Goal: Task Accomplishment & Management: Complete application form

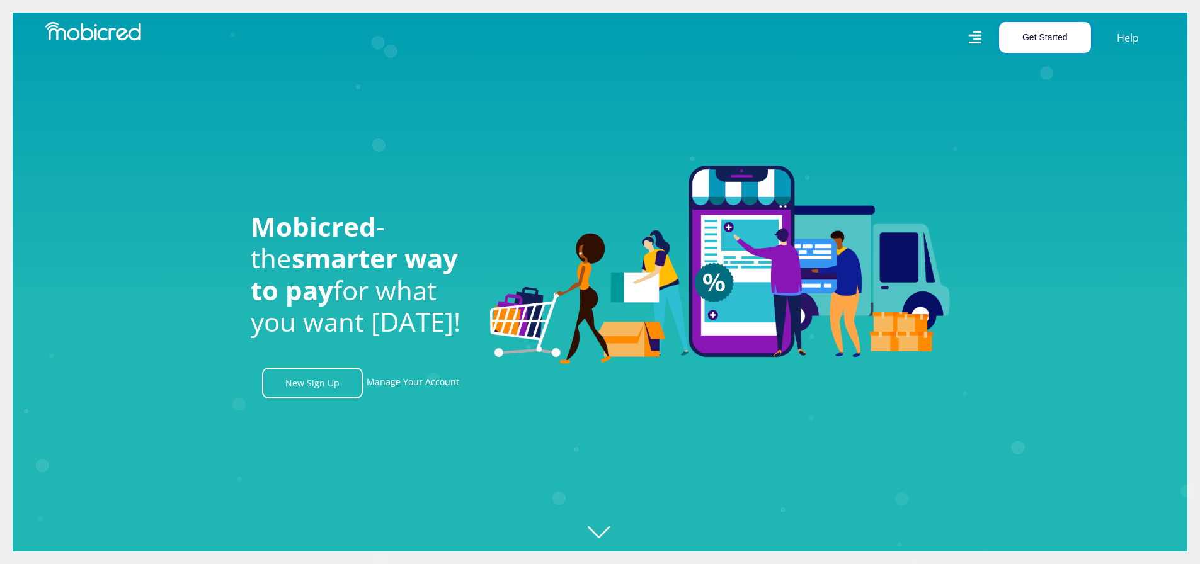
scroll to position [0, 1615]
click at [1038, 31] on button "Get Started" at bounding box center [1045, 37] width 92 height 31
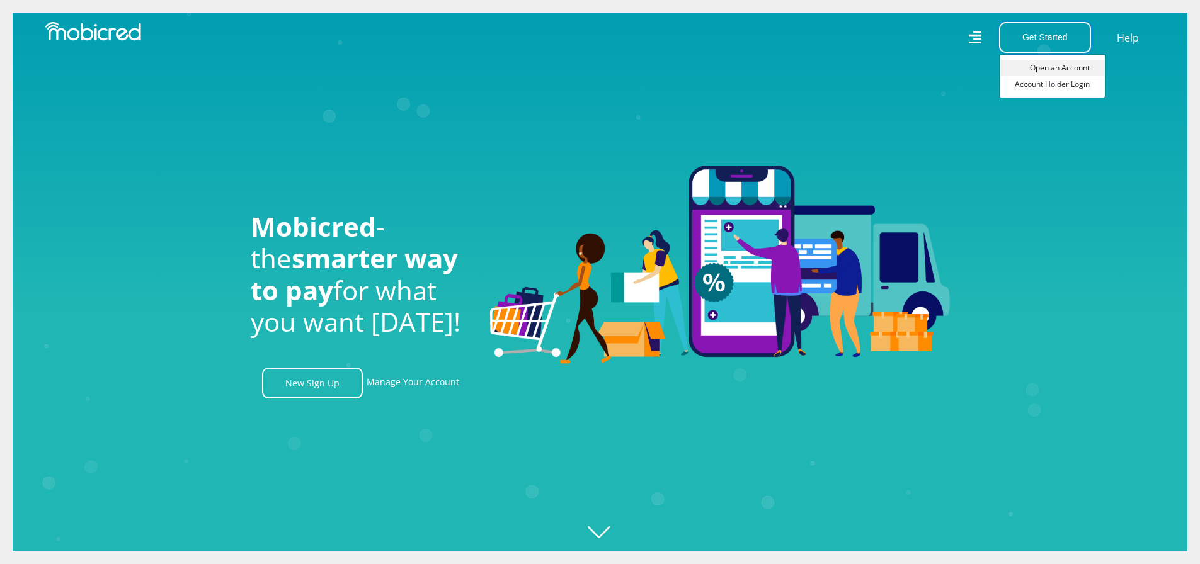
scroll to position [0, 2333]
click at [1074, 66] on link "Open an Account" at bounding box center [1051, 68] width 105 height 16
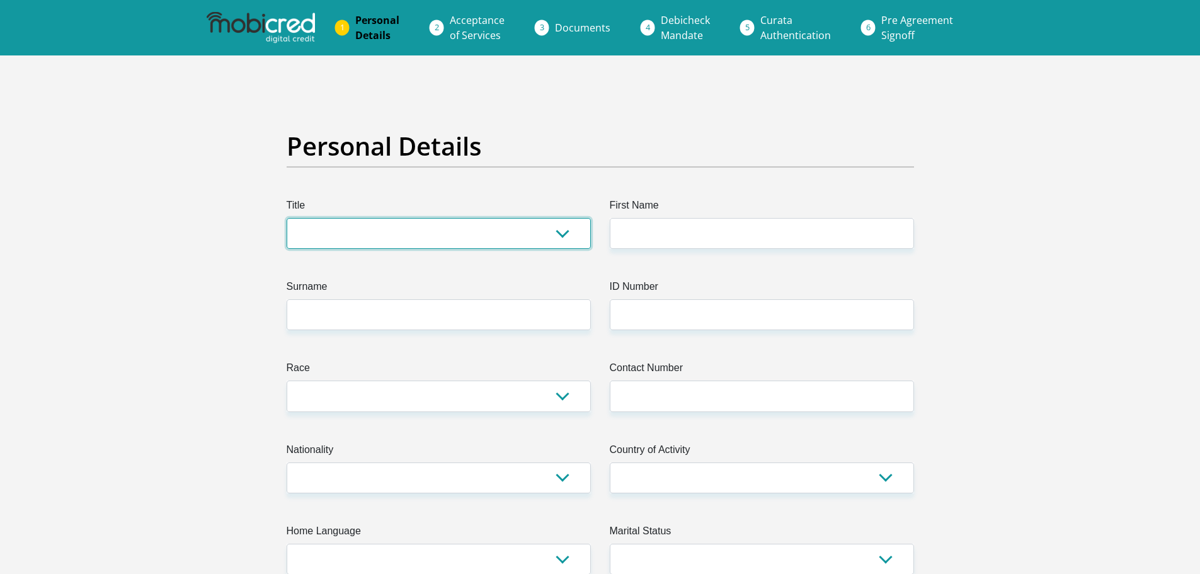
click at [559, 232] on select "Mr Ms Mrs Dr [PERSON_NAME]" at bounding box center [439, 233] width 304 height 31
select select "Mr"
click at [287, 218] on select "Mr Ms Mrs Dr Other" at bounding box center [439, 233] width 304 height 31
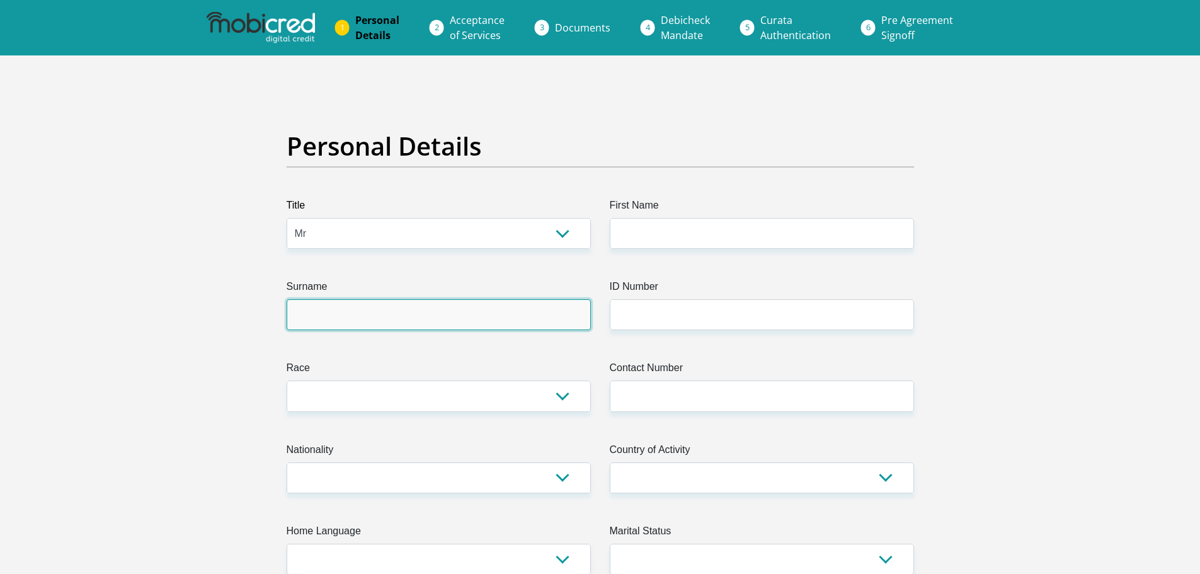
click at [521, 318] on input "Surname" at bounding box center [439, 314] width 304 height 31
type input "VanHeerden"
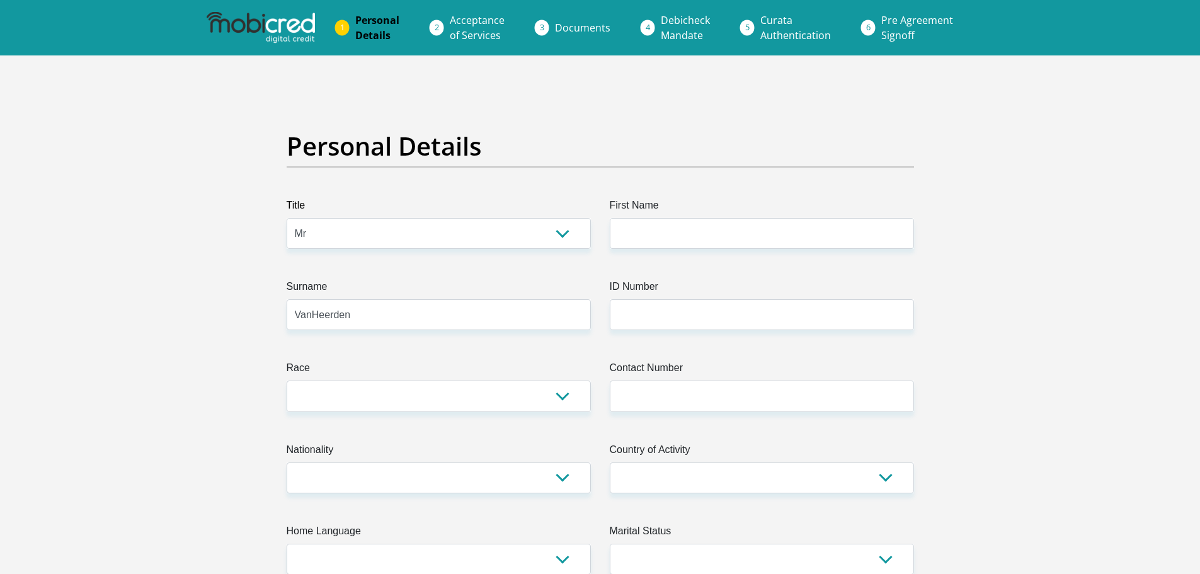
type input "Ld"
type input "0834583177"
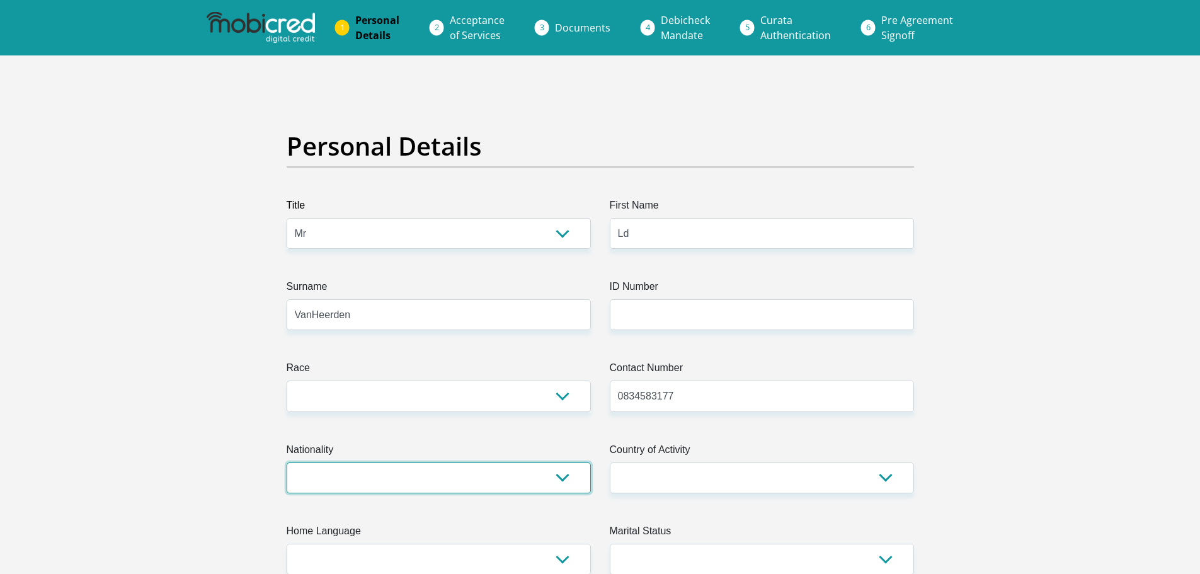
select select "ZAF"
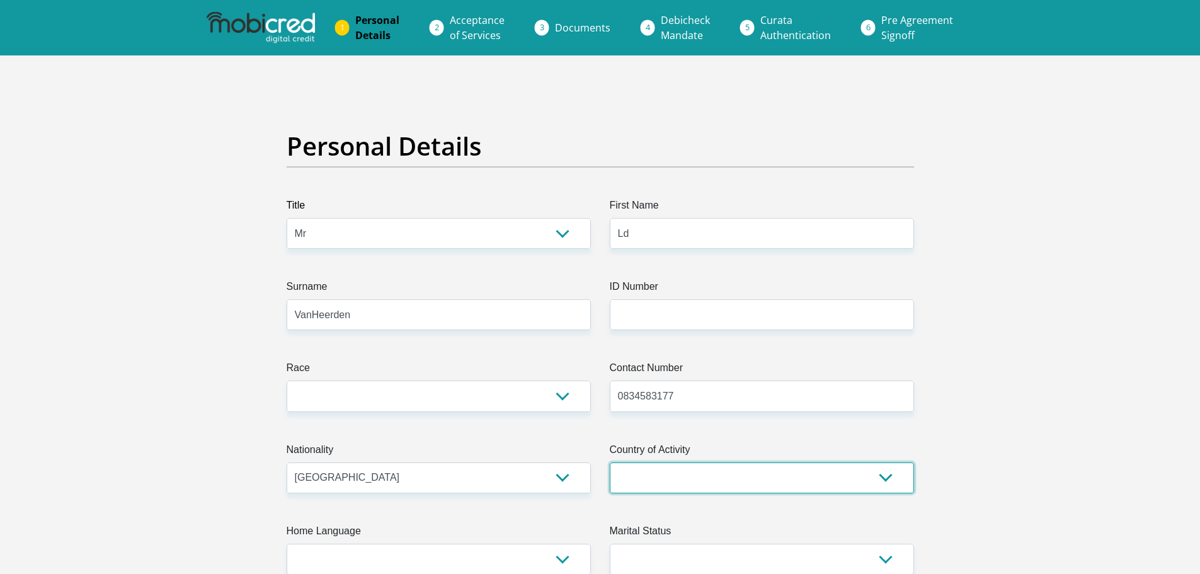
select select "ZAF"
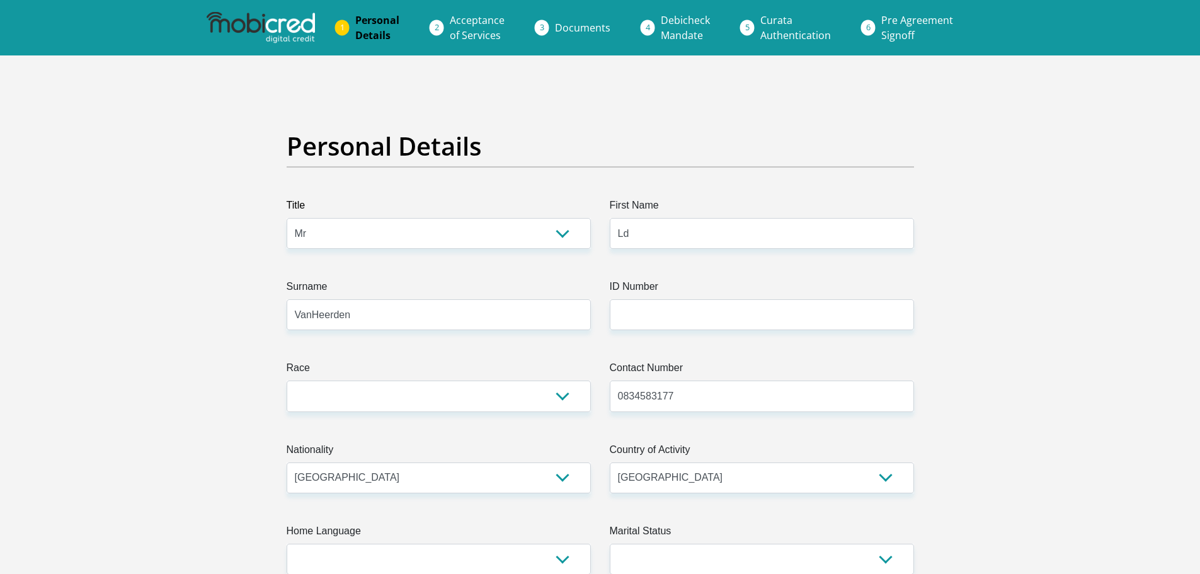
type input "Human 25"
type input "Leeudoringstad"
type input "2460"
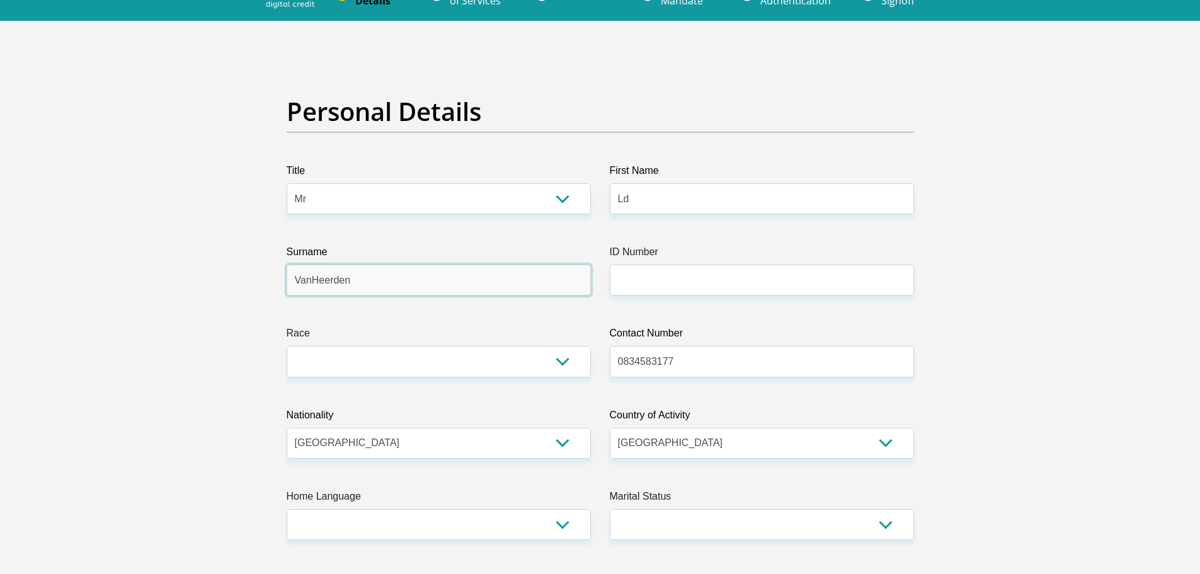
scroll to position [63, 0]
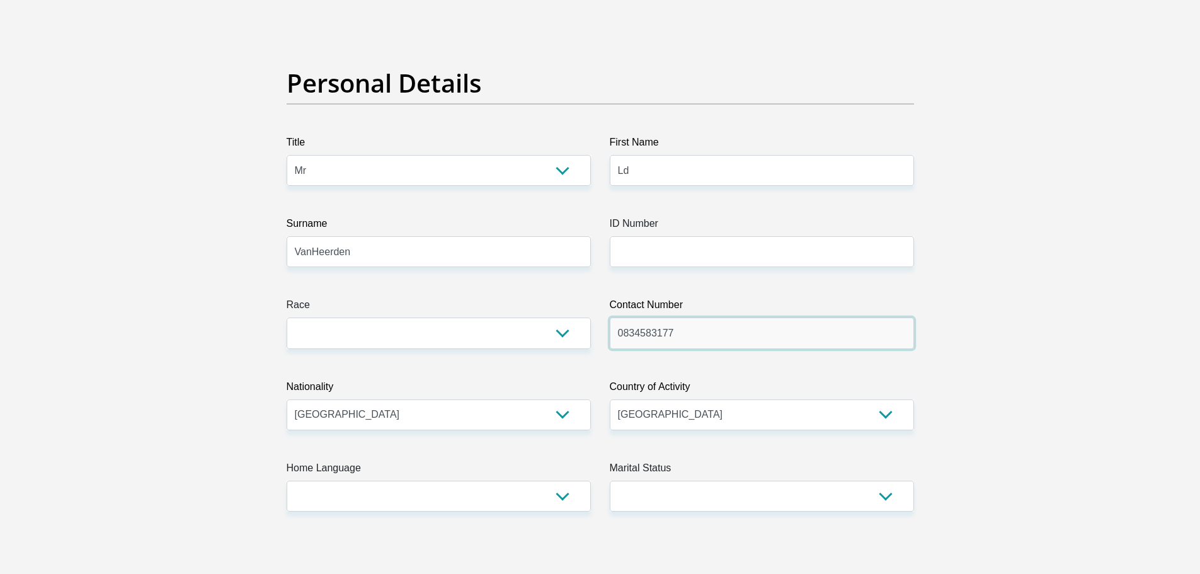
drag, startPoint x: 688, startPoint y: 327, endPoint x: 591, endPoint y: 332, distance: 97.1
type input "0795196084"
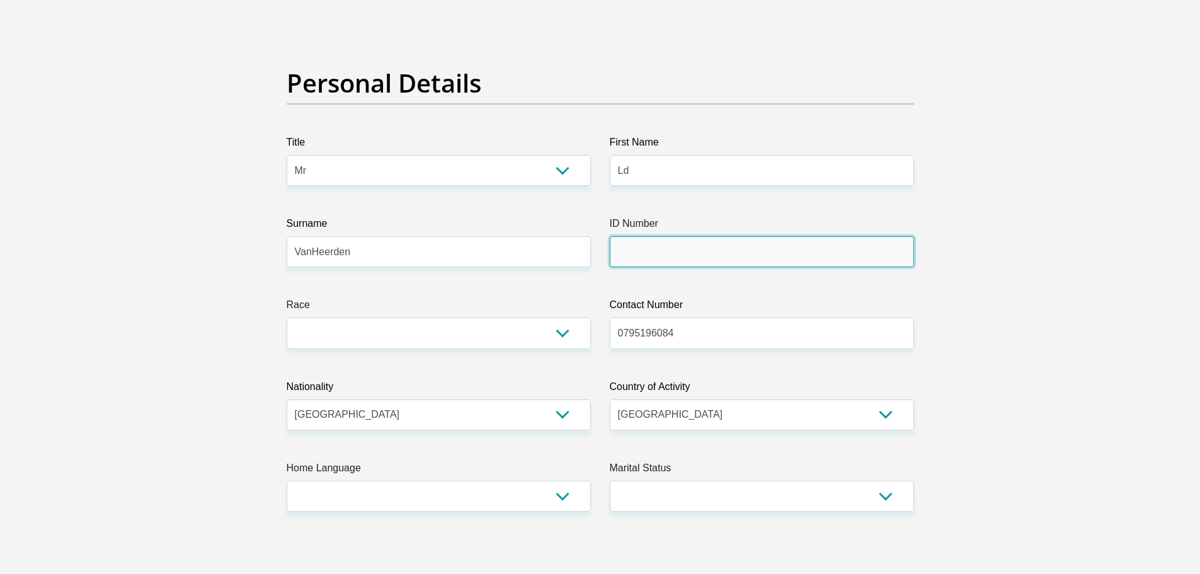
click at [636, 251] on input "ID Number" at bounding box center [762, 251] width 304 height 31
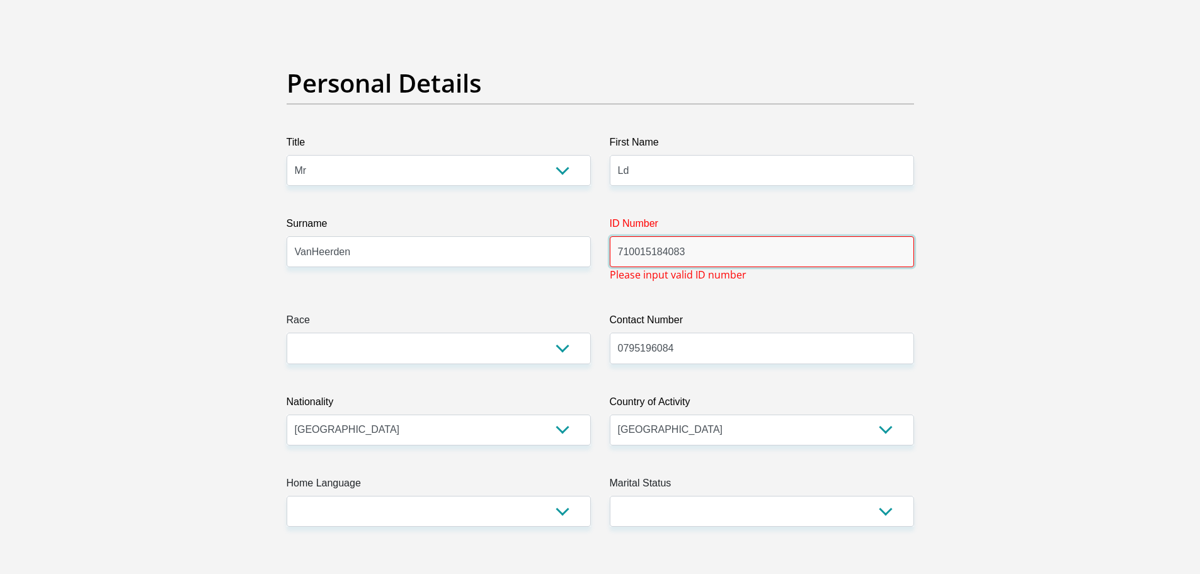
drag, startPoint x: 600, startPoint y: 255, endPoint x: 549, endPoint y: 256, distance: 50.4
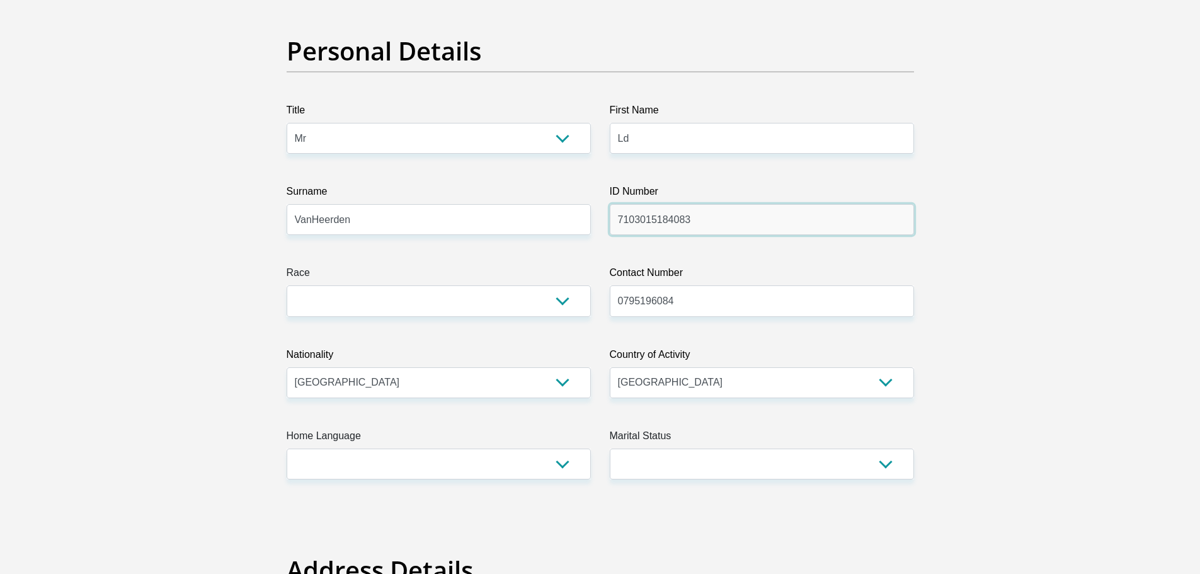
scroll to position [126, 0]
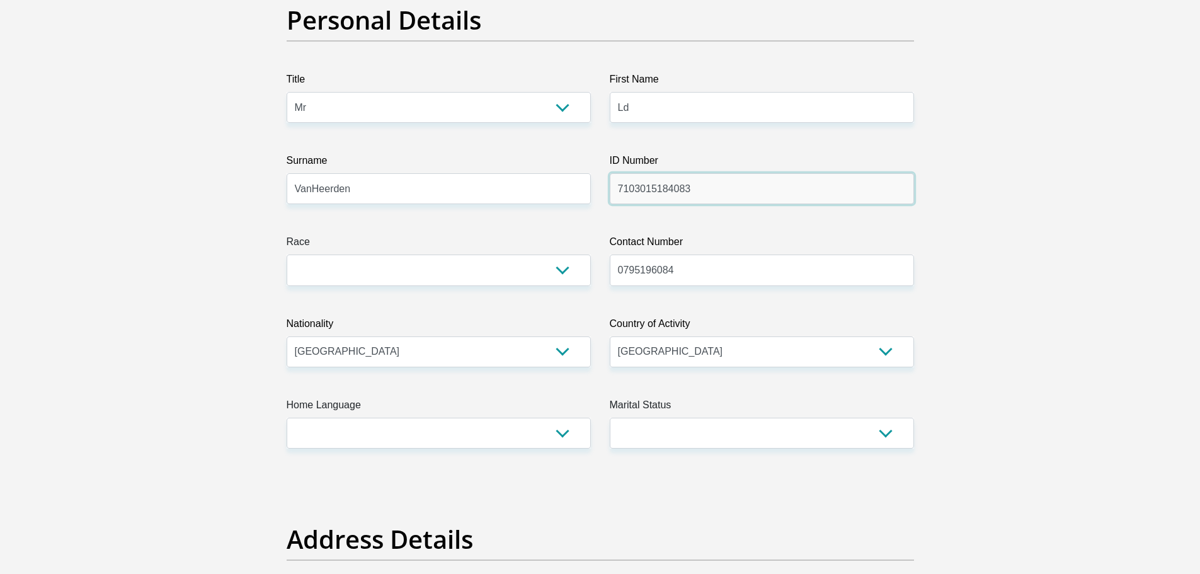
type input "7103015184083"
click at [567, 266] on select "Black Coloured Indian White Other" at bounding box center [439, 269] width 304 height 31
select select "4"
click at [287, 254] on select "Black Coloured Indian White Other" at bounding box center [439, 269] width 304 height 31
click at [560, 438] on select "Afrikaans English Sepedi South Ndebele Southern Sotho Swati Tsonga Tswana Venda…" at bounding box center [439, 433] width 304 height 31
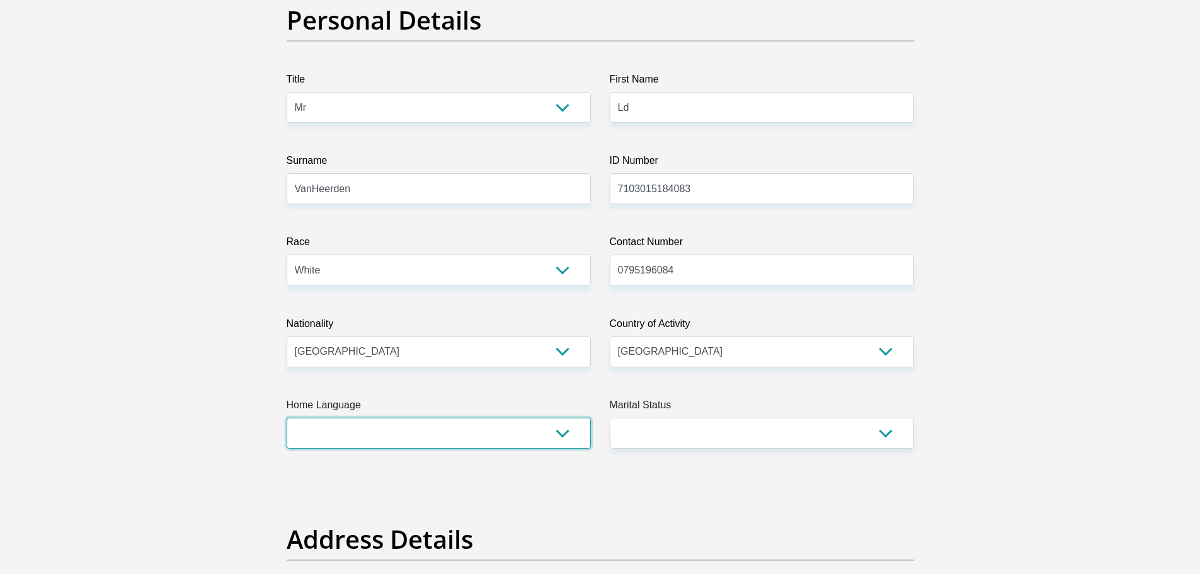
select select "afr"
click at [287, 418] on select "Afrikaans English Sepedi South Ndebele Southern Sotho Swati Tsonga Tswana Venda…" at bounding box center [439, 433] width 304 height 31
click at [891, 434] on select "Married ANC Single Divorced Widowed Married COP or Customary Law" at bounding box center [762, 433] width 304 height 31
select select "1"
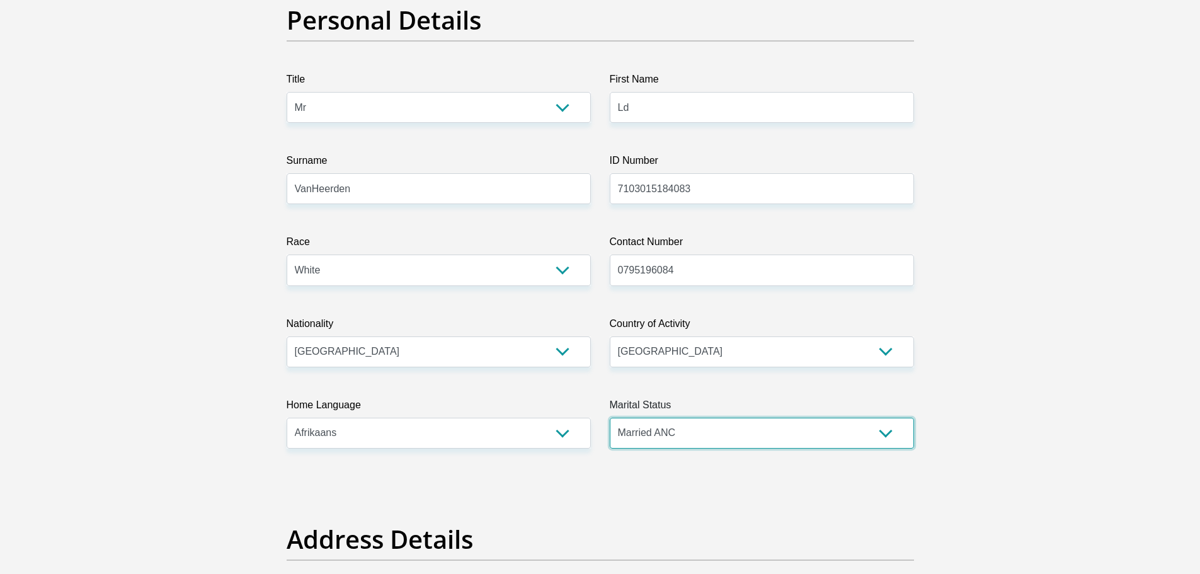
click at [610, 418] on select "Married ANC Single Divorced Widowed Married COP or Customary Law" at bounding box center [762, 433] width 304 height 31
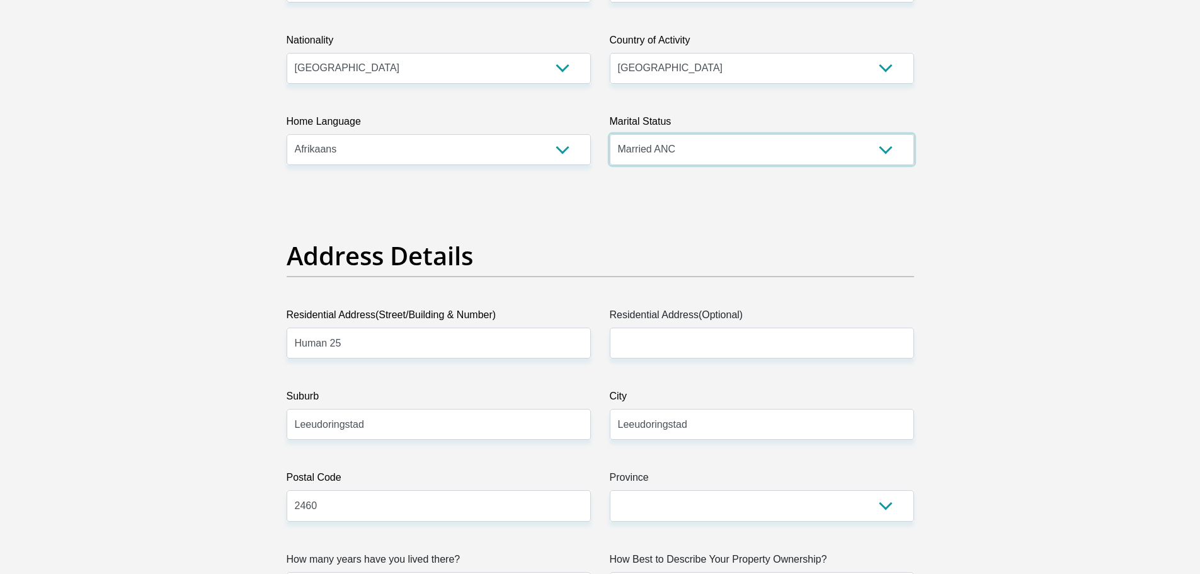
scroll to position [441, 0]
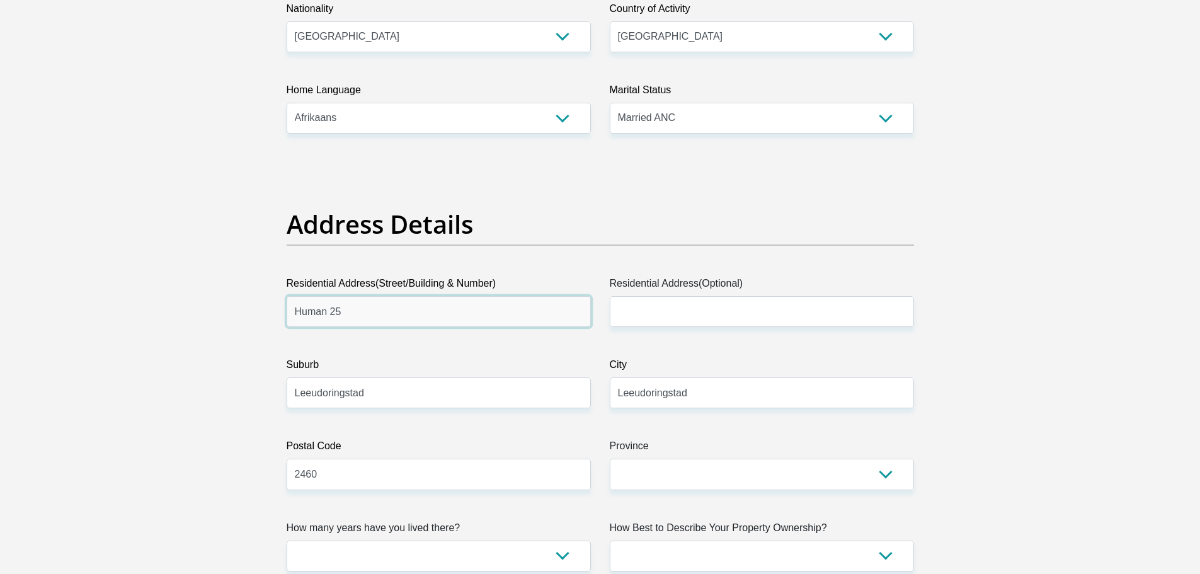
click at [365, 312] on input "Human 25" at bounding box center [439, 311] width 304 height 31
drag, startPoint x: 325, startPoint y: 311, endPoint x: 303, endPoint y: 311, distance: 22.0
click at [303, 311] on input "Human 25" at bounding box center [439, 311] width 304 height 31
type input "H"
type input "18 Barney Klaff"
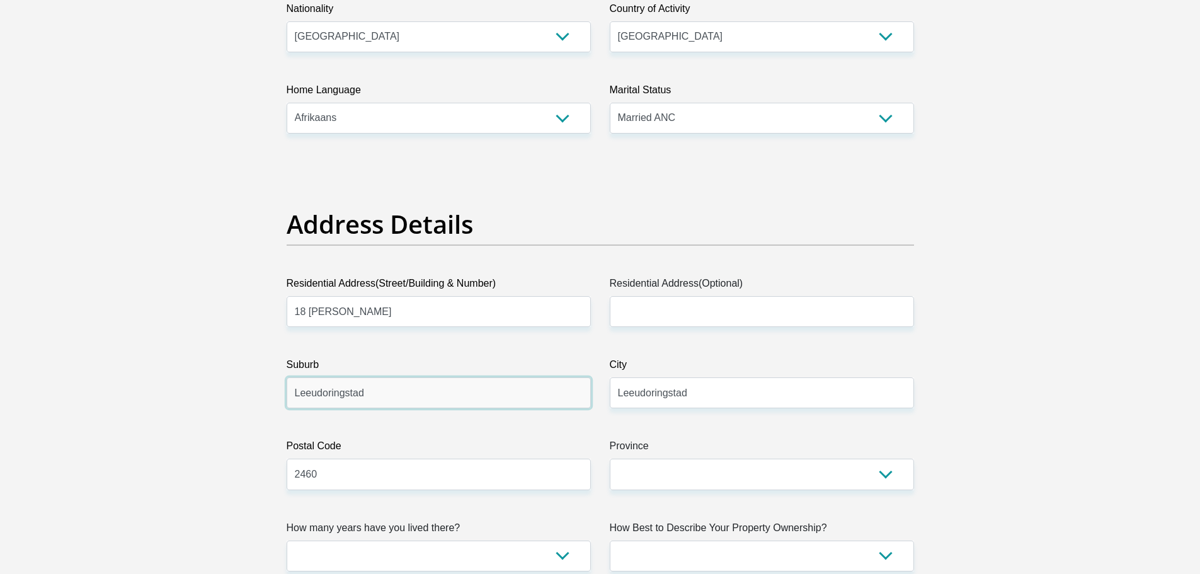
drag, startPoint x: 382, startPoint y: 398, endPoint x: 261, endPoint y: 404, distance: 121.0
type input "Jan Kempdorp"
drag, startPoint x: 703, startPoint y: 395, endPoint x: 545, endPoint y: 396, distance: 158.7
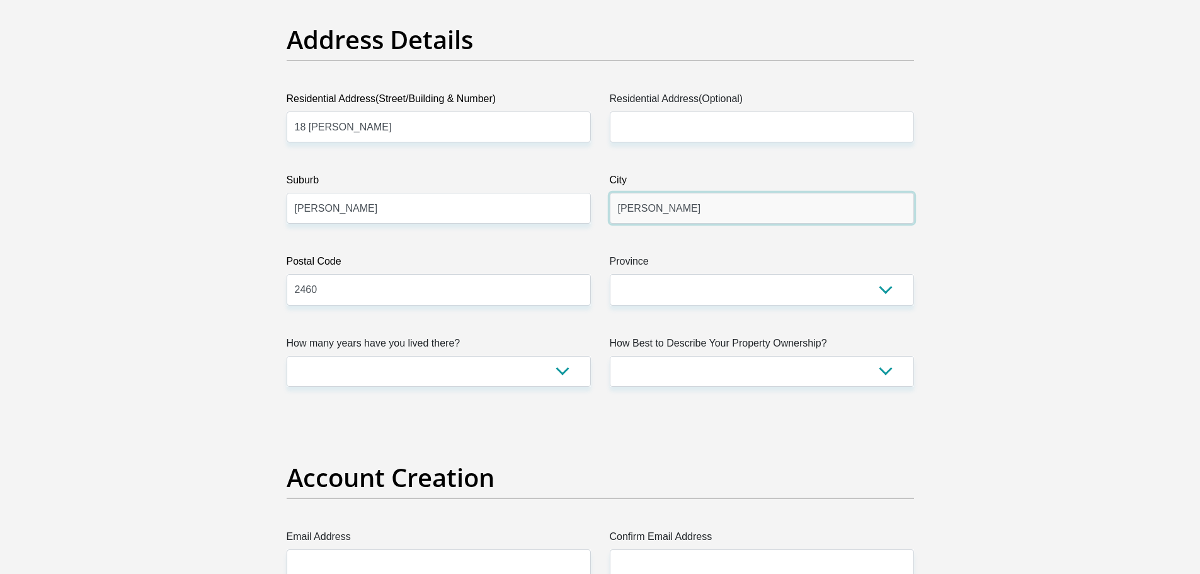
scroll to position [630, 0]
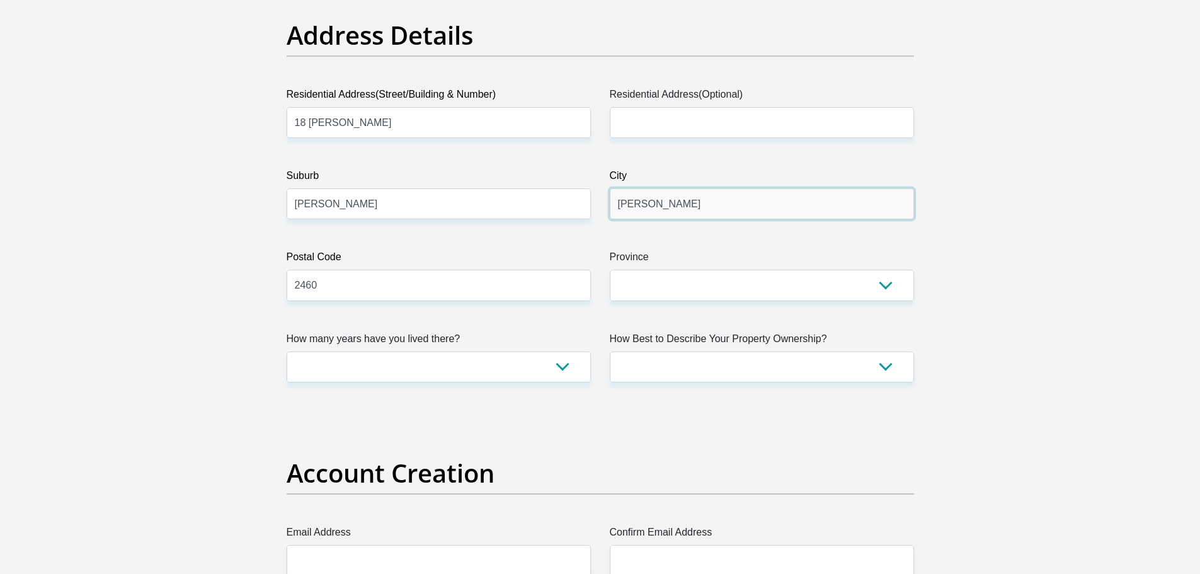
type input "Jan Kempdorp"
drag, startPoint x: 334, startPoint y: 285, endPoint x: 266, endPoint y: 285, distance: 68.6
type input "8550"
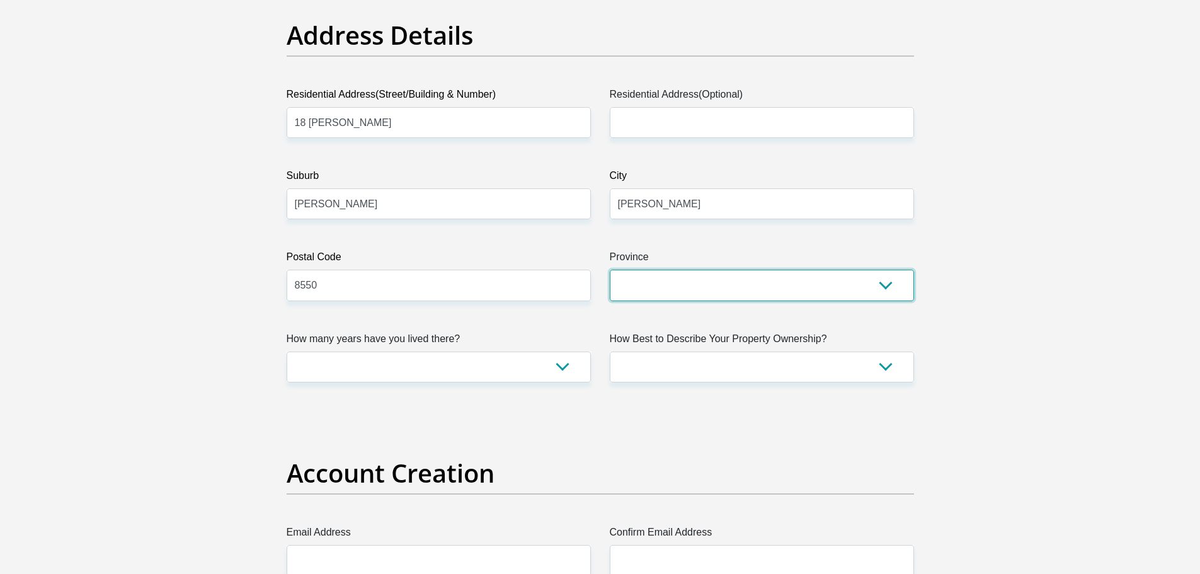
click at [883, 284] on select "Eastern Cape Free State Gauteng KwaZulu-Natal Limpopo Mpumalanga Northern Cape …" at bounding box center [762, 285] width 304 height 31
select select "Northern Cape"
click at [610, 270] on select "Eastern Cape Free State Gauteng KwaZulu-Natal Limpopo Mpumalanga Northern Cape …" at bounding box center [762, 285] width 304 height 31
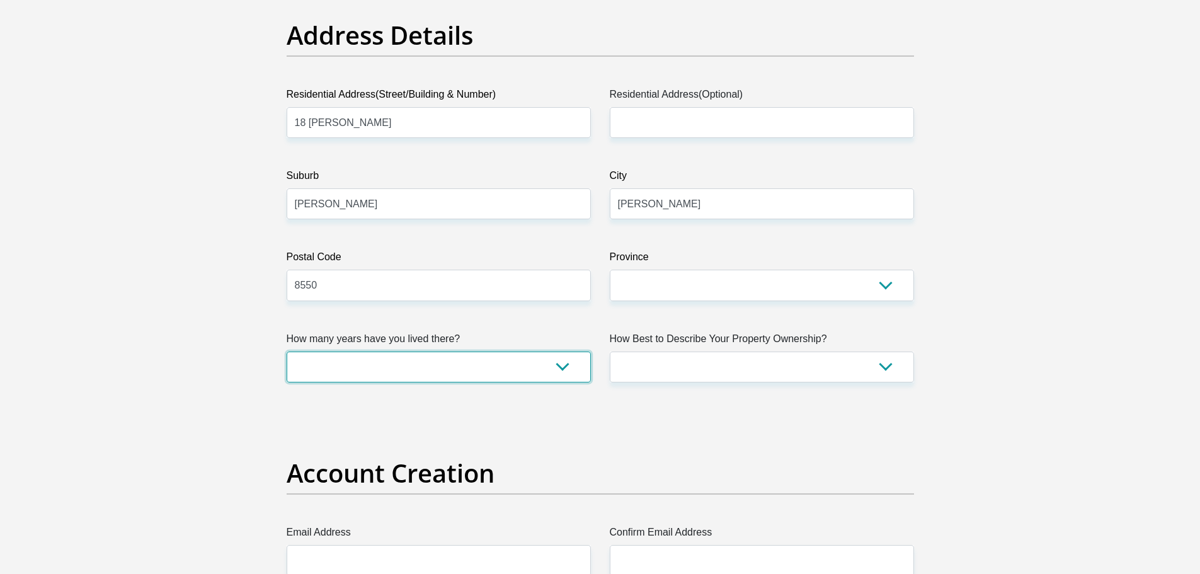
click at [567, 373] on select "less than 1 year 1-3 years 3-5 years 5+ years" at bounding box center [439, 366] width 304 height 31
select select "4"
click at [287, 351] on select "less than 1 year 1-3 years 3-5 years 5+ years" at bounding box center [439, 366] width 304 height 31
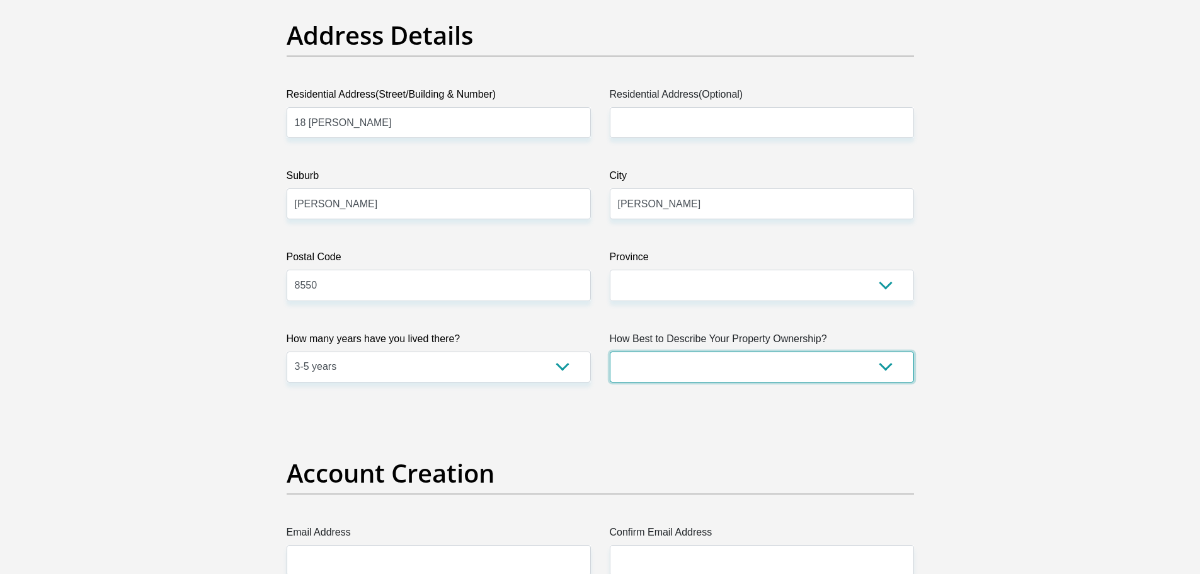
click at [889, 367] on select "Owned Rented Family Owned Company Dwelling" at bounding box center [762, 366] width 304 height 31
select select "Owned"
click at [610, 351] on select "Owned Rented Family Owned Company Dwelling" at bounding box center [762, 366] width 304 height 31
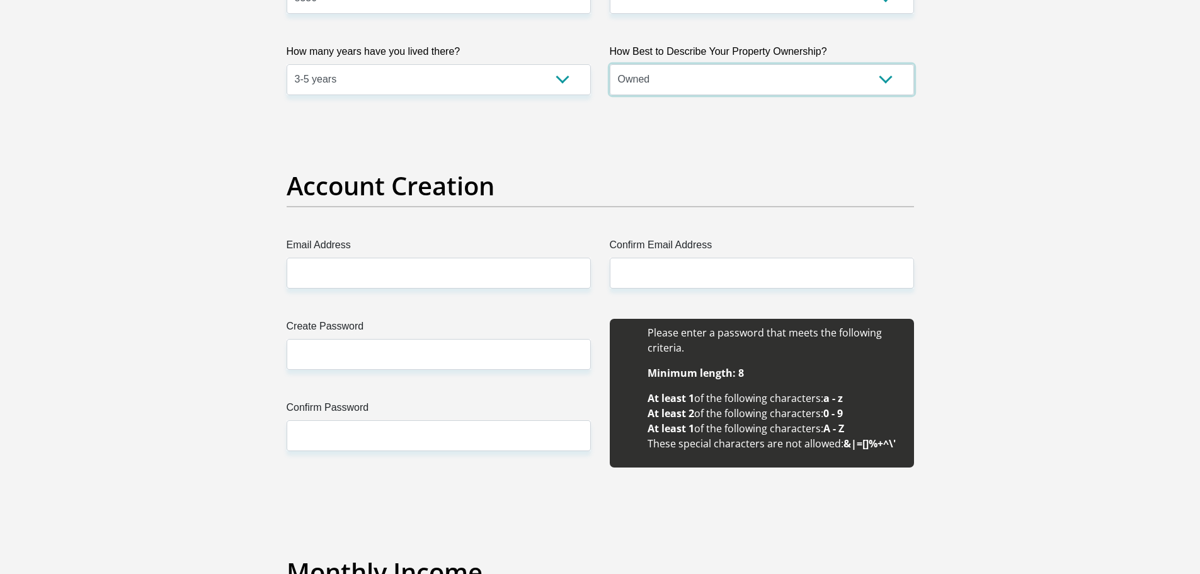
scroll to position [945, 0]
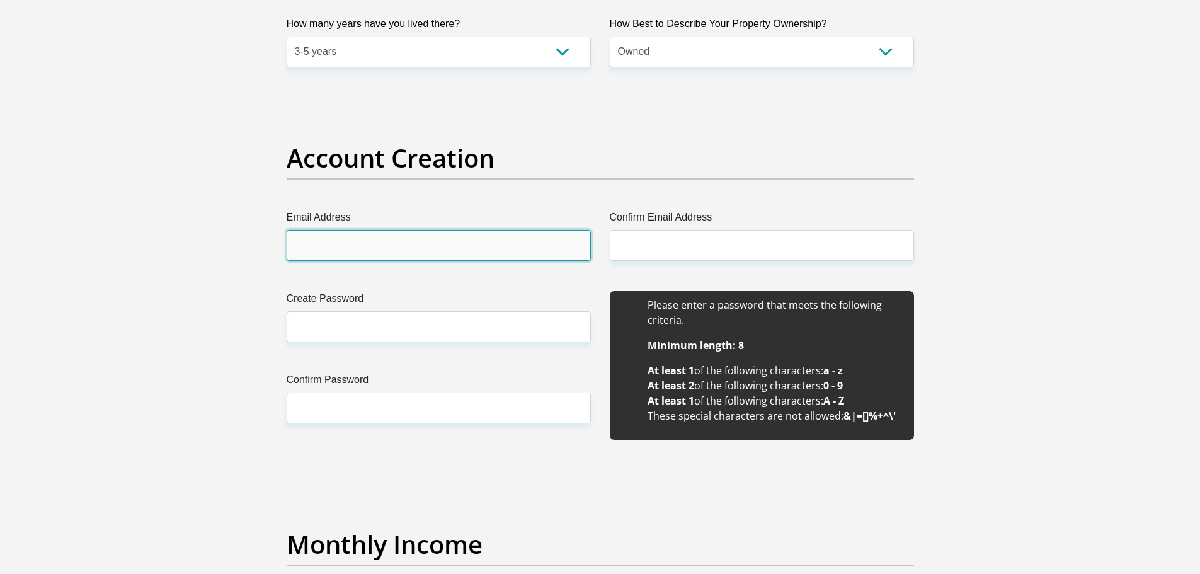
click at [342, 247] on input "Email Address" at bounding box center [439, 245] width 304 height 31
type input "ludivh@gmail.com"
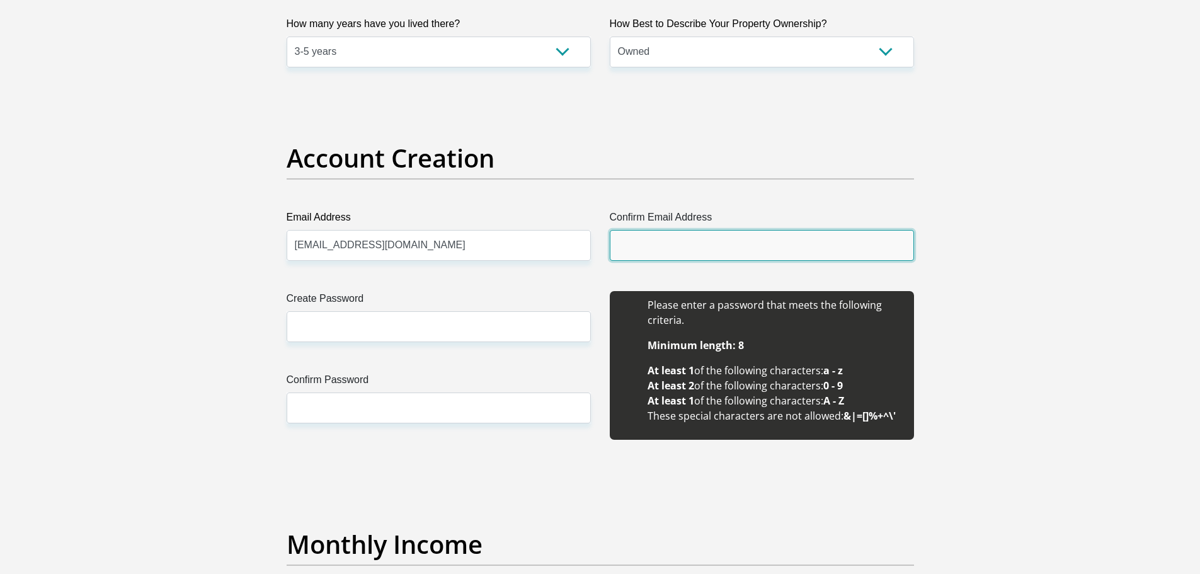
click at [680, 244] on input "Confirm Email Address" at bounding box center [762, 245] width 304 height 31
type input "ludivh@gmail.com"
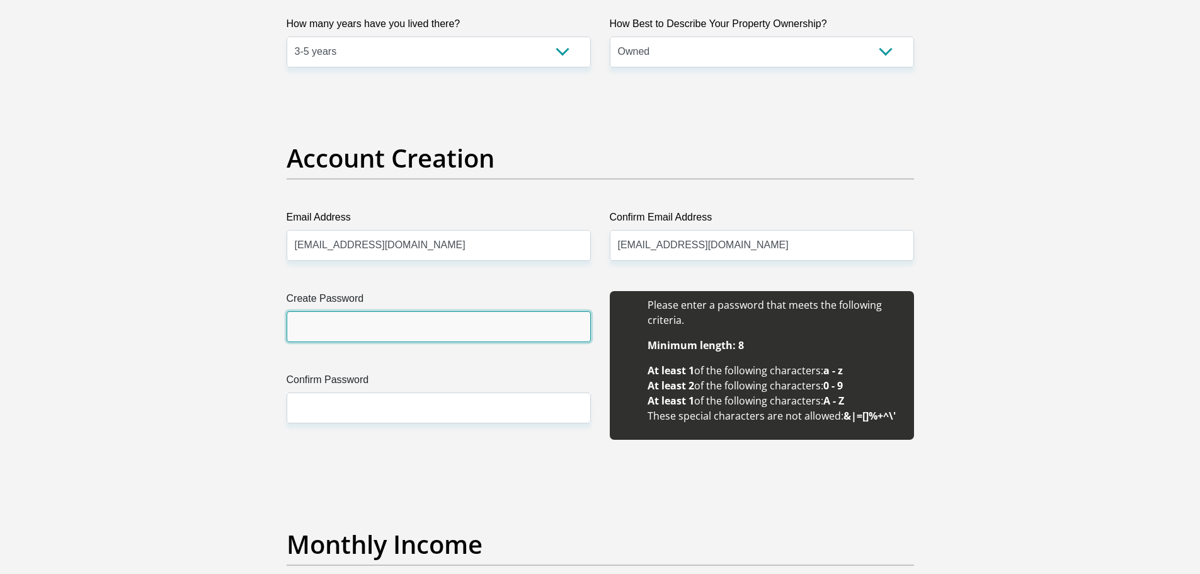
click at [341, 329] on input "Create Password" at bounding box center [439, 326] width 304 height 31
type input "Gwmnissan77#"
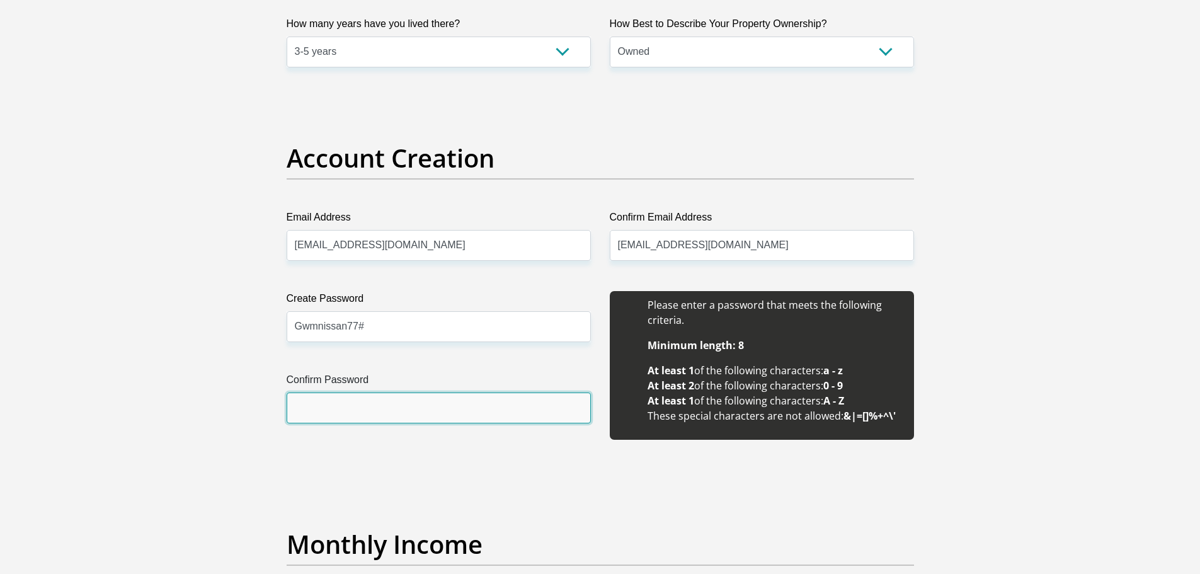
click at [360, 409] on input "Confirm Password" at bounding box center [439, 407] width 304 height 31
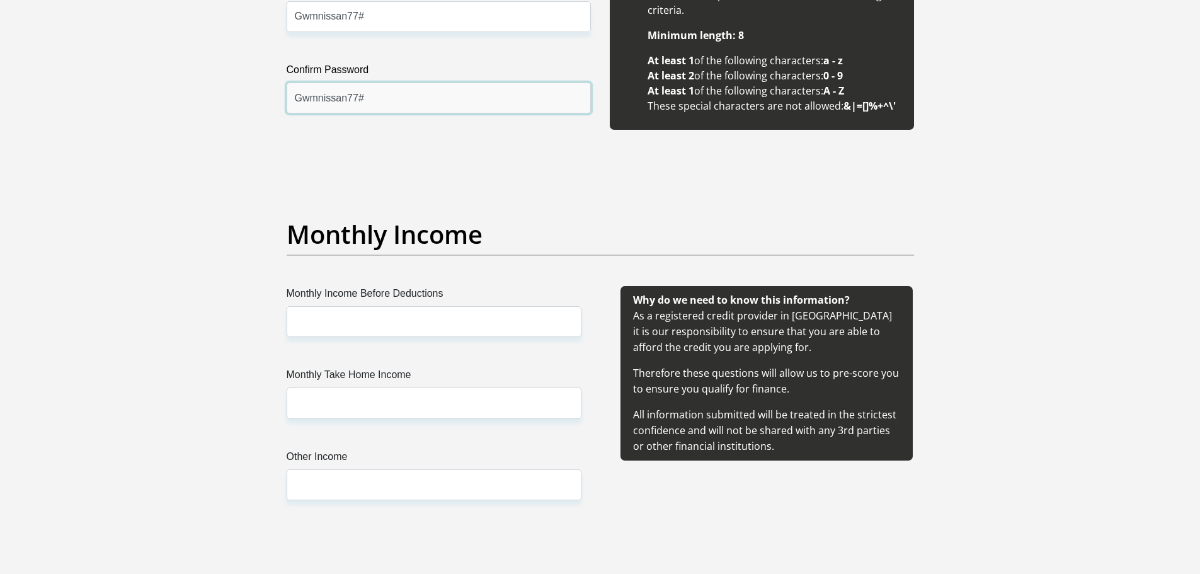
scroll to position [1259, 0]
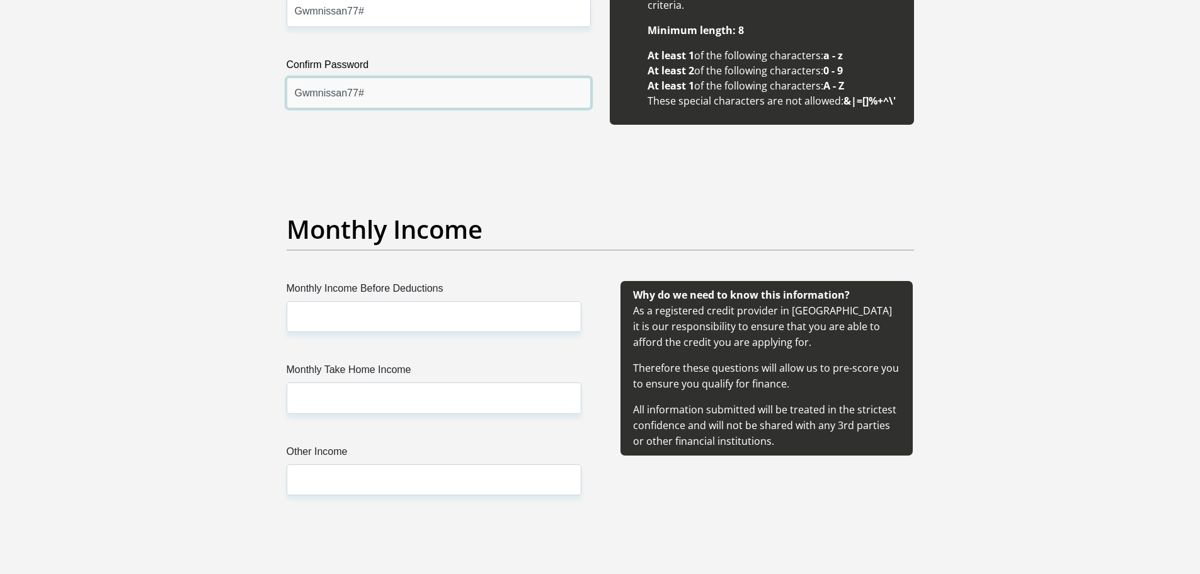
type input "Gwmnissan77#"
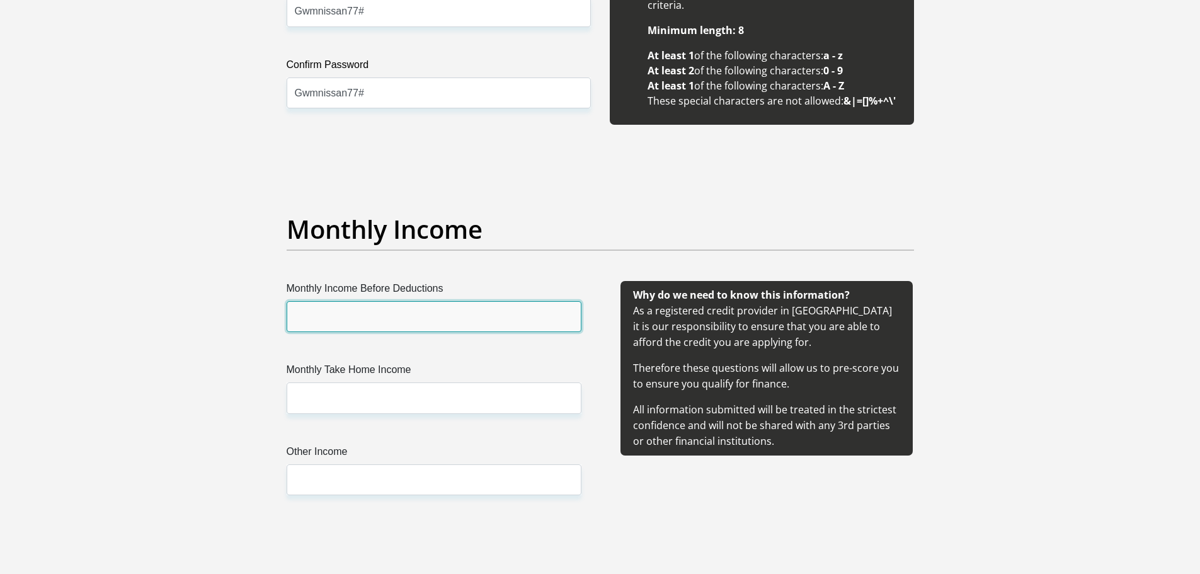
click at [327, 312] on input "Monthly Income Before Deductions" at bounding box center [434, 316] width 295 height 31
type input "70000"
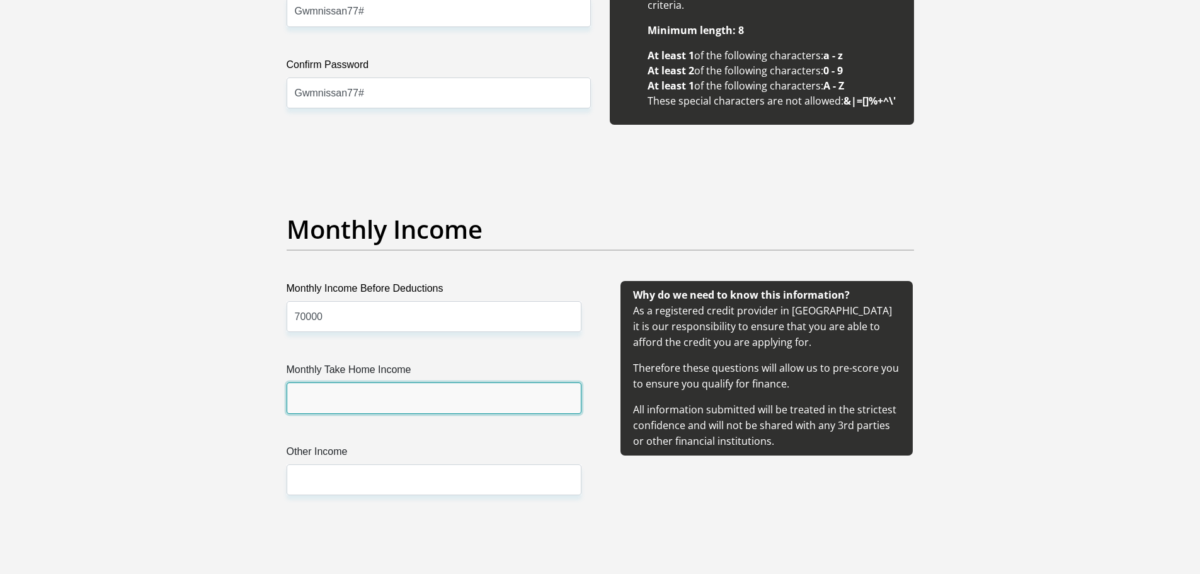
click at [323, 401] on input "Monthly Take Home Income" at bounding box center [434, 397] width 295 height 31
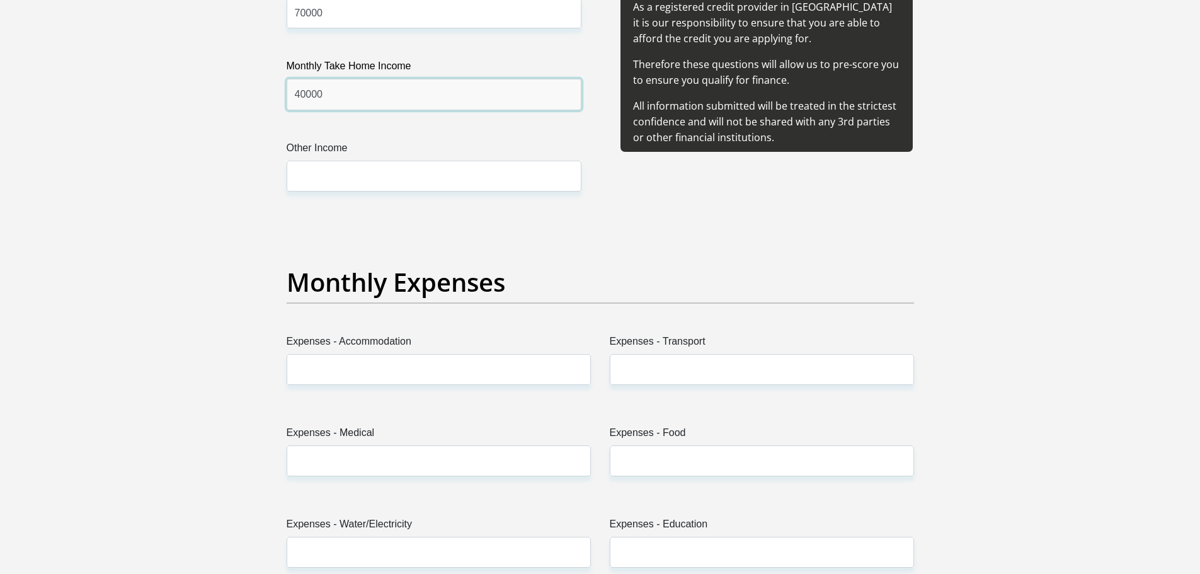
scroll to position [1574, 0]
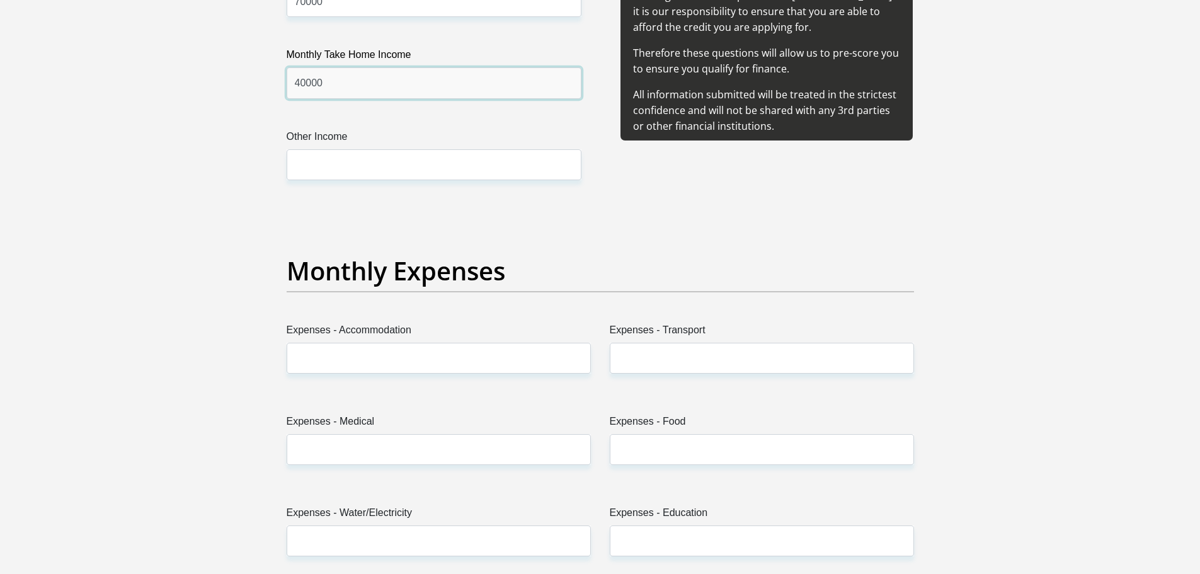
type input "40000"
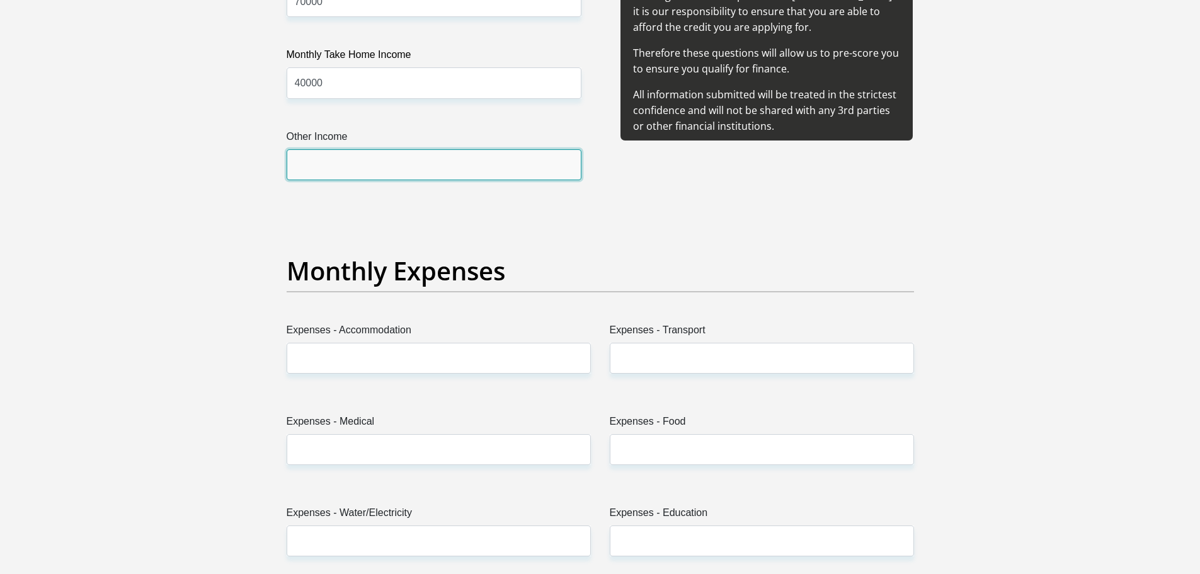
click at [335, 160] on input "Other Income" at bounding box center [434, 164] width 295 height 31
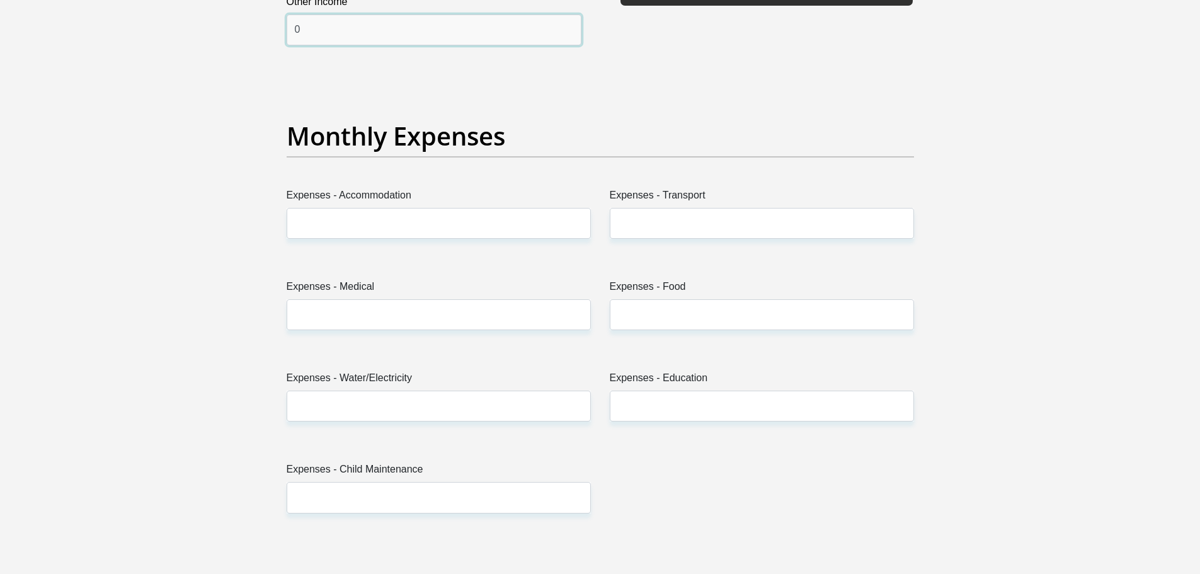
scroll to position [1826, 0]
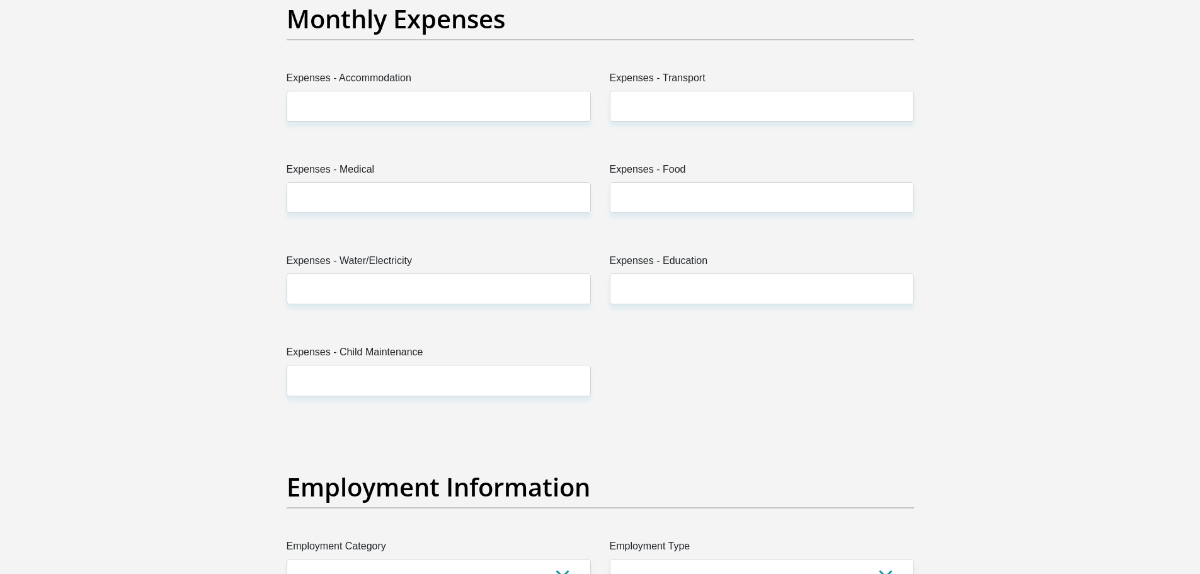
type input "0"
click at [372, 108] on input "Expenses - Accommodation" at bounding box center [439, 106] width 304 height 31
type input "8000"
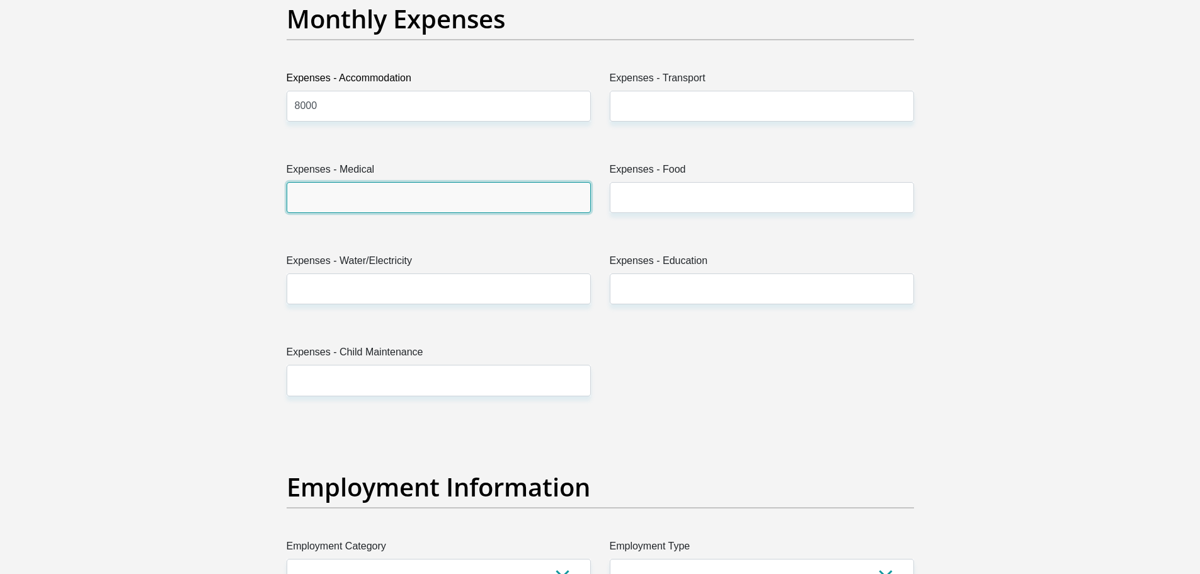
click at [371, 193] on input "Expenses - Medical" at bounding box center [439, 197] width 304 height 31
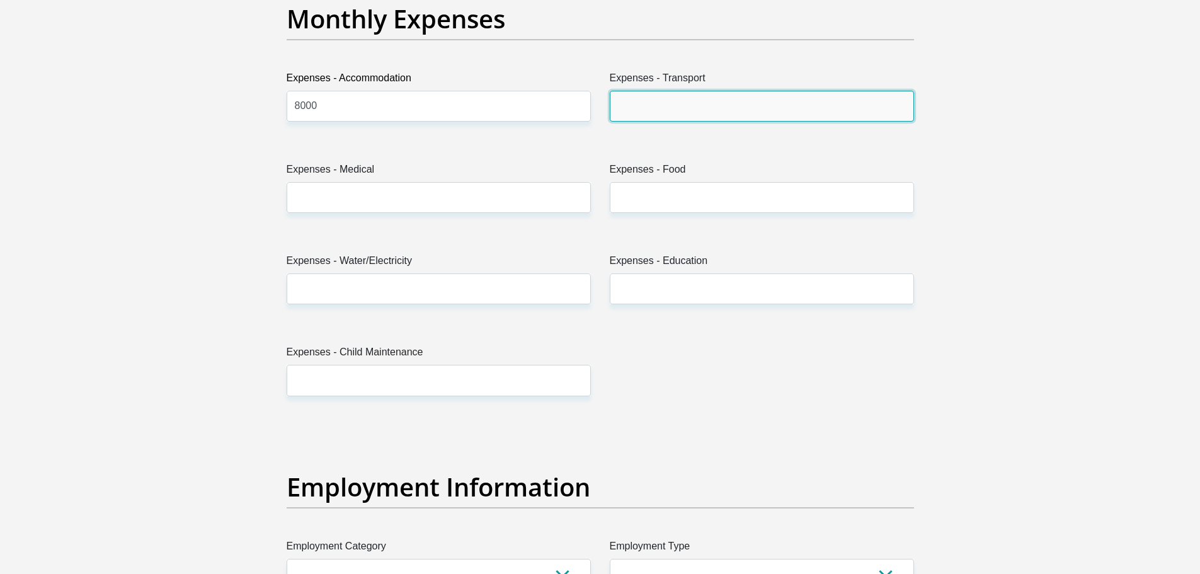
click at [669, 91] on input "Expenses - Transport" at bounding box center [762, 106] width 304 height 31
type input "800"
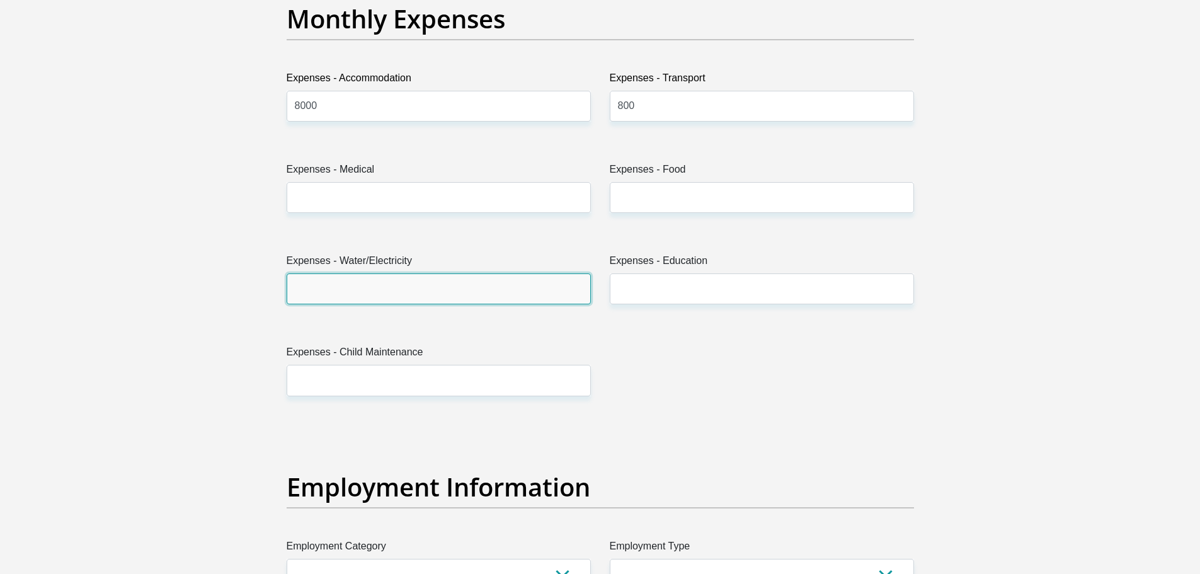
click at [375, 281] on input "Expenses - Water/Electricity" at bounding box center [439, 288] width 304 height 31
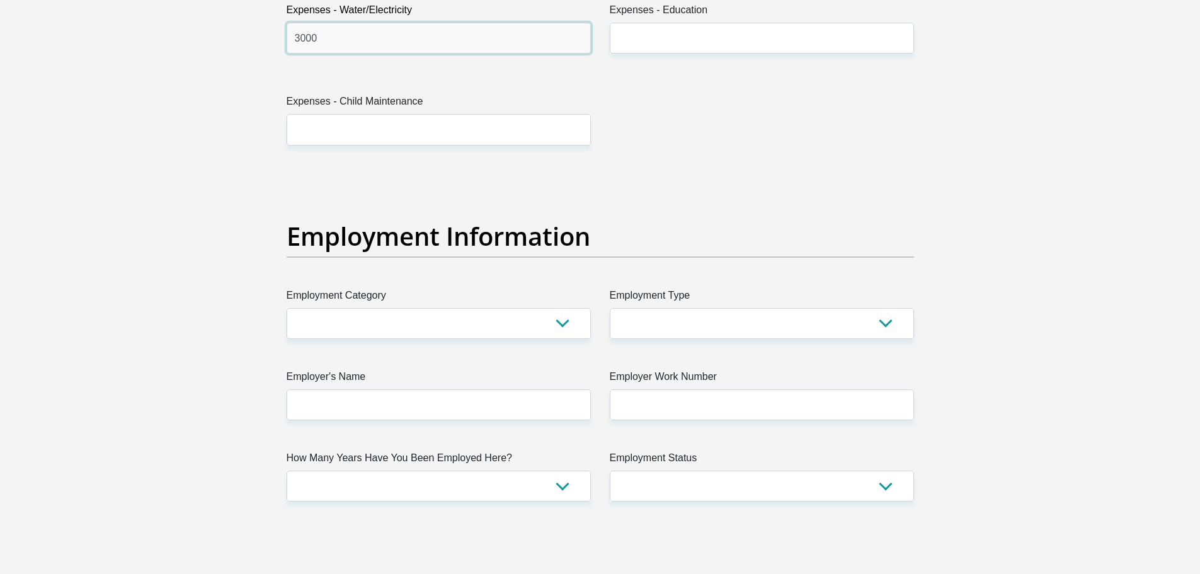
scroll to position [2078, 0]
type input "3000"
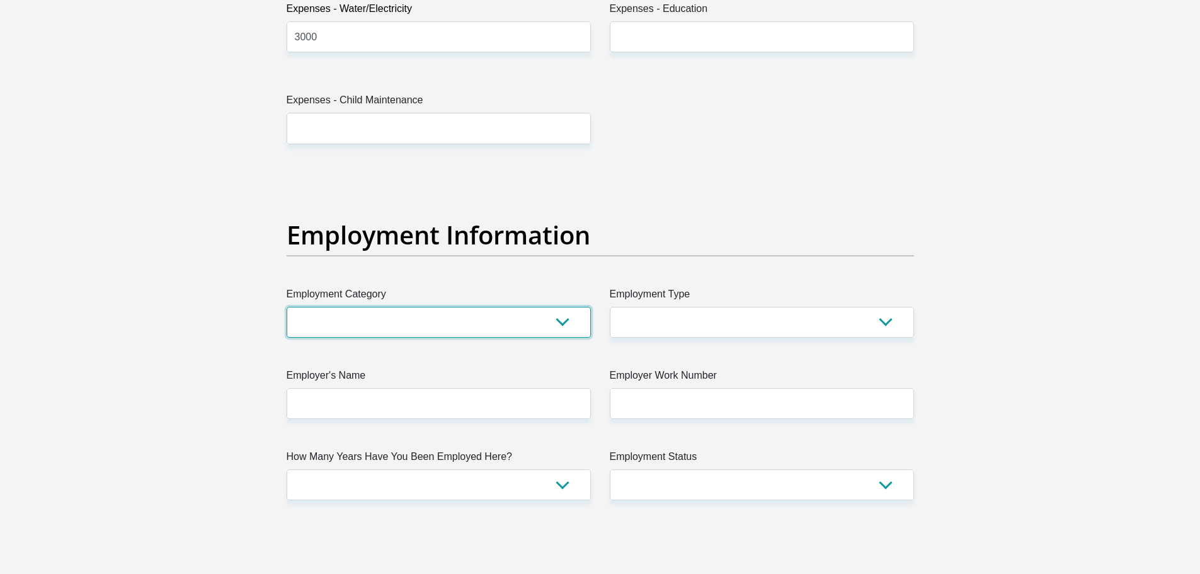
click at [563, 323] on select "AGRICULTURE ALCOHOL & TOBACCO CONSTRUCTION MATERIALS METALLURGY EQUIPMENT FOR R…" at bounding box center [439, 322] width 304 height 31
select select "2"
click at [287, 307] on select "AGRICULTURE ALCOHOL & TOBACCO CONSTRUCTION MATERIALS METALLURGY EQUIPMENT FOR R…" at bounding box center [439, 322] width 304 height 31
click at [889, 322] on select "College/Lecturer Craft Seller Creative Driver Executive Farmer Forces - Non Com…" at bounding box center [762, 322] width 304 height 31
select select "Manager"
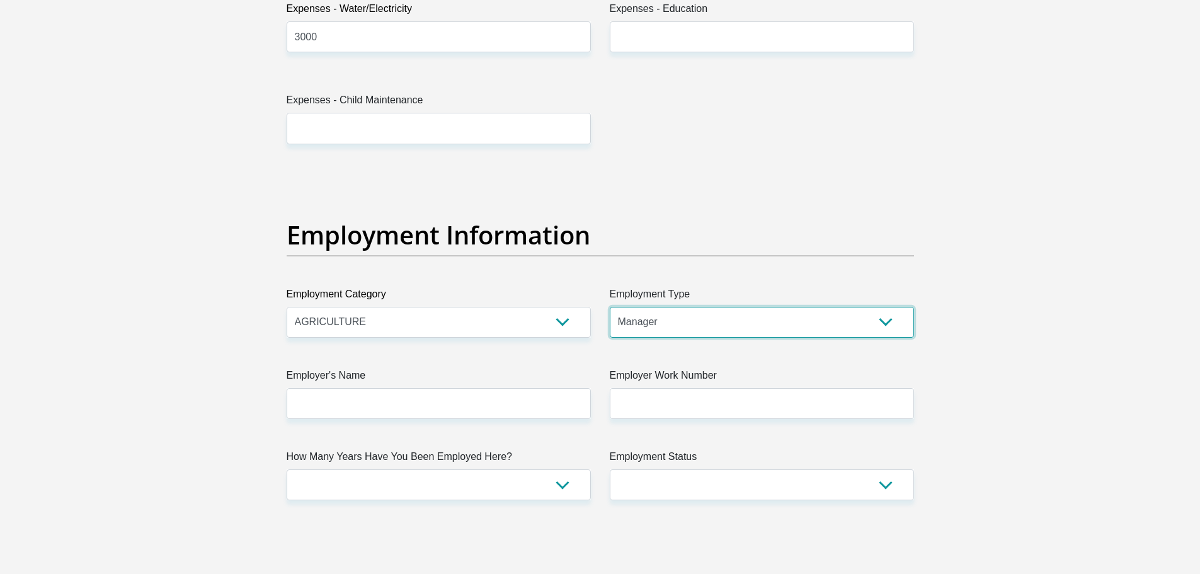
click at [610, 307] on select "College/Lecturer Craft Seller Creative Driver Executive Farmer Forces - Non Com…" at bounding box center [762, 322] width 304 height 31
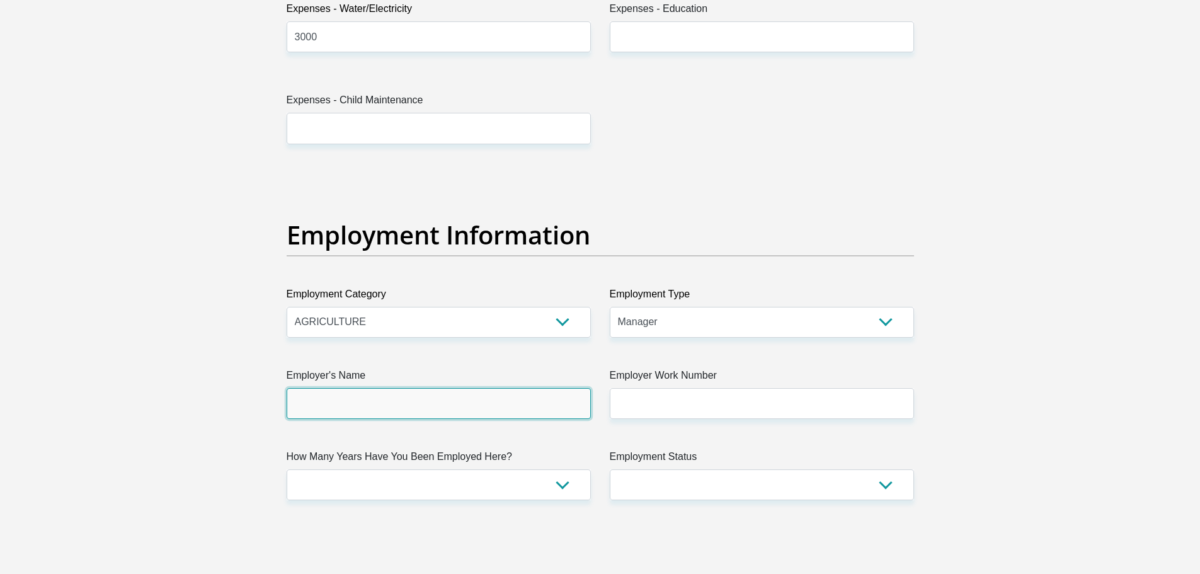
click at [565, 409] on input "Employer's Name" at bounding box center [439, 403] width 304 height 31
type input "Hinterland"
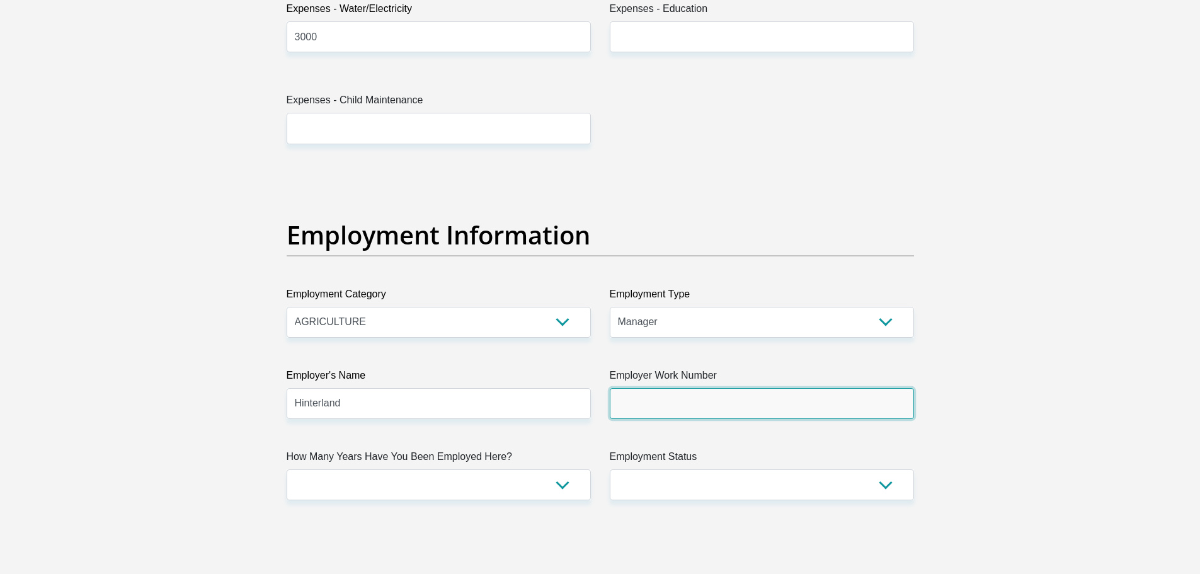
click at [684, 408] on input "Employer Work Number" at bounding box center [762, 403] width 304 height 31
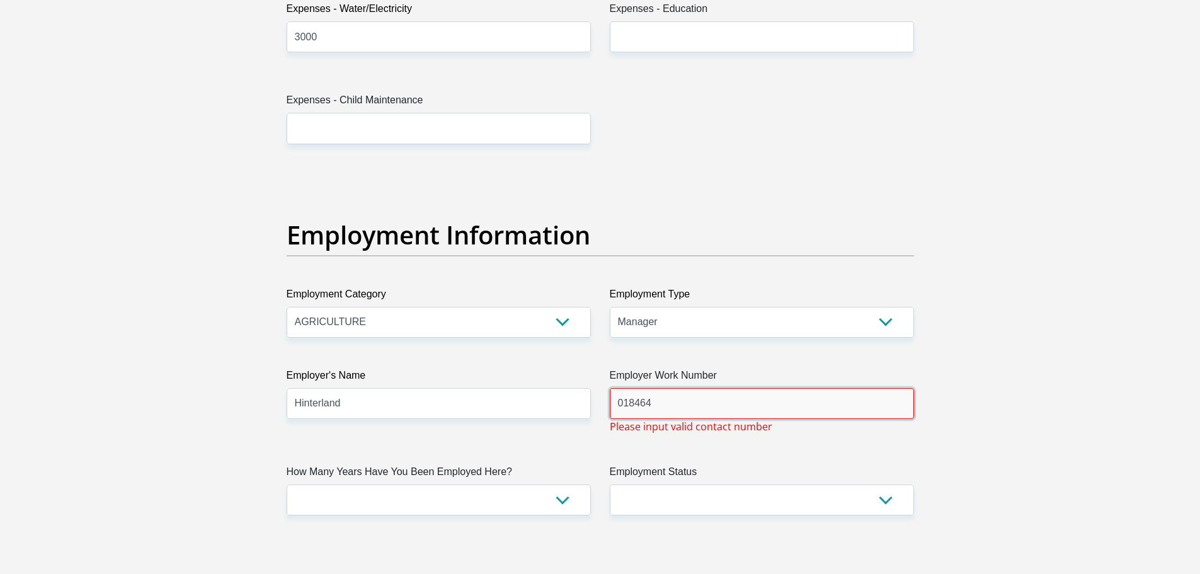
drag, startPoint x: 663, startPoint y: 402, endPoint x: 594, endPoint y: 403, distance: 69.3
click at [594, 403] on div "Title Mr Ms Mrs Dr Other First Name Ld Surname VanHeerden ID Number 71030151840…" at bounding box center [600, 176] width 646 height 4113
paste input "7402"
type input "0184647402"
click at [563, 500] on select "less than 1 year 1-3 years 3-5 years 5+ years" at bounding box center [439, 499] width 304 height 31
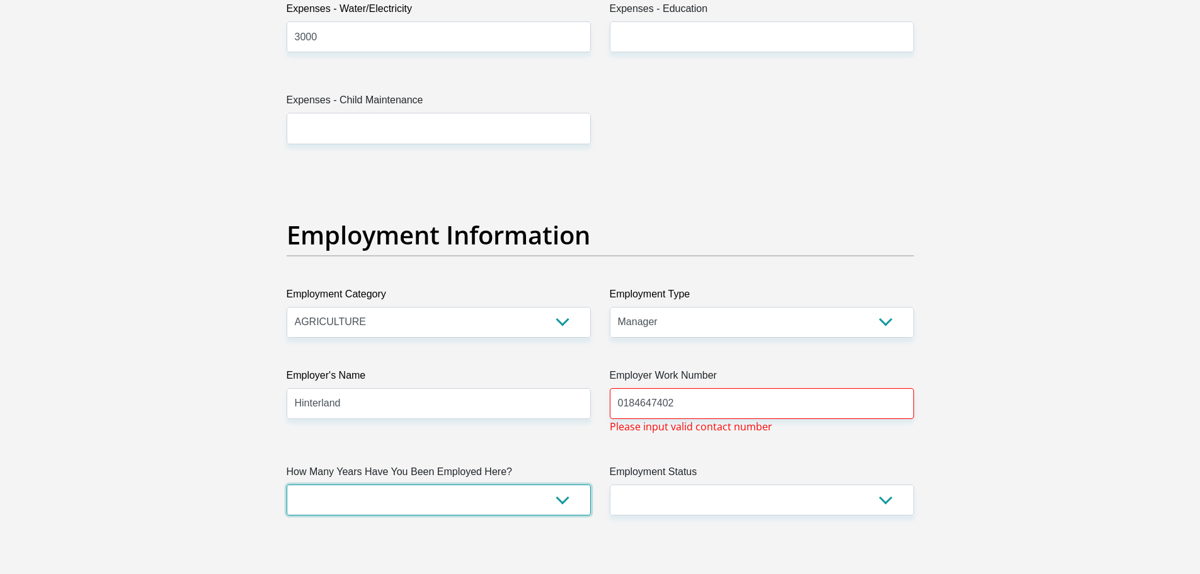
select select "60"
click at [287, 484] on select "less than 1 year 1-3 years 3-5 years 5+ years" at bounding box center [439, 499] width 304 height 31
click at [884, 498] on select "Permanent/Full-time Part-time/Casual Contract Worker Self-Employed Housewife Re…" at bounding box center [762, 499] width 304 height 31
select select "1"
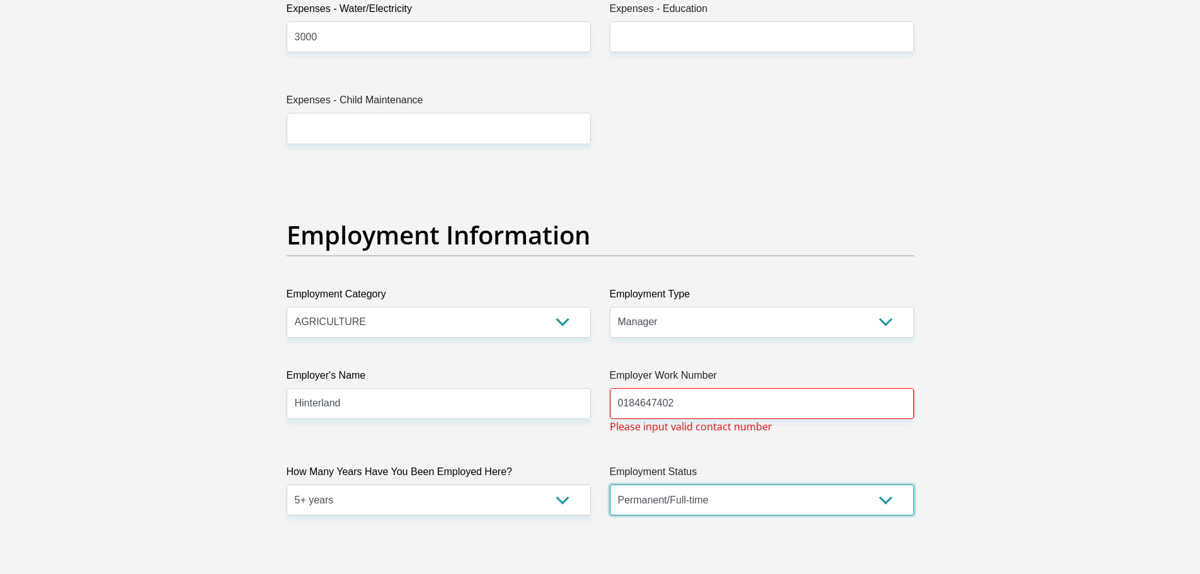
click at [610, 484] on select "Permanent/Full-time Part-time/Casual Contract Worker Self-Employed Housewife Re…" at bounding box center [762, 499] width 304 height 31
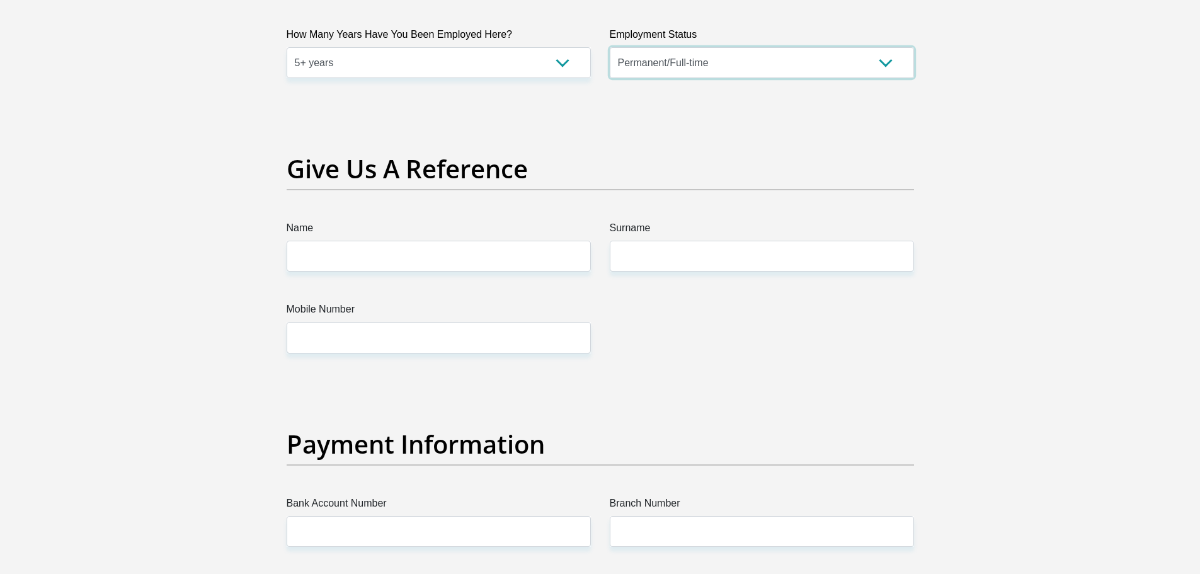
scroll to position [2519, 0]
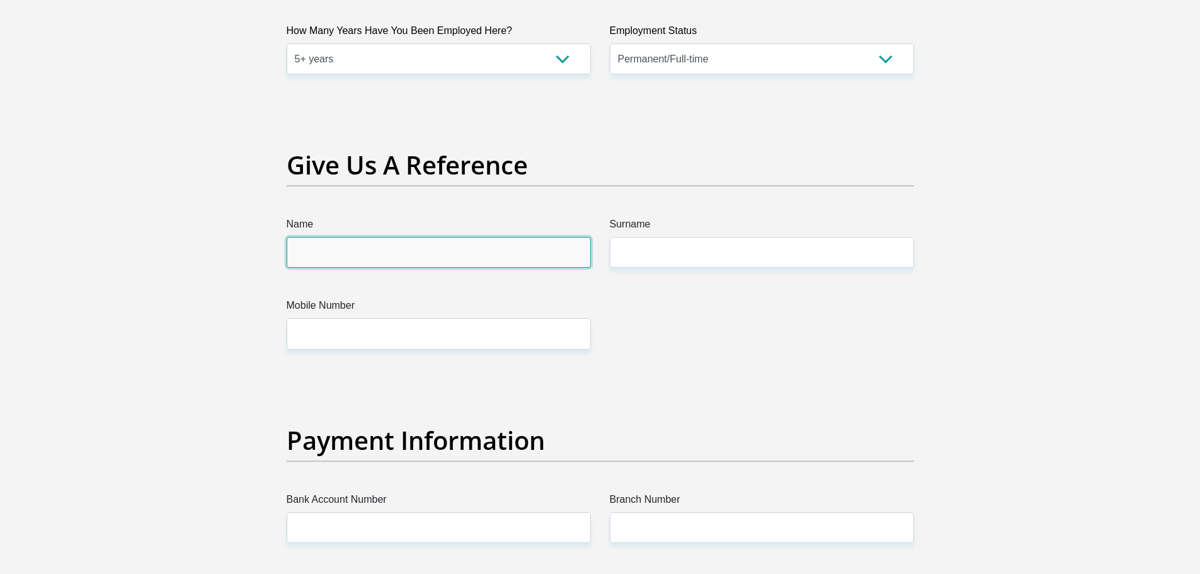
click at [360, 249] on input "Name" at bounding box center [439, 252] width 304 height 31
type input "Hester"
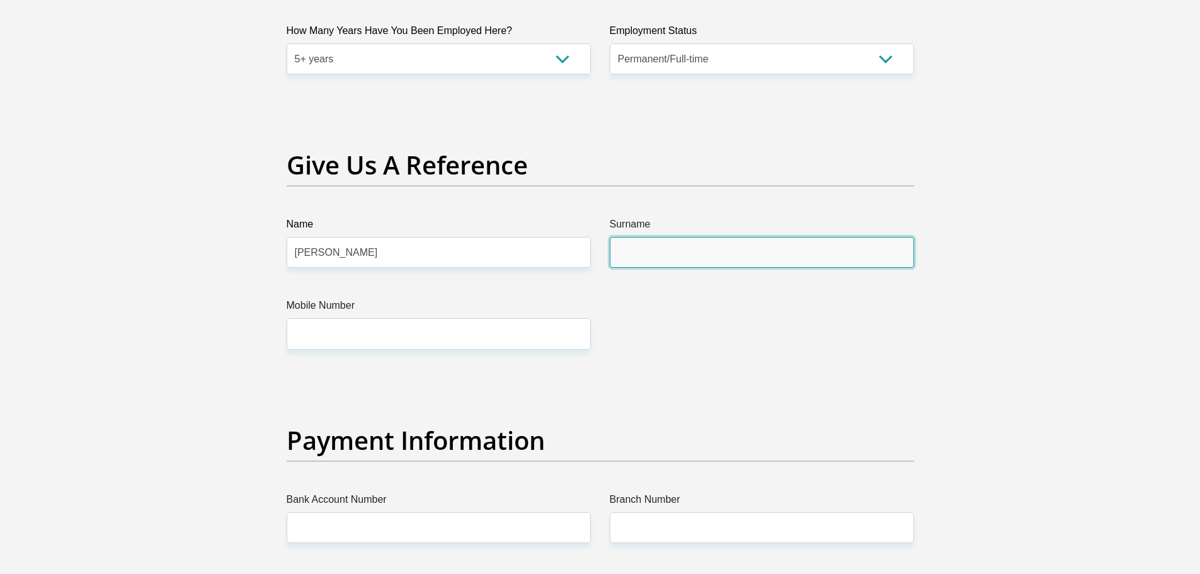
click at [703, 257] on input "Surname" at bounding box center [762, 252] width 304 height 31
type input "Botes"
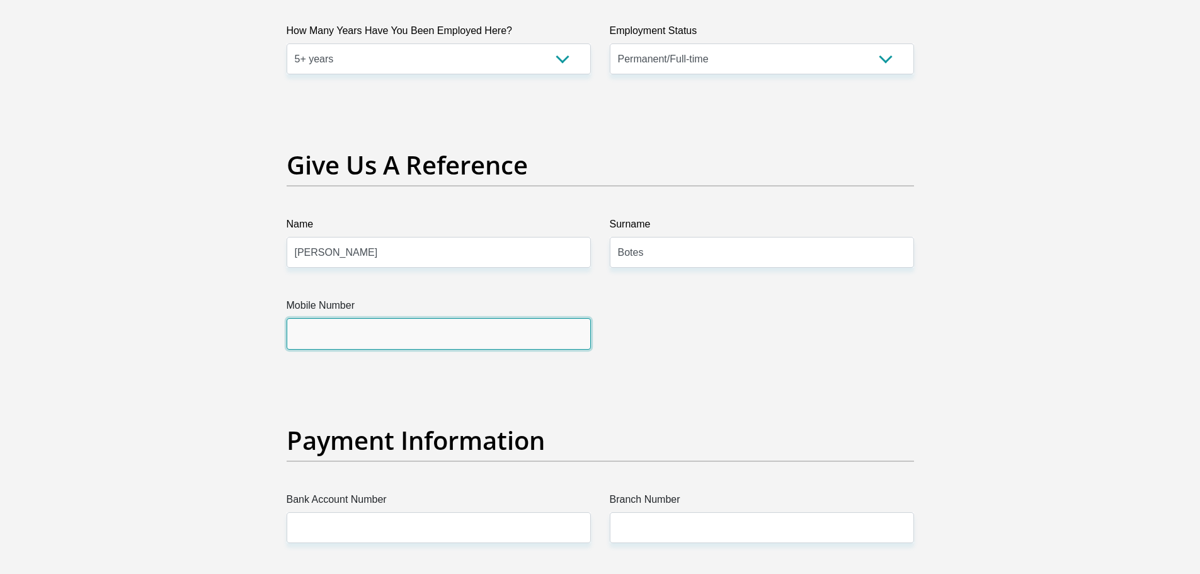
click at [451, 330] on input "Mobile Number" at bounding box center [439, 333] width 304 height 31
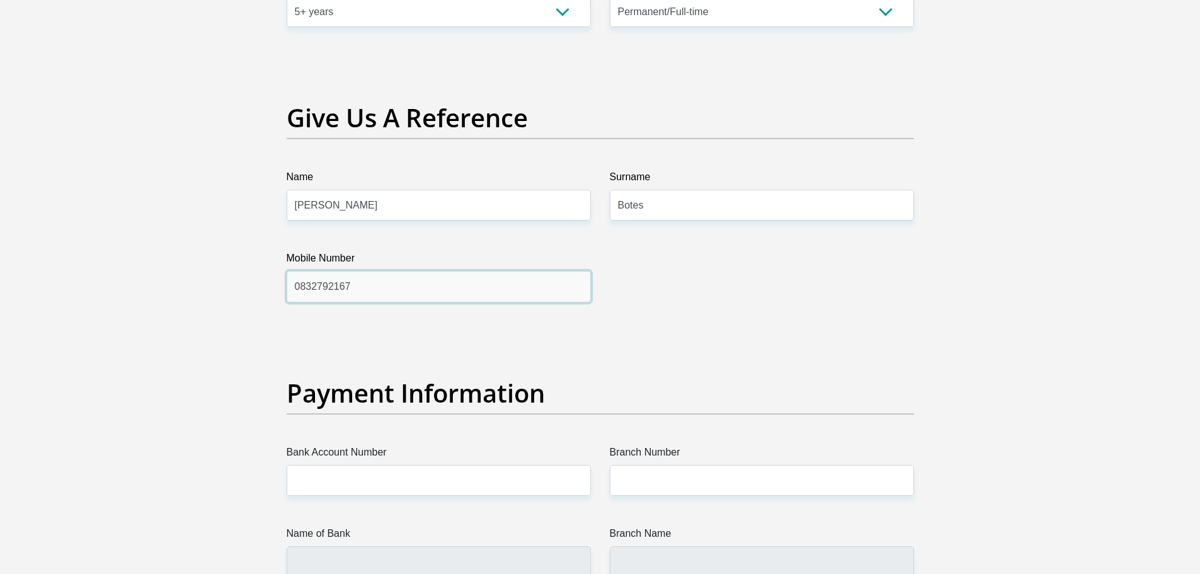
scroll to position [2834, 0]
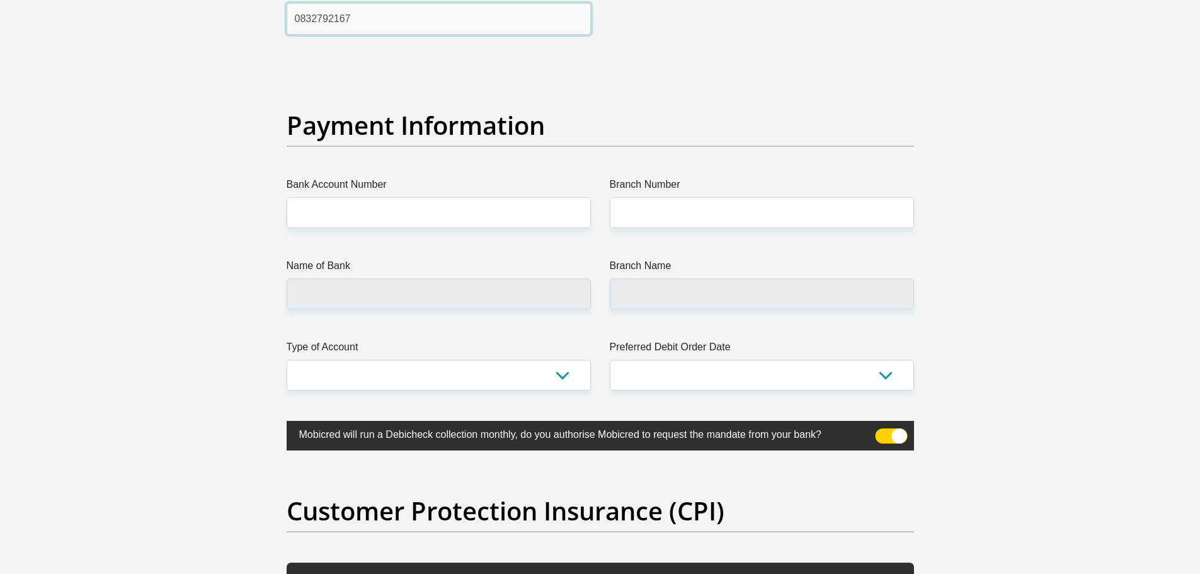
type input "0832792167"
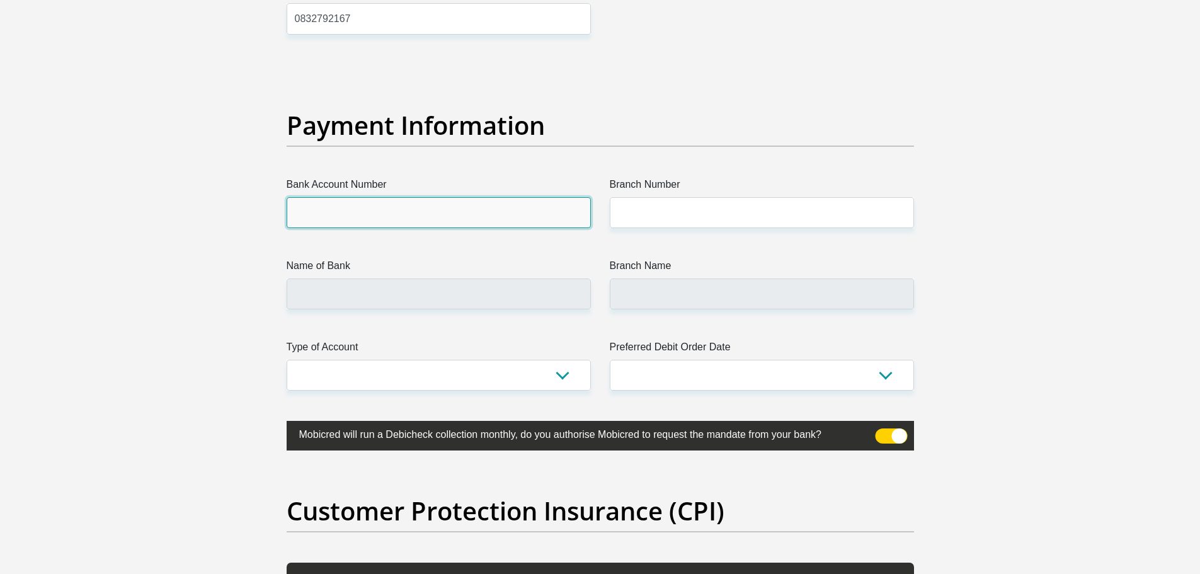
click at [371, 217] on input "Bank Account Number" at bounding box center [439, 212] width 304 height 31
type input "62258574691"
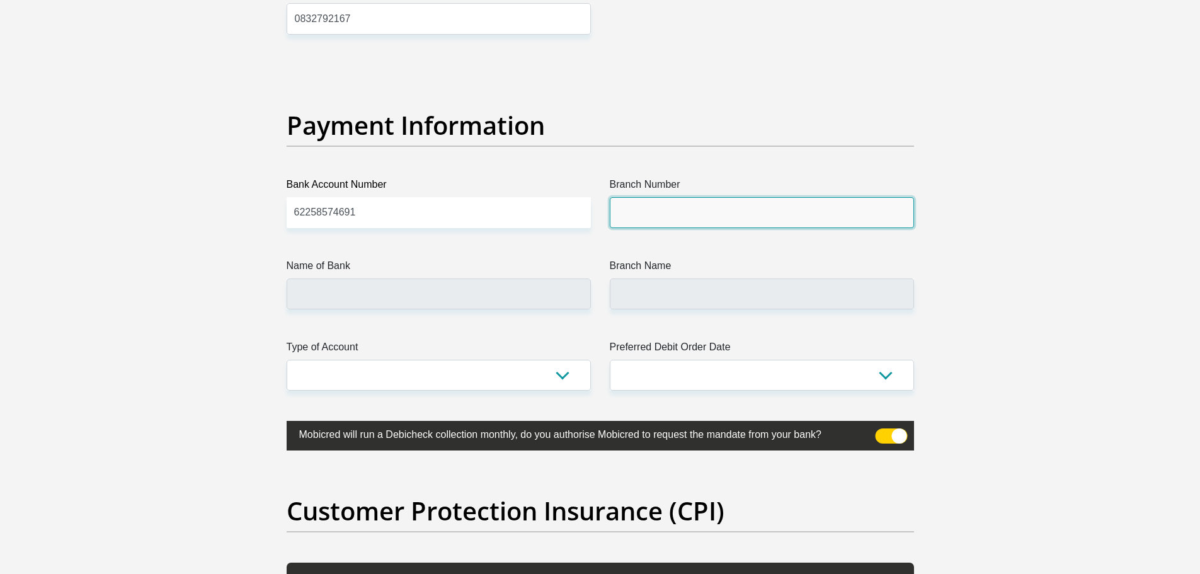
click at [655, 212] on input "Branch Number" at bounding box center [762, 212] width 304 height 31
type input "250655"
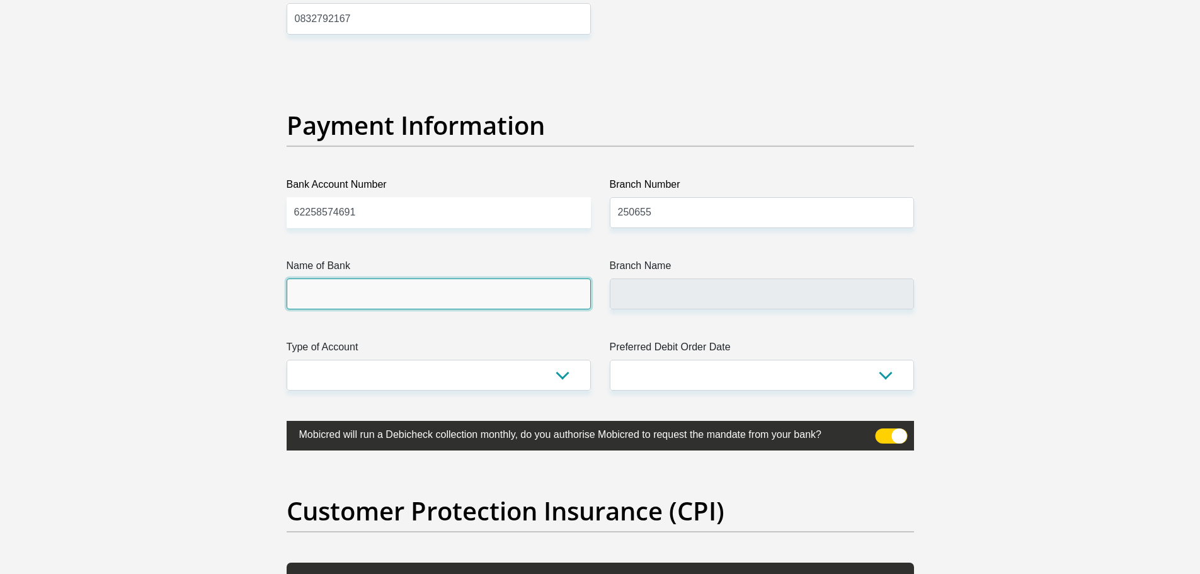
click at [361, 292] on input "Name of Bank" at bounding box center [439, 293] width 304 height 31
type input "FIRSTRAND BANK"
type input "BRANCH 560"
click at [433, 377] on select "Cheque Savings" at bounding box center [439, 375] width 304 height 31
select select "CUR"
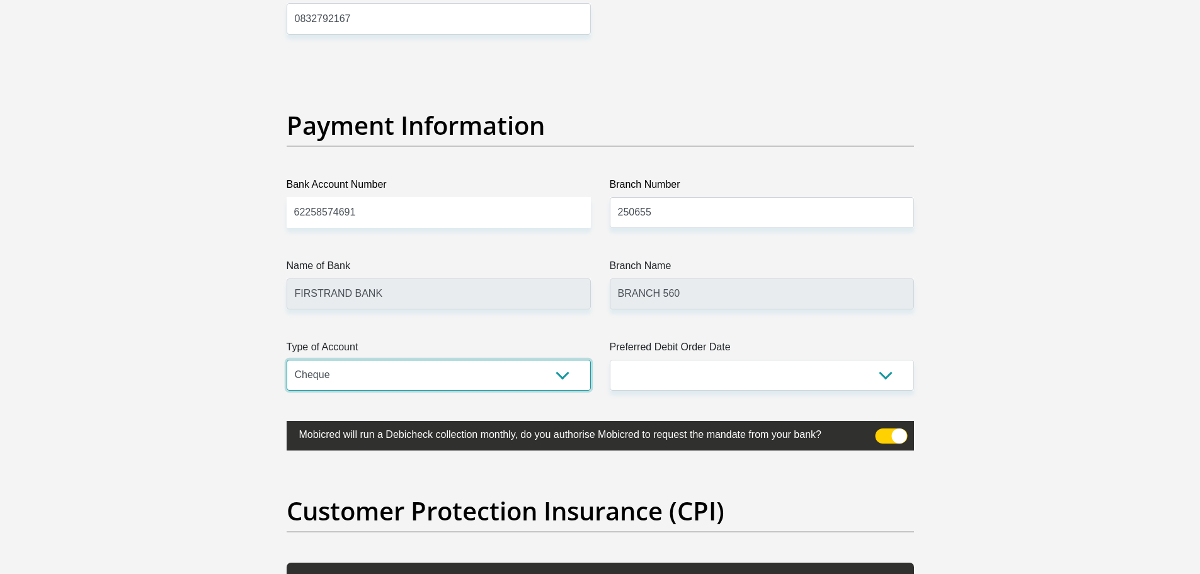
click at [287, 360] on select "Cheque Savings" at bounding box center [439, 375] width 304 height 31
click at [880, 372] on select "1st 2nd 3rd 4th 5th 7th 18th 19th 20th 21st 22nd 23rd 24th 25th 26th 27th 28th …" at bounding box center [762, 375] width 304 height 31
select select "25"
click at [610, 360] on select "1st 2nd 3rd 4th 5th 7th 18th 19th 20th 21st 22nd 23rd 24th 25th 26th 27th 28th …" at bounding box center [762, 375] width 304 height 31
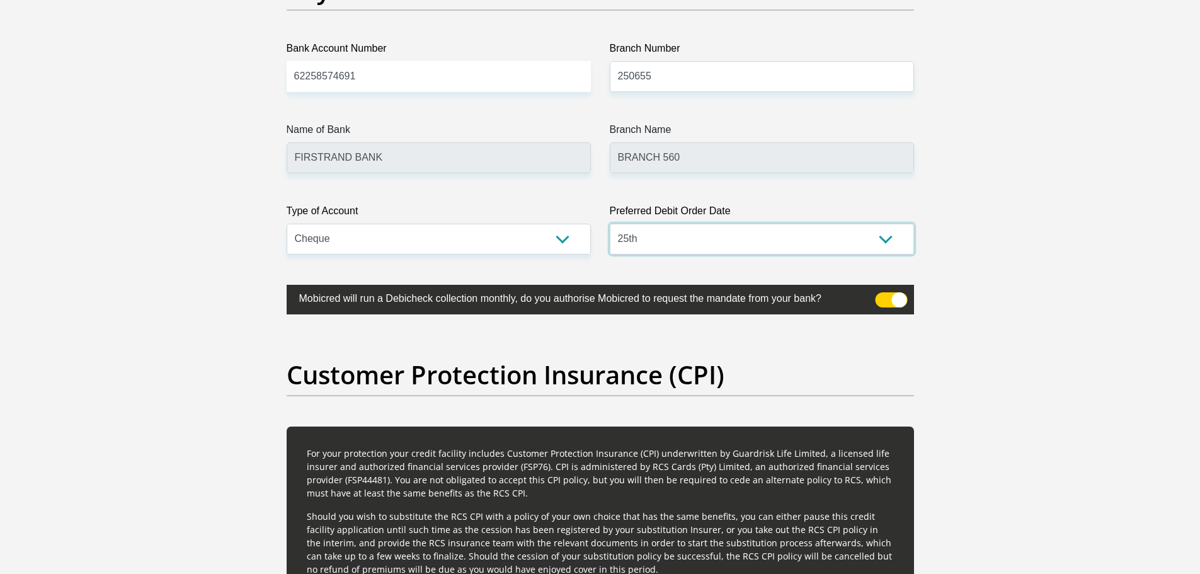
scroll to position [3086, 0]
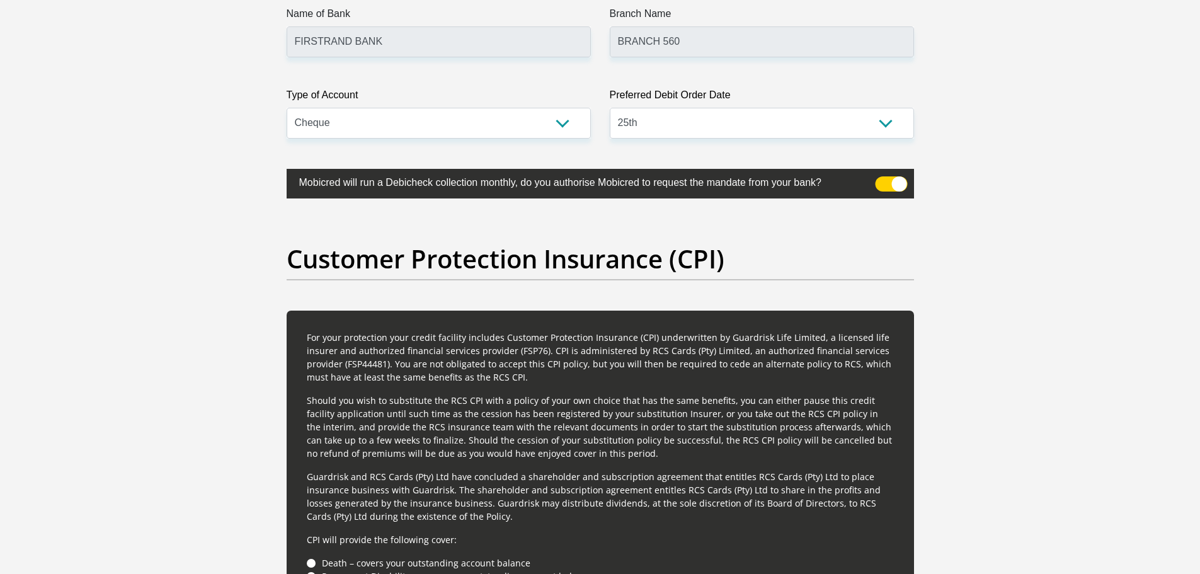
click at [878, 187] on span at bounding box center [891, 183] width 32 height 15
click at [882, 179] on input "checkbox" at bounding box center [882, 179] width 0 height 0
click at [901, 187] on span at bounding box center [891, 183] width 32 height 15
click at [882, 179] on input "checkbox" at bounding box center [882, 179] width 0 height 0
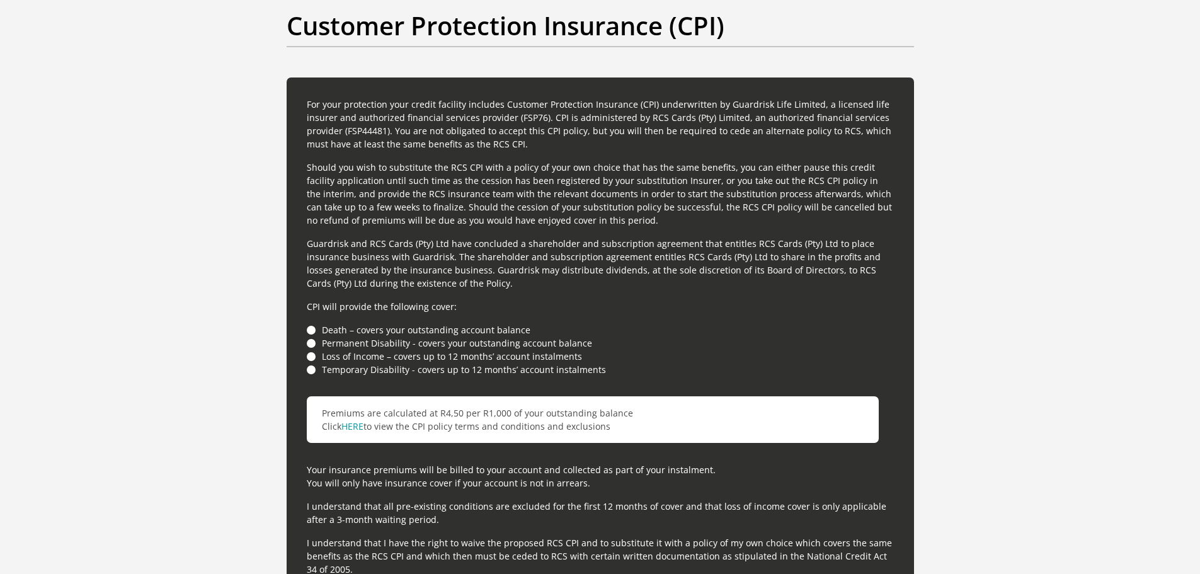
scroll to position [3338, 0]
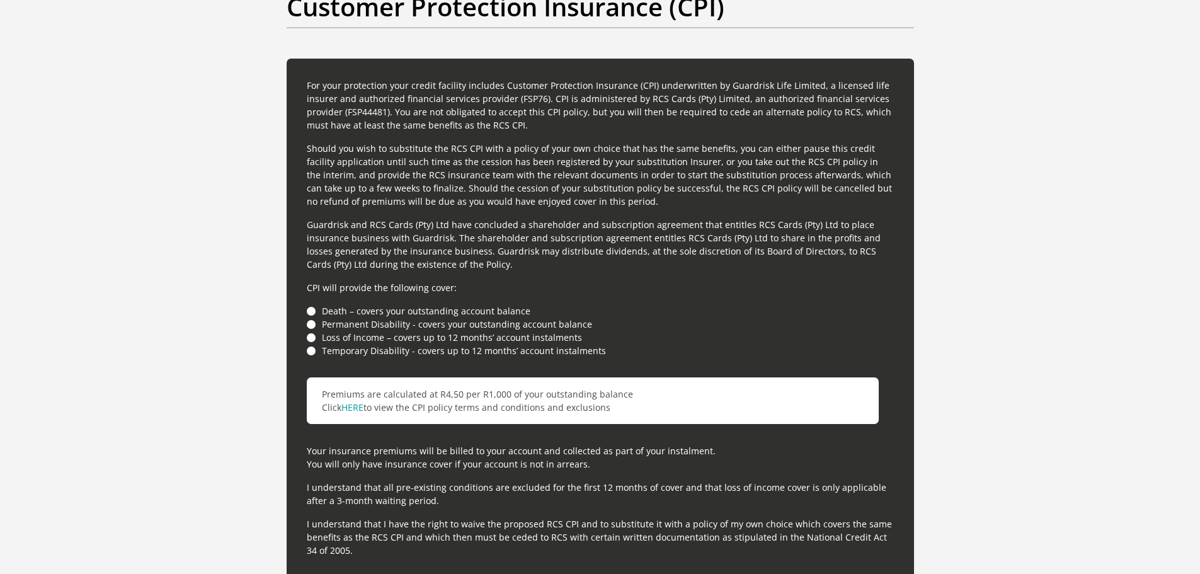
click at [314, 348] on li "Temporary Disability - covers up to 12 months’ account instalments" at bounding box center [600, 350] width 587 height 13
click at [312, 353] on li "Temporary Disability - covers up to 12 months’ account instalments" at bounding box center [600, 350] width 587 height 13
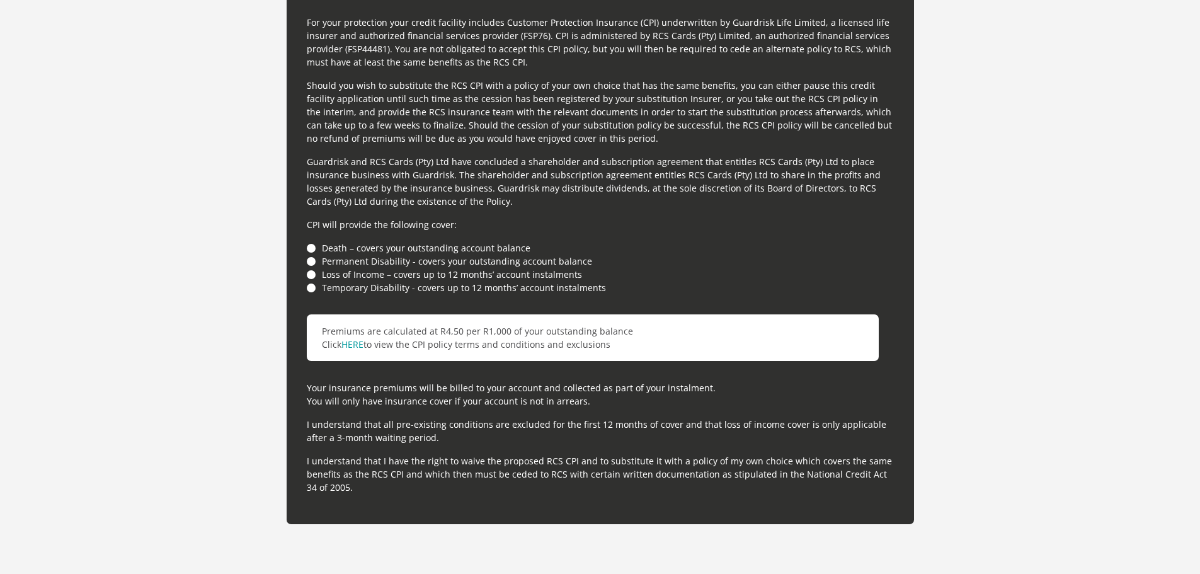
scroll to position [3716, 0]
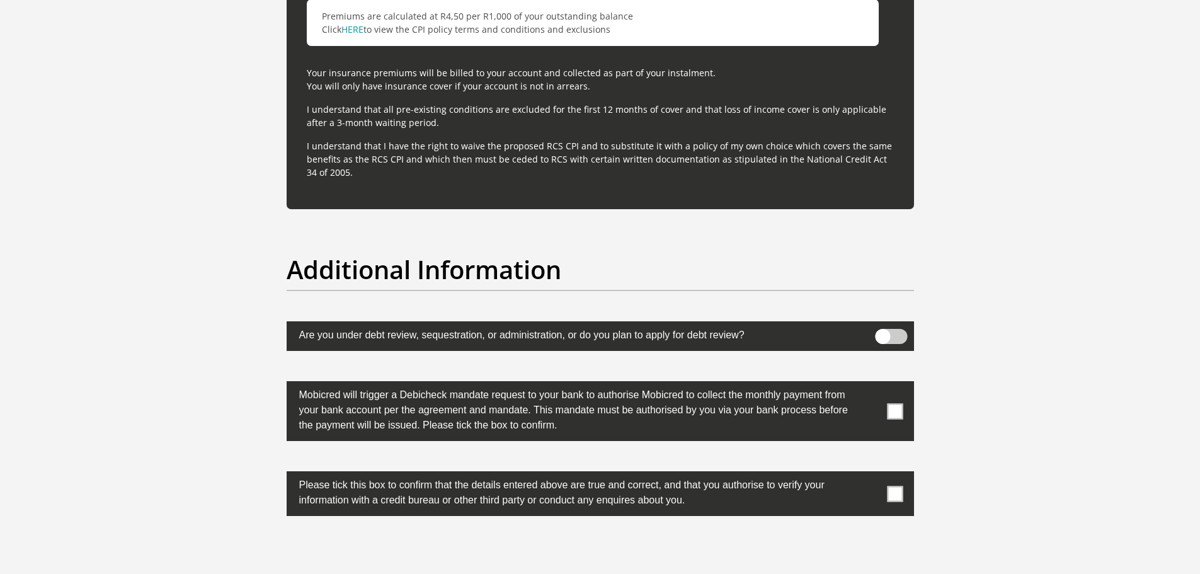
click at [903, 336] on span at bounding box center [891, 336] width 32 height 15
click at [882, 332] on input "checkbox" at bounding box center [882, 332] width 0 height 0
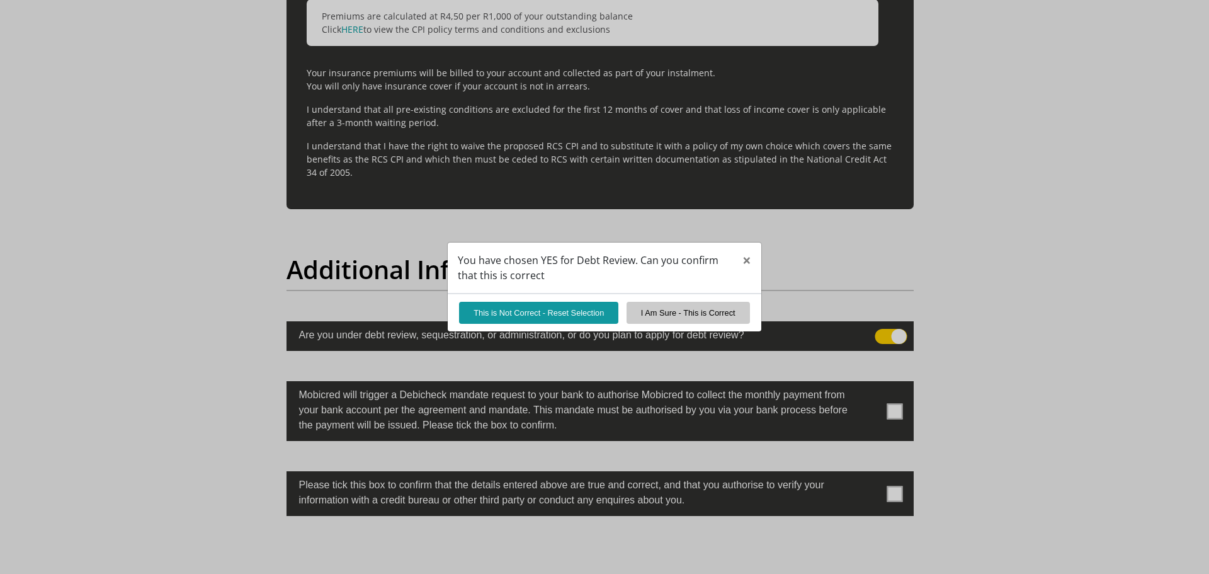
click at [884, 337] on div "You have chosen YES for Debt Review. Can you confirm that this is correct × Thi…" at bounding box center [604, 287] width 1209 height 574
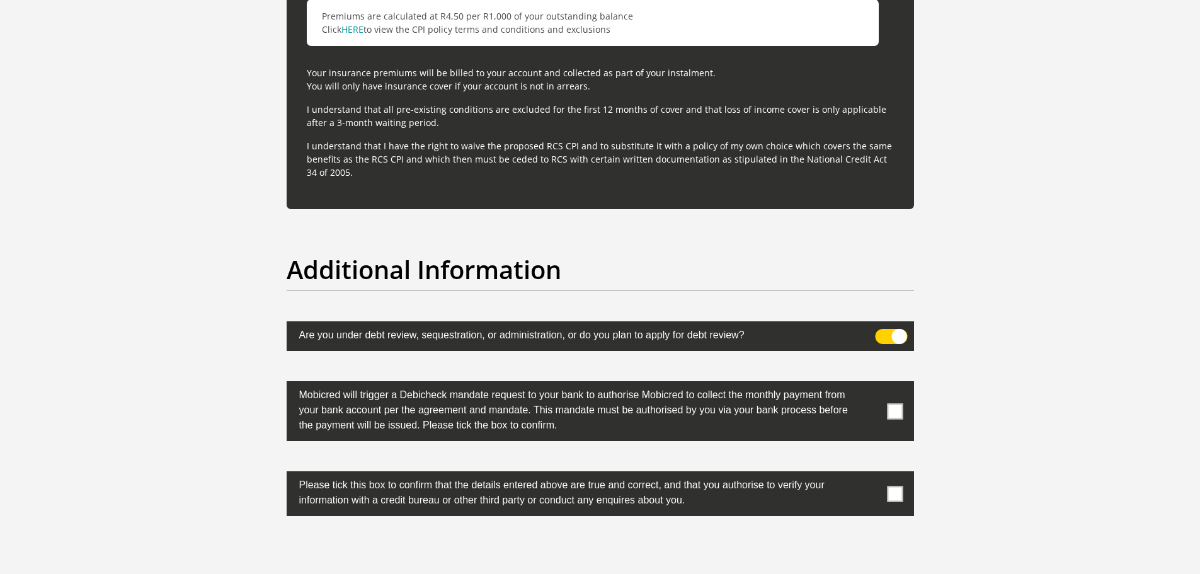
click at [873, 335] on label at bounding box center [600, 336] width 627 height 30
click at [882, 332] on input "checkbox" at bounding box center [882, 332] width 0 height 0
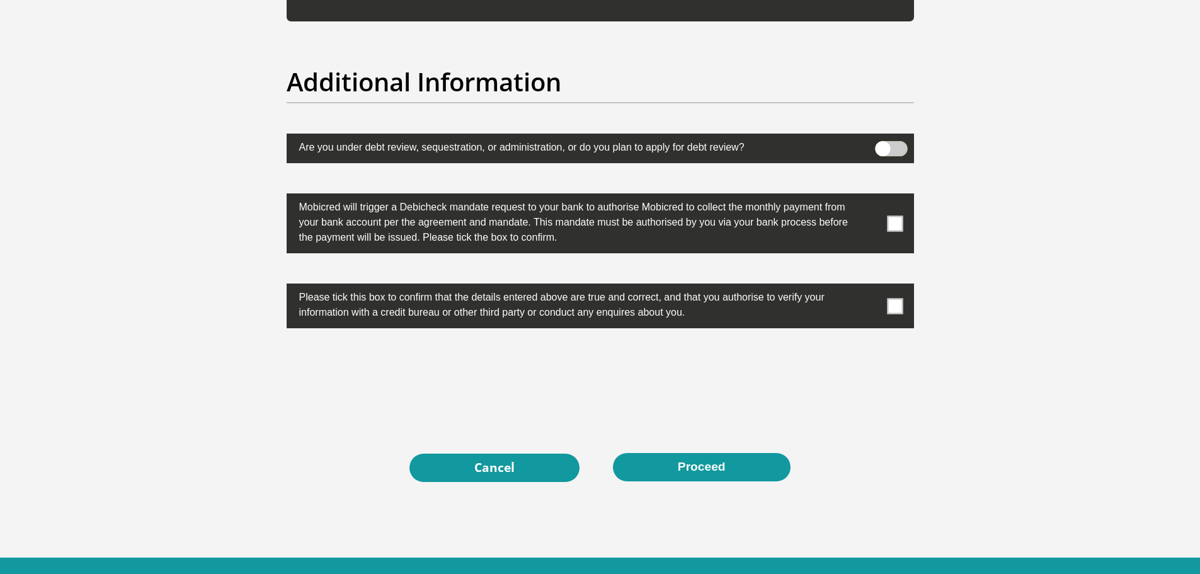
scroll to position [3904, 0]
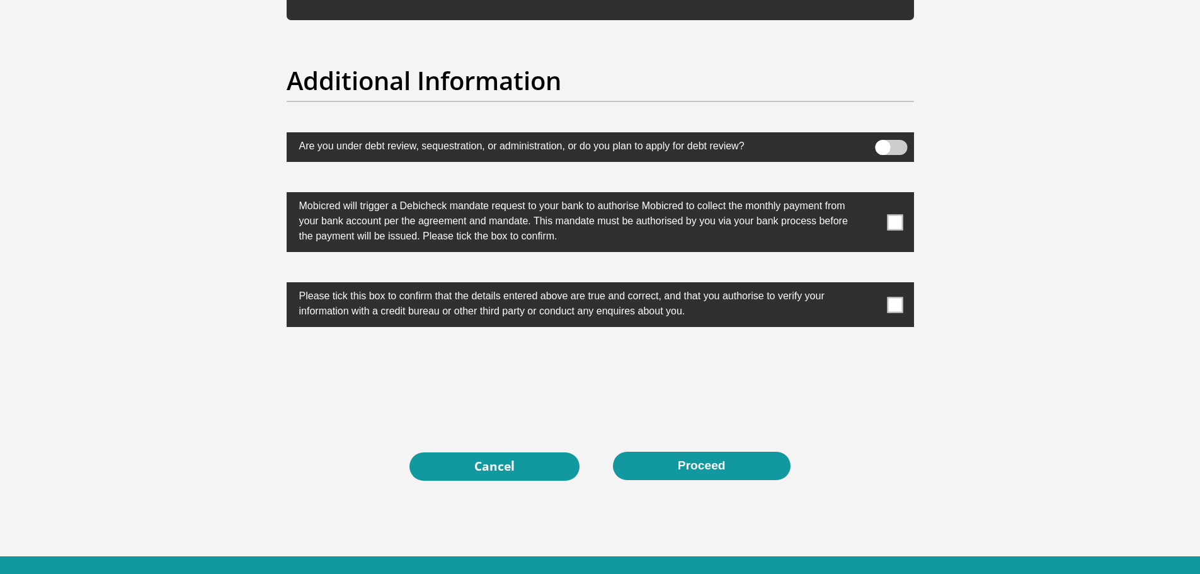
click at [894, 223] on span at bounding box center [895, 222] width 16 height 16
click at [870, 195] on input "checkbox" at bounding box center [870, 195] width 0 height 0
click at [901, 306] on span at bounding box center [895, 305] width 16 height 16
click at [870, 285] on input "checkbox" at bounding box center [870, 285] width 0 height 0
click at [691, 464] on button "Proceed" at bounding box center [702, 466] width 178 height 28
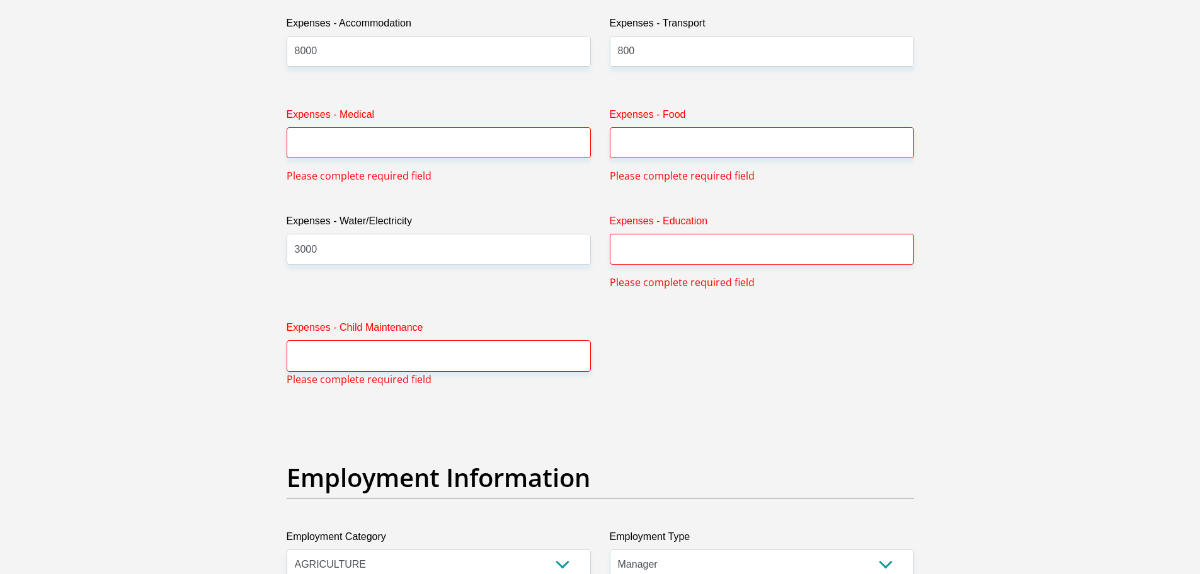
scroll to position [1860, 0]
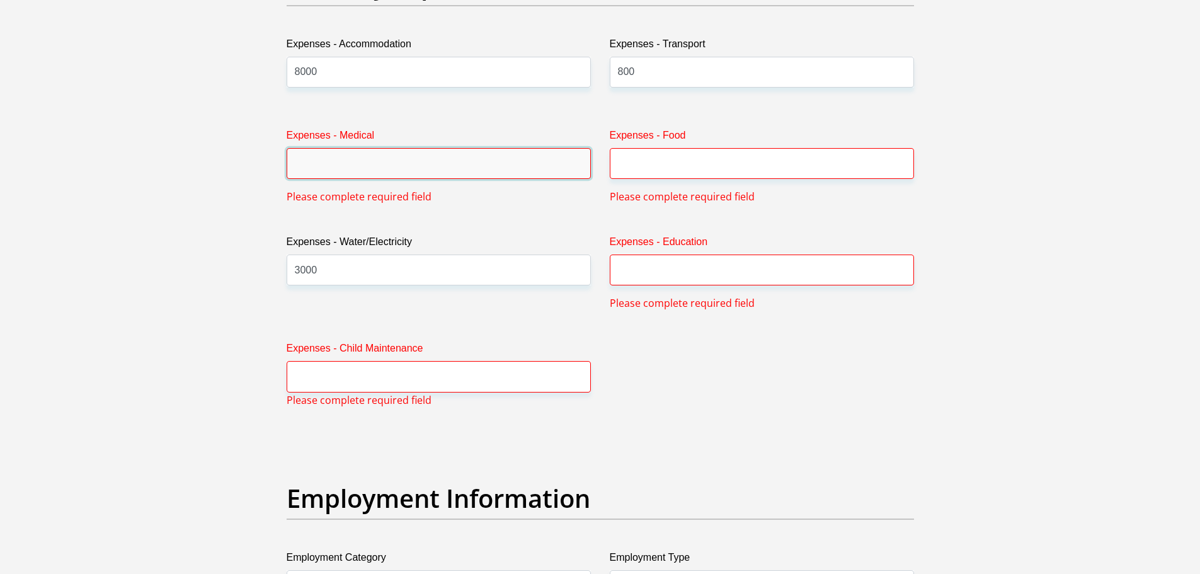
click at [358, 160] on input "Expenses - Medical" at bounding box center [439, 163] width 304 height 31
type input "0"
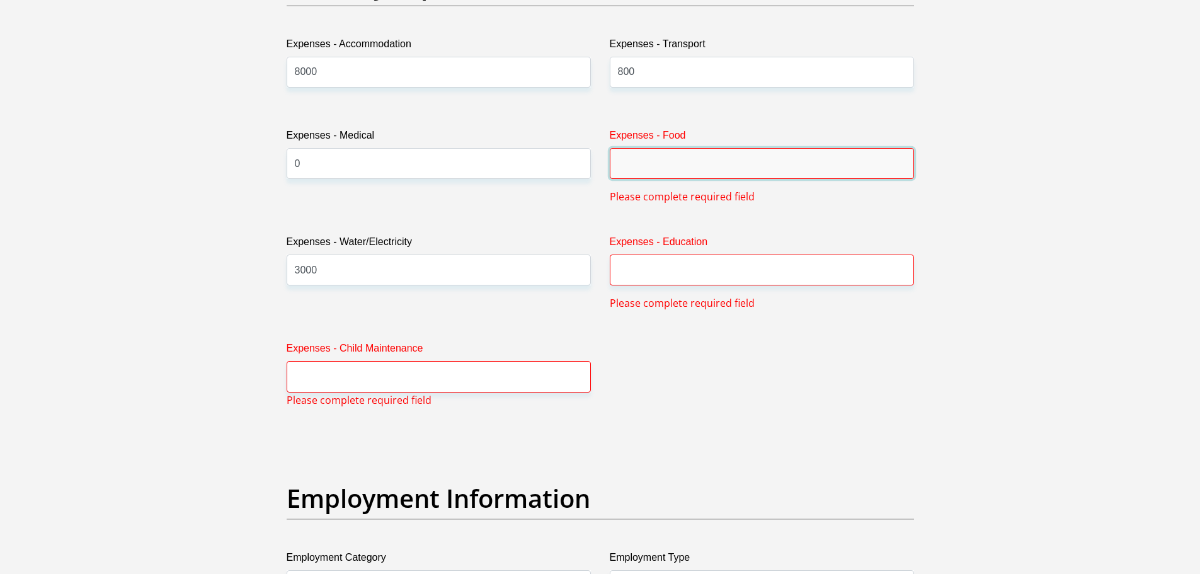
click at [632, 162] on input "Expenses - Food" at bounding box center [762, 163] width 304 height 31
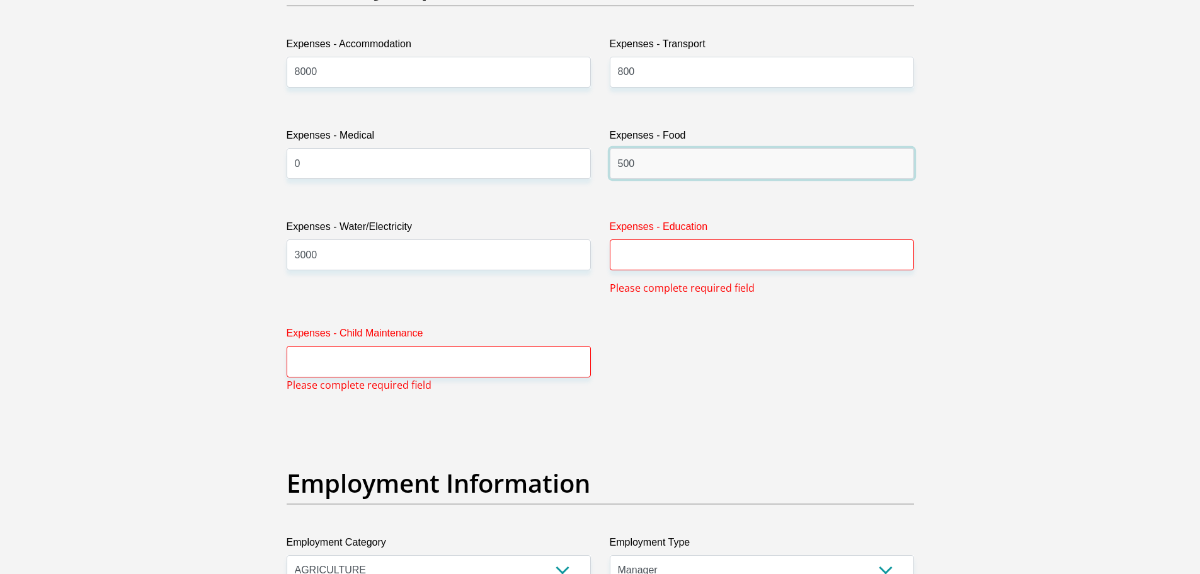
type input "500"
click at [692, 258] on input "Expenses - Education" at bounding box center [762, 254] width 304 height 31
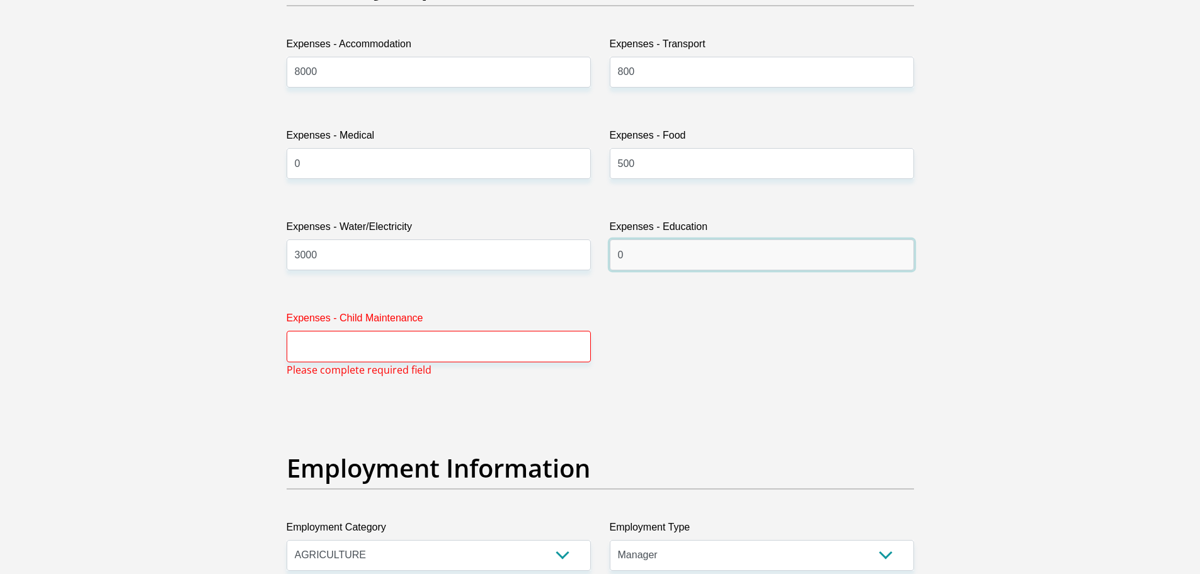
type input "0"
click at [446, 343] on input "Expenses - Child Maintenance" at bounding box center [439, 346] width 304 height 31
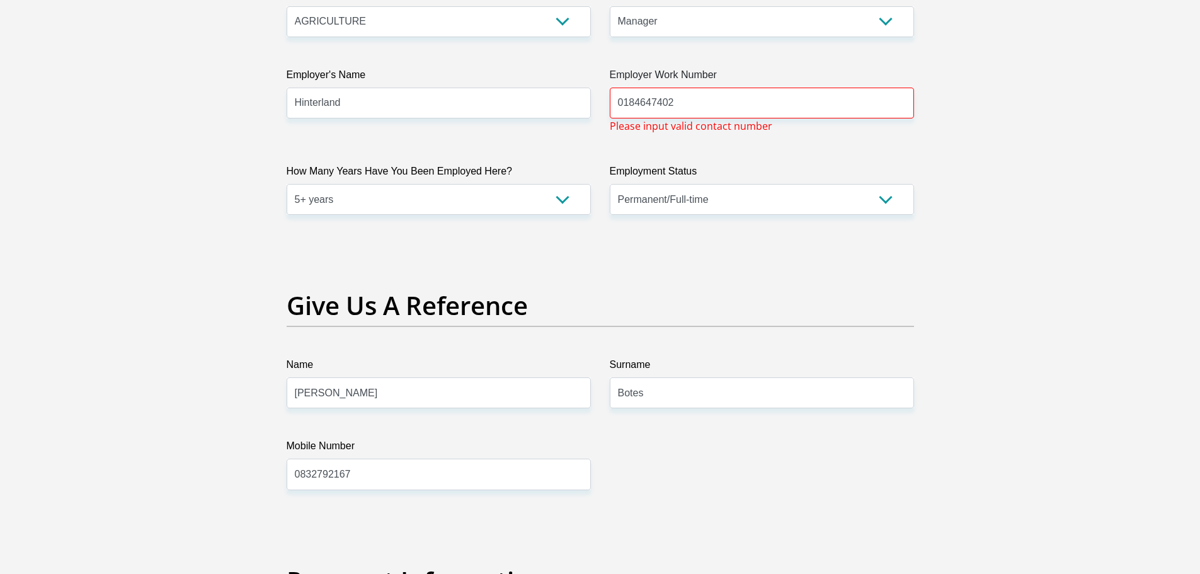
scroll to position [2238, 0]
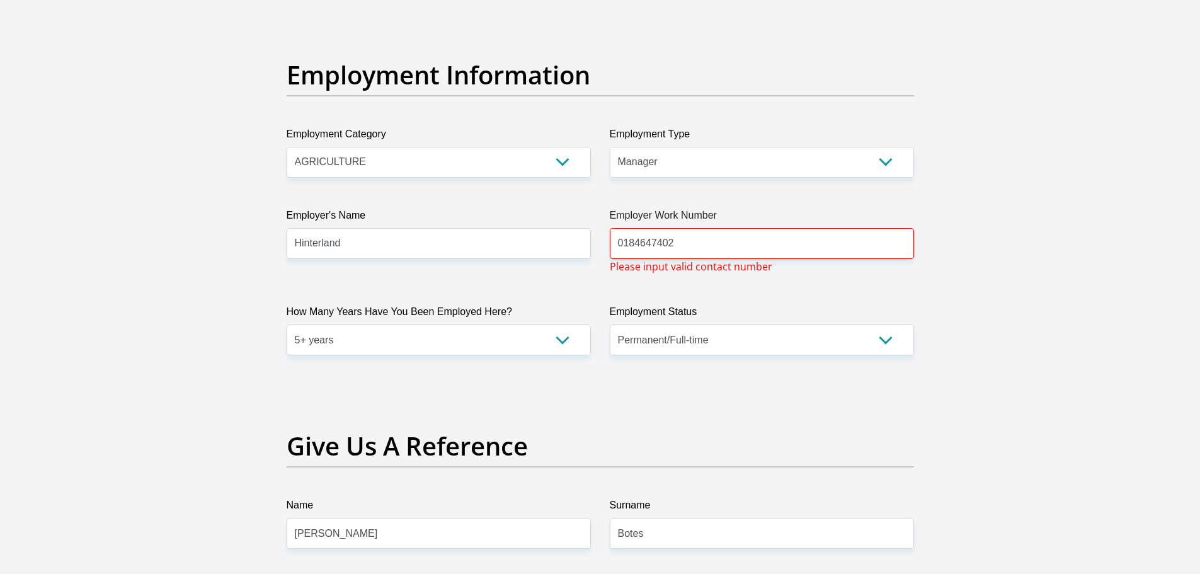
type input "0"
click at [633, 246] on input "0184647402" at bounding box center [762, 243] width 304 height 31
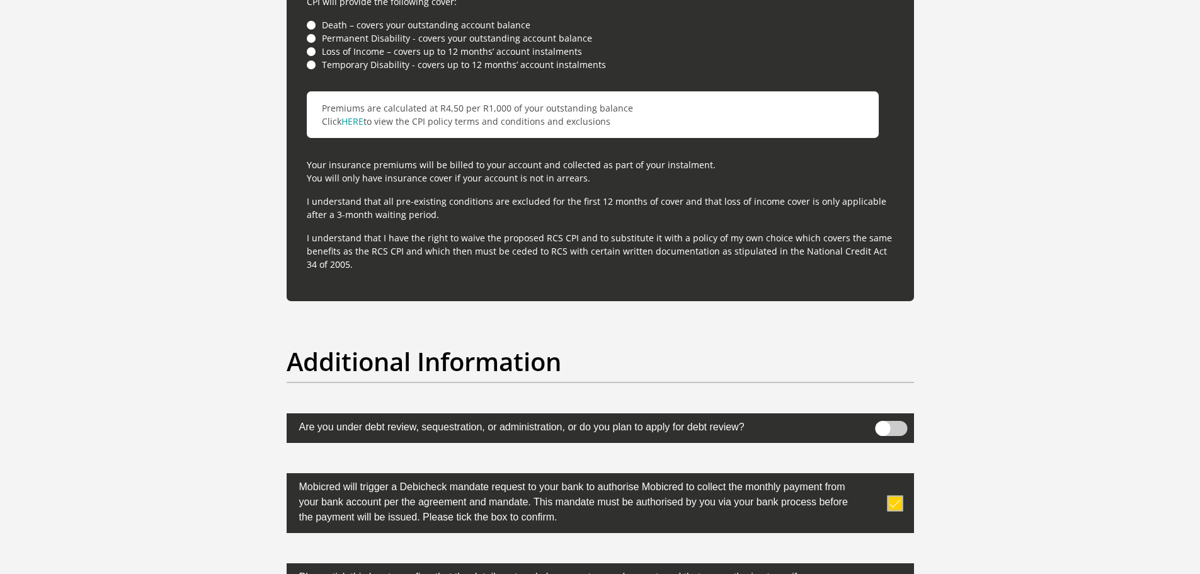
scroll to position [3960, 0]
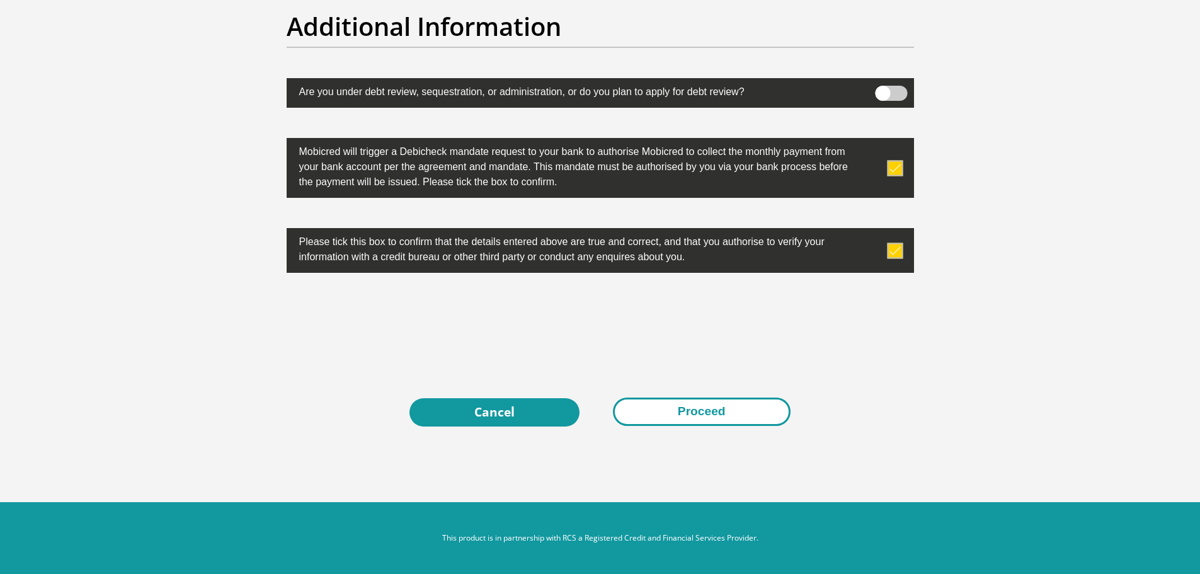
click at [707, 415] on button "Proceed" at bounding box center [702, 411] width 178 height 28
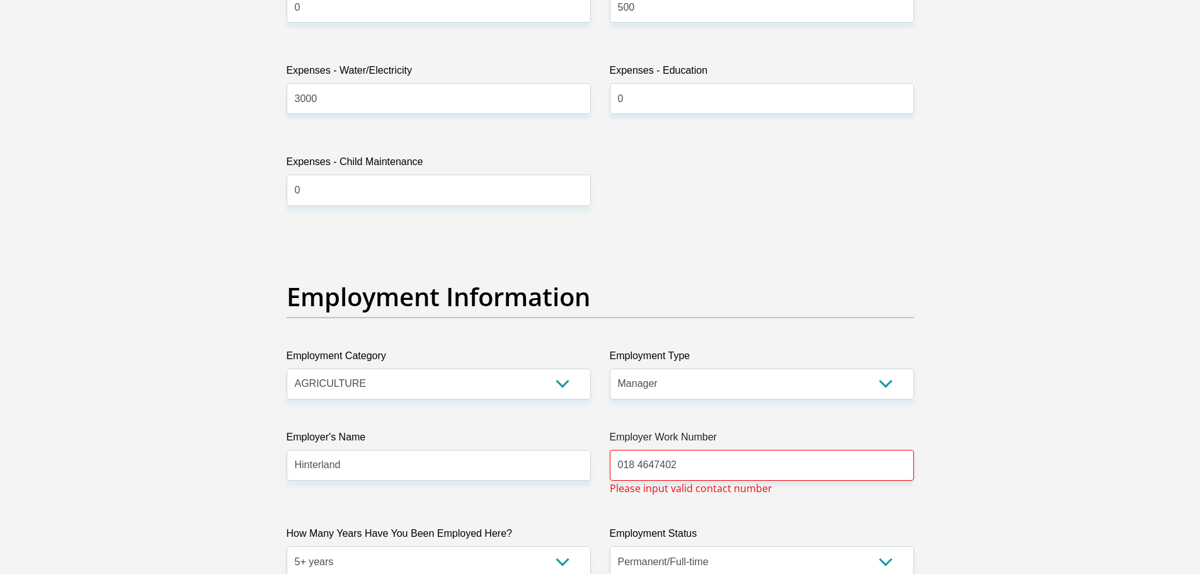
scroll to position [2197, 0]
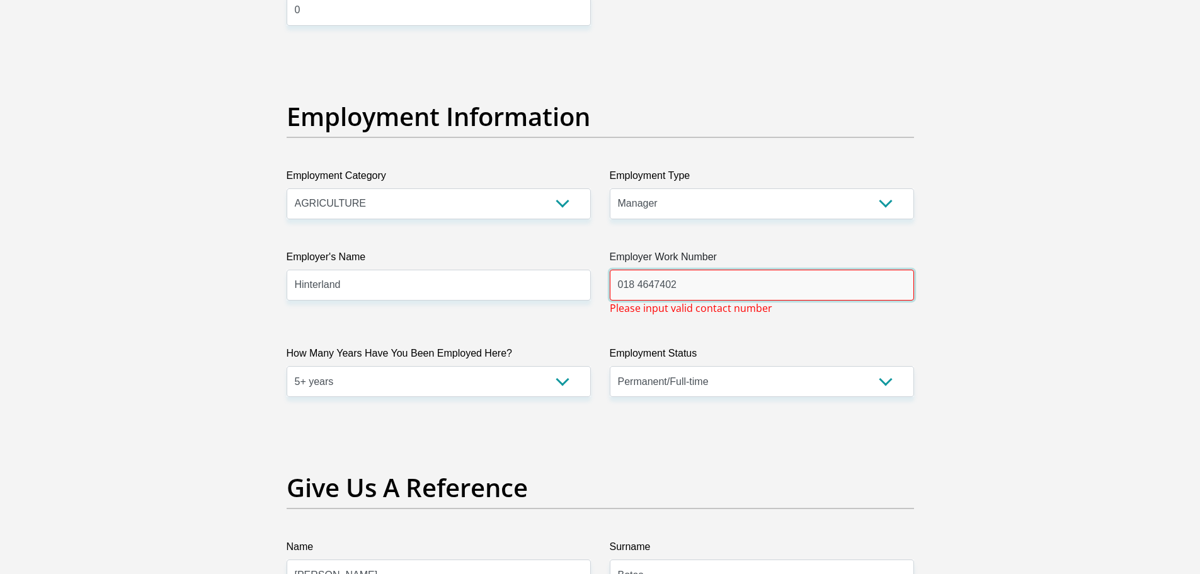
drag, startPoint x: 683, startPoint y: 283, endPoint x: 561, endPoint y: 288, distance: 122.3
click at [561, 288] on div "Title Mr Ms Mrs Dr Other First Name Ld Surname VanHeerden ID Number 71030151840…" at bounding box center [600, 57] width 646 height 4113
click at [657, 287] on input "0184" at bounding box center [762, 285] width 304 height 31
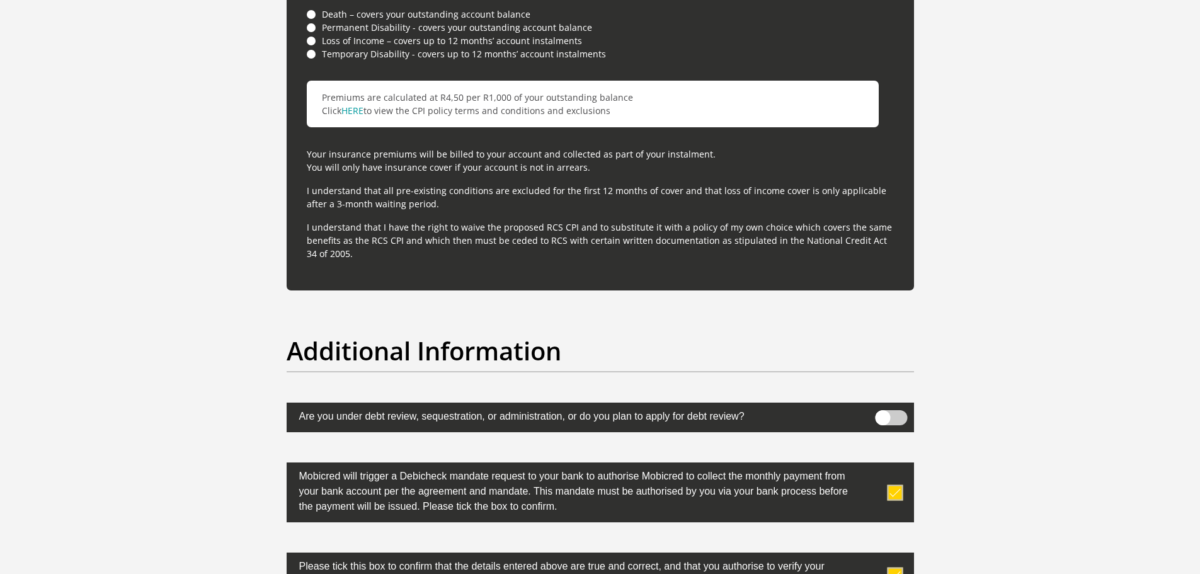
scroll to position [3771, 0]
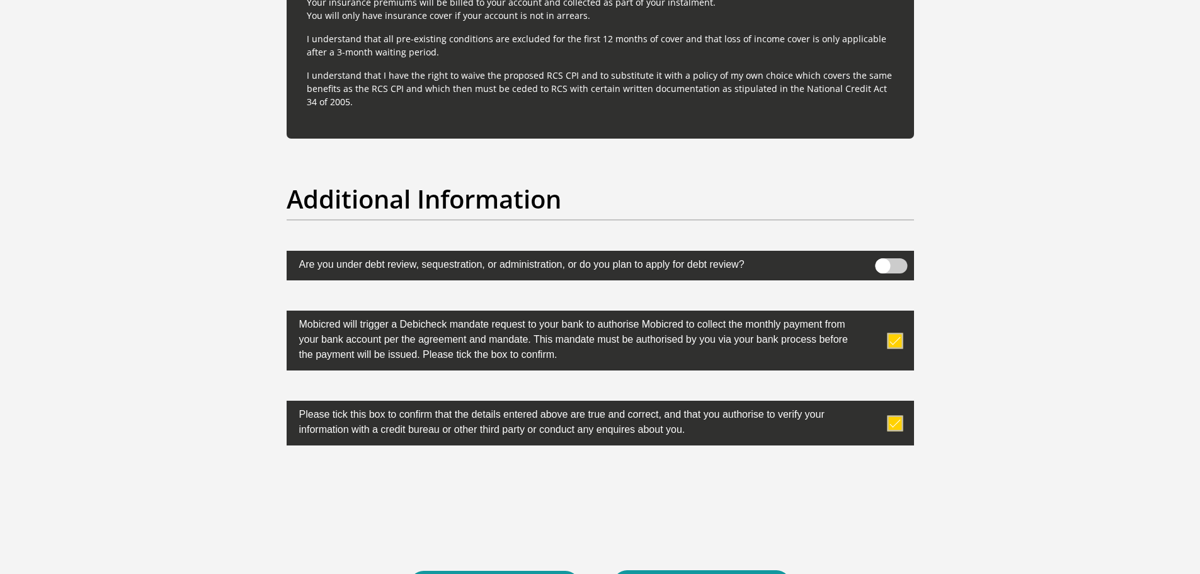
type input "0184647402"
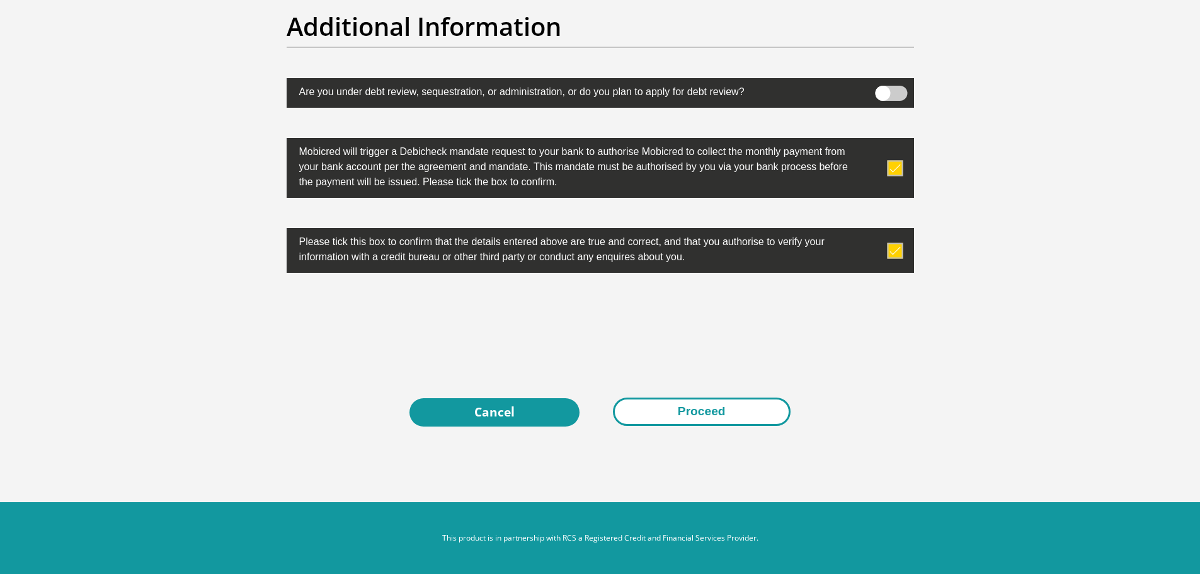
click at [703, 411] on button "Proceed" at bounding box center [702, 411] width 178 height 28
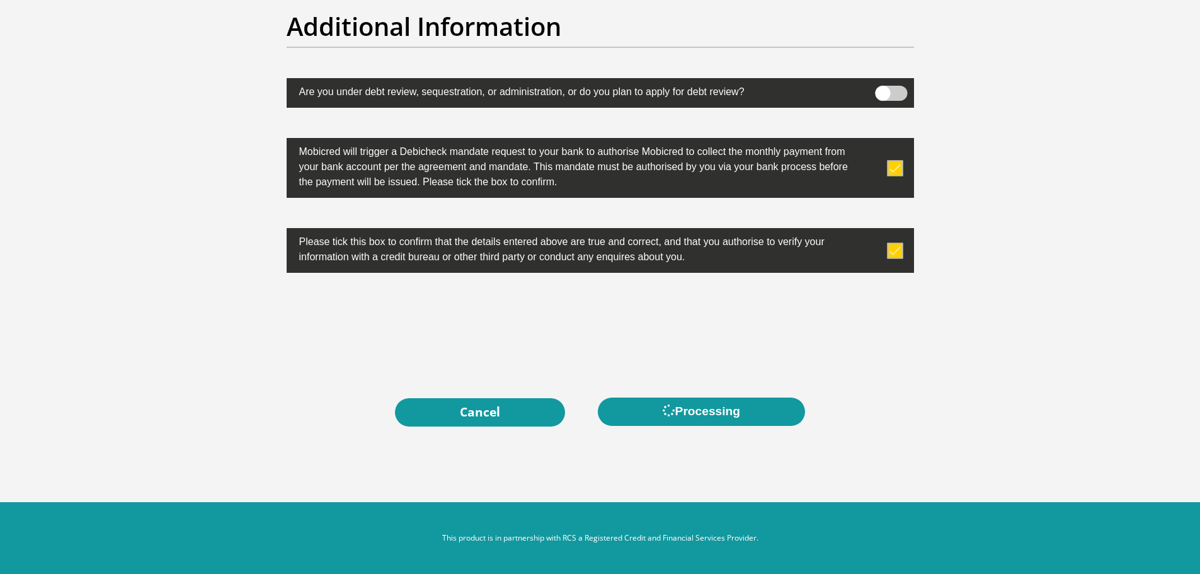
scroll to position [0, 0]
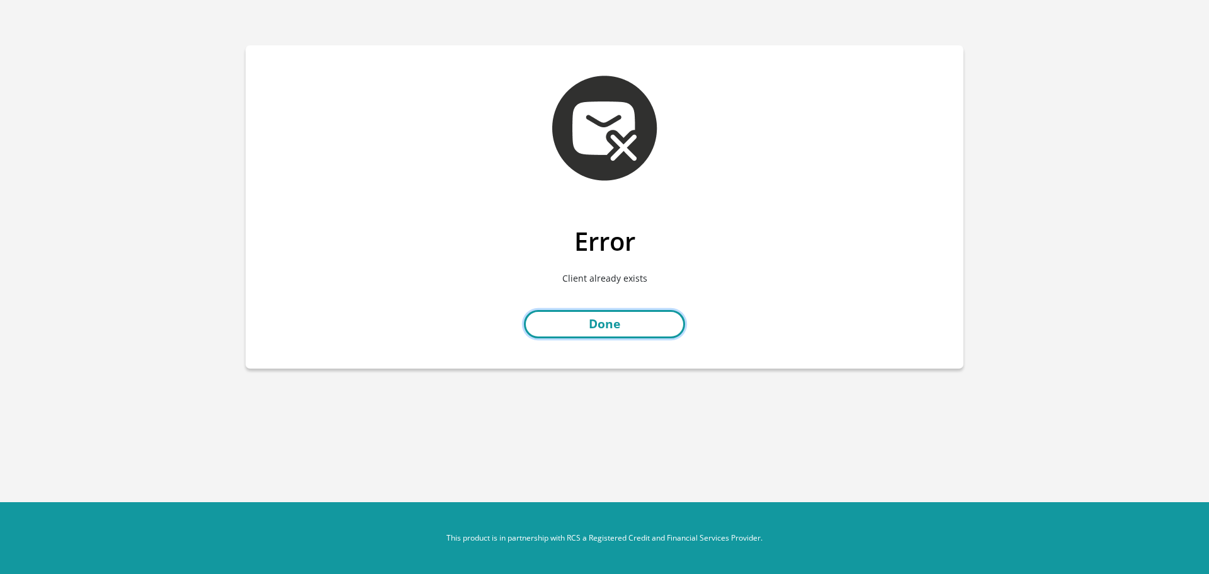
click at [604, 327] on link "Done" at bounding box center [604, 324] width 161 height 28
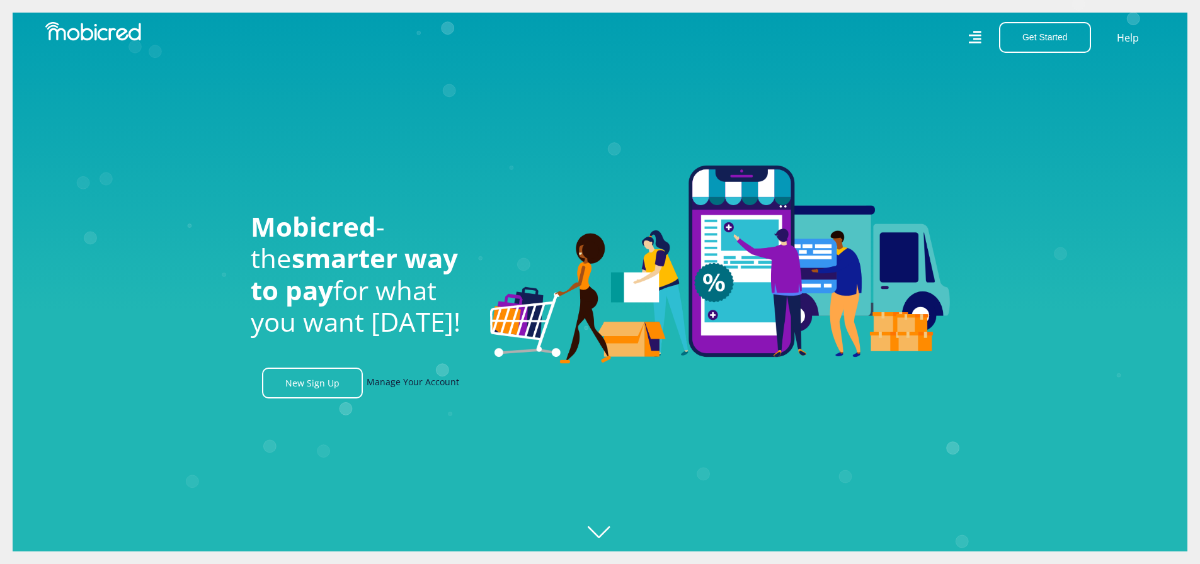
scroll to position [0, 897]
click at [417, 379] on link "Manage Your Account" at bounding box center [413, 383] width 93 height 31
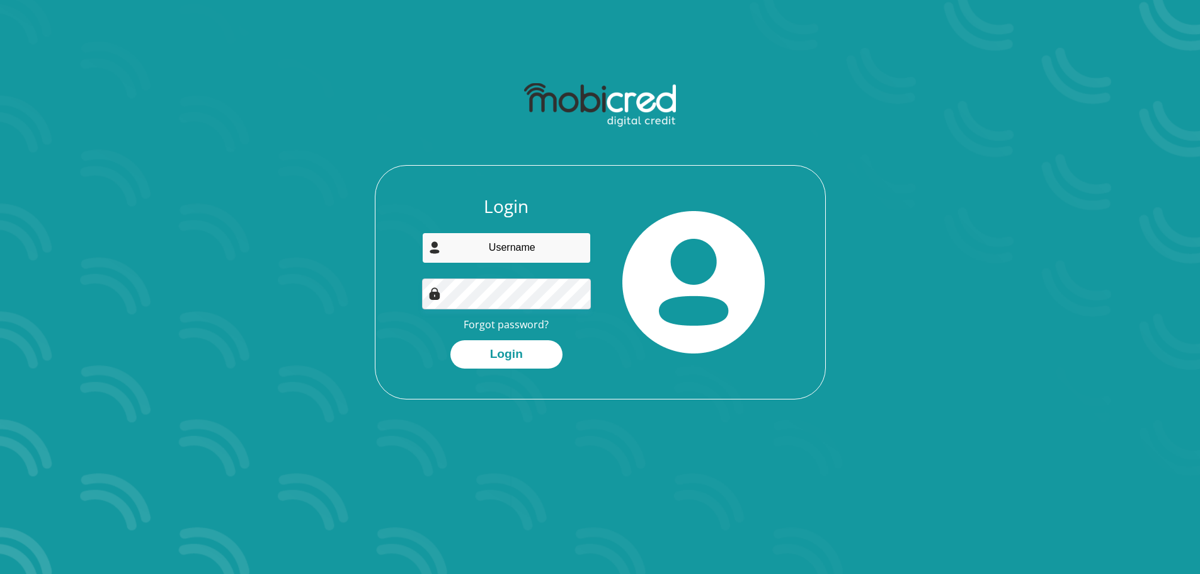
click at [503, 248] on input "email" at bounding box center [506, 247] width 169 height 31
type input "[EMAIL_ADDRESS][DOMAIN_NAME]"
click at [512, 348] on button "Login" at bounding box center [506, 354] width 112 height 28
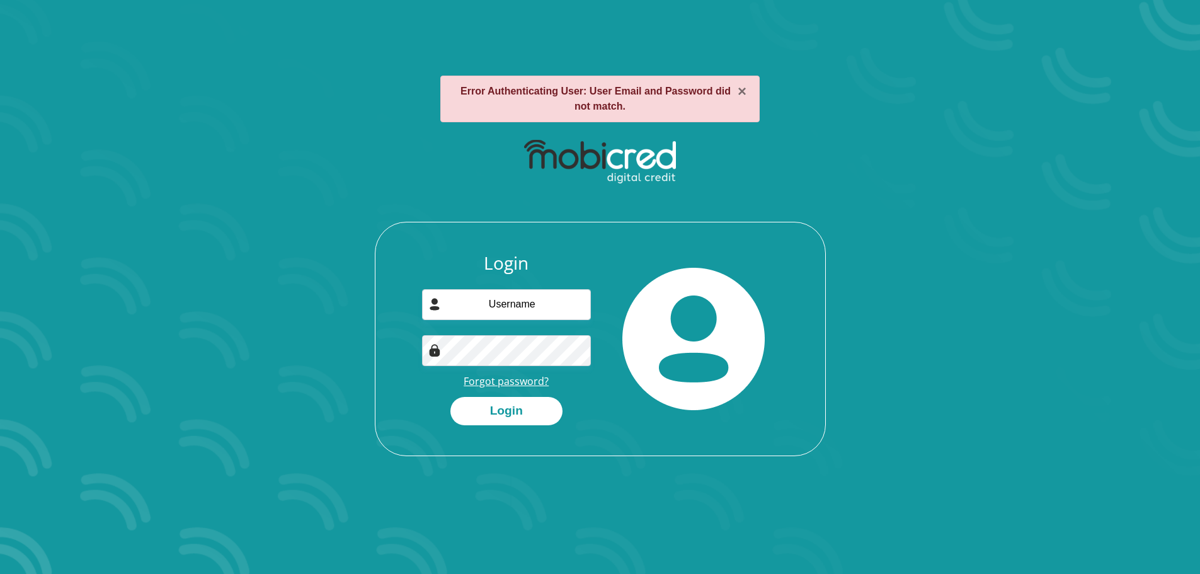
click at [508, 382] on link "Forgot password?" at bounding box center [505, 381] width 85 height 14
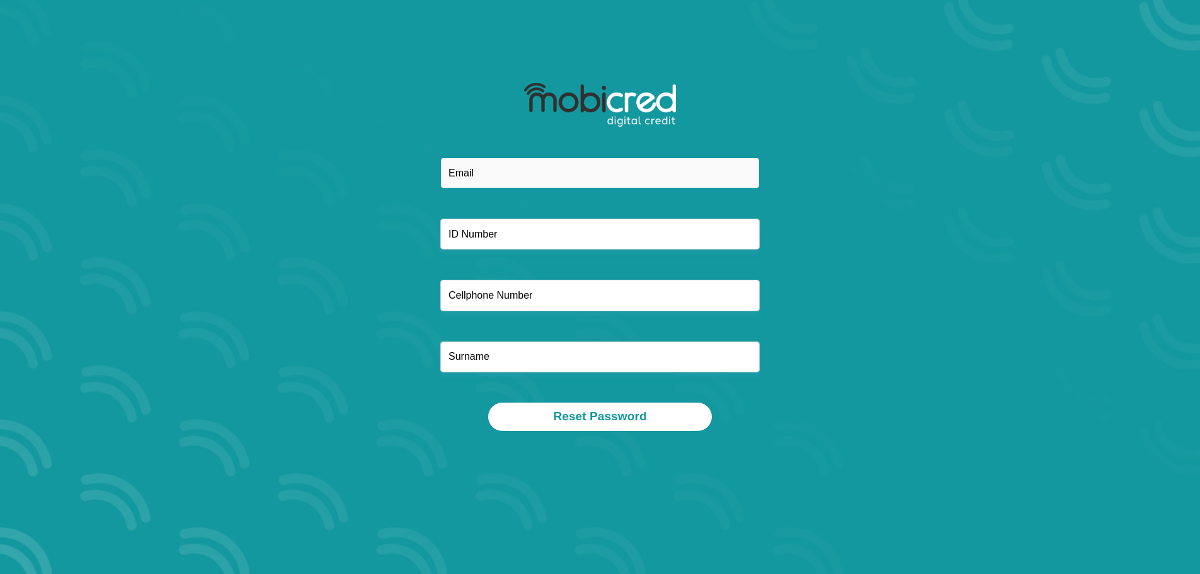
click at [528, 173] on input "email" at bounding box center [599, 172] width 319 height 31
type input "[EMAIL_ADDRESS][DOMAIN_NAME]"
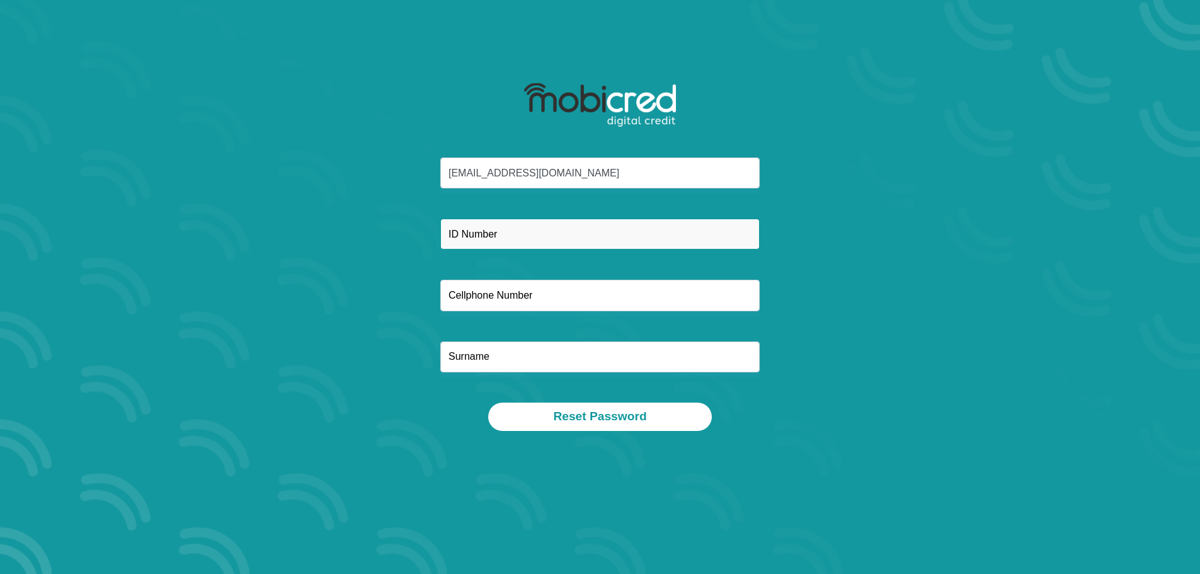
click at [521, 232] on input "text" at bounding box center [599, 234] width 319 height 31
type input "7103015184083"
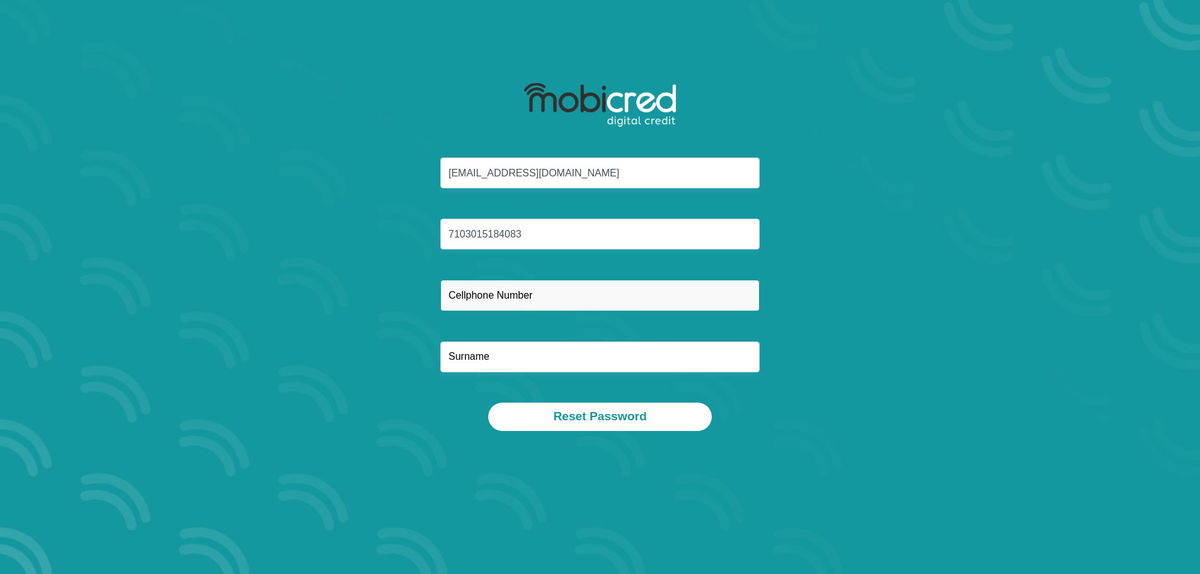
click at [547, 297] on input "text" at bounding box center [599, 295] width 319 height 31
type input "0795196084"
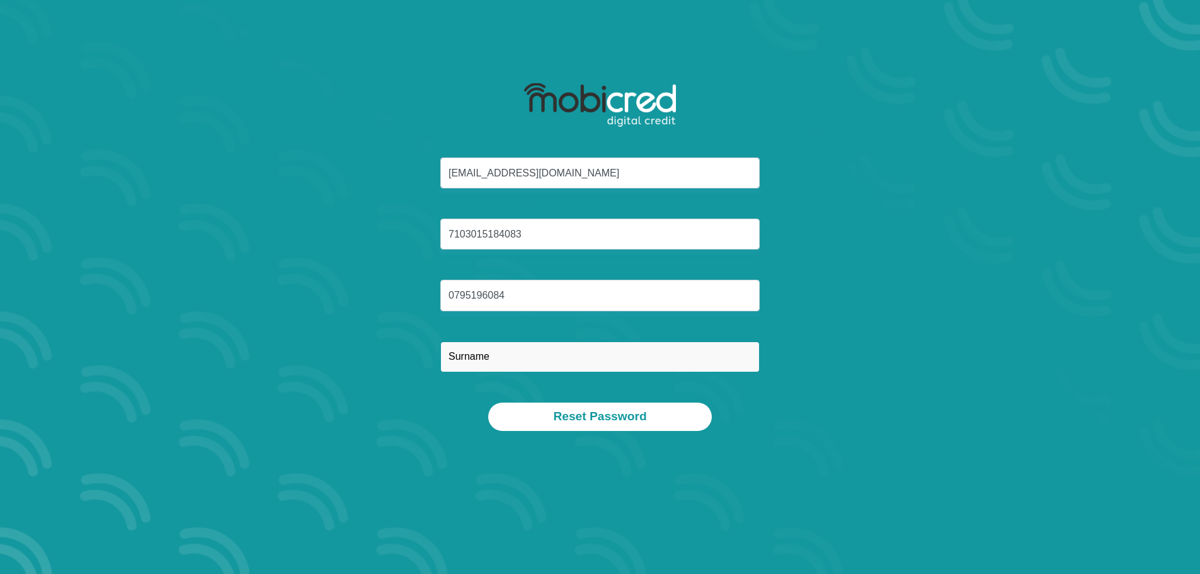
click at [515, 356] on input "text" at bounding box center [599, 356] width 319 height 31
type input "Van Heerden"
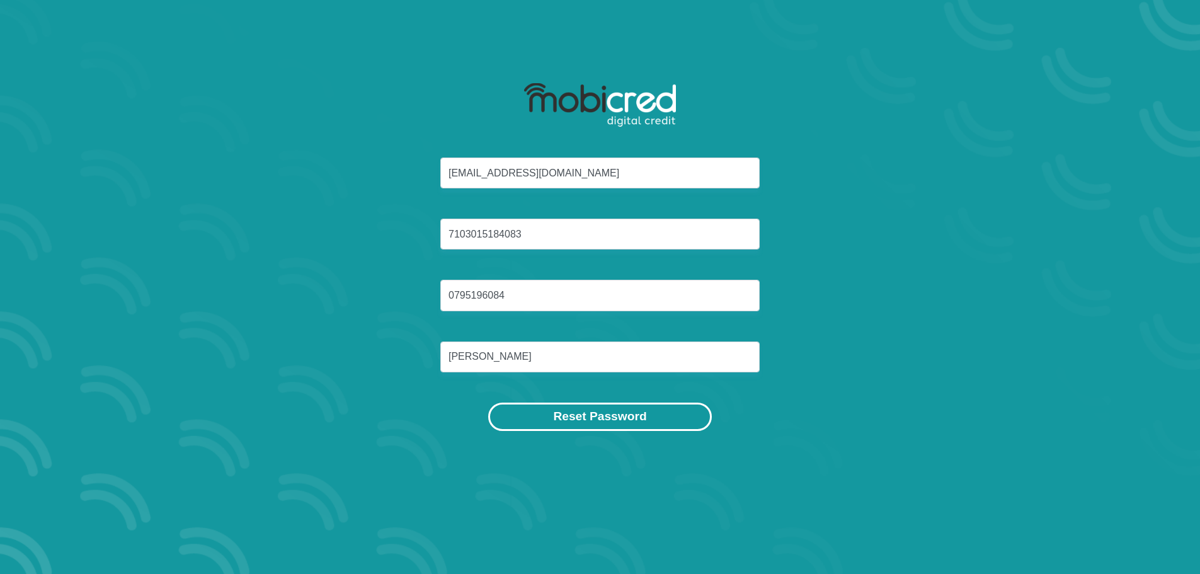
click at [589, 417] on button "Reset Password" at bounding box center [599, 416] width 223 height 28
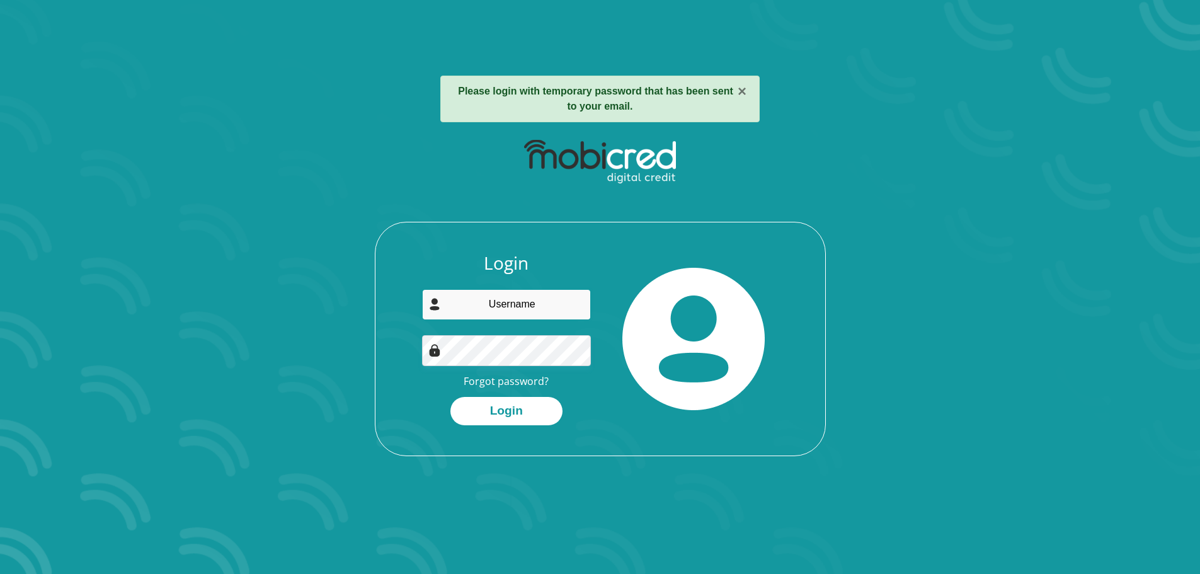
click at [542, 299] on input "email" at bounding box center [506, 304] width 169 height 31
type input "[EMAIL_ADDRESS][DOMAIN_NAME]"
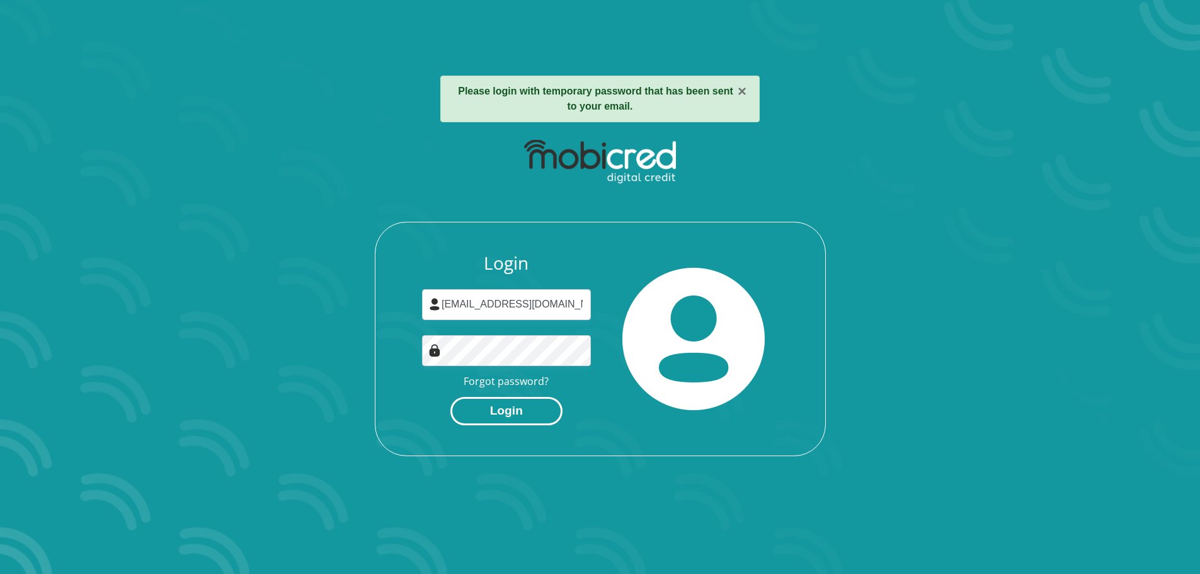
click at [512, 413] on button "Login" at bounding box center [506, 411] width 112 height 28
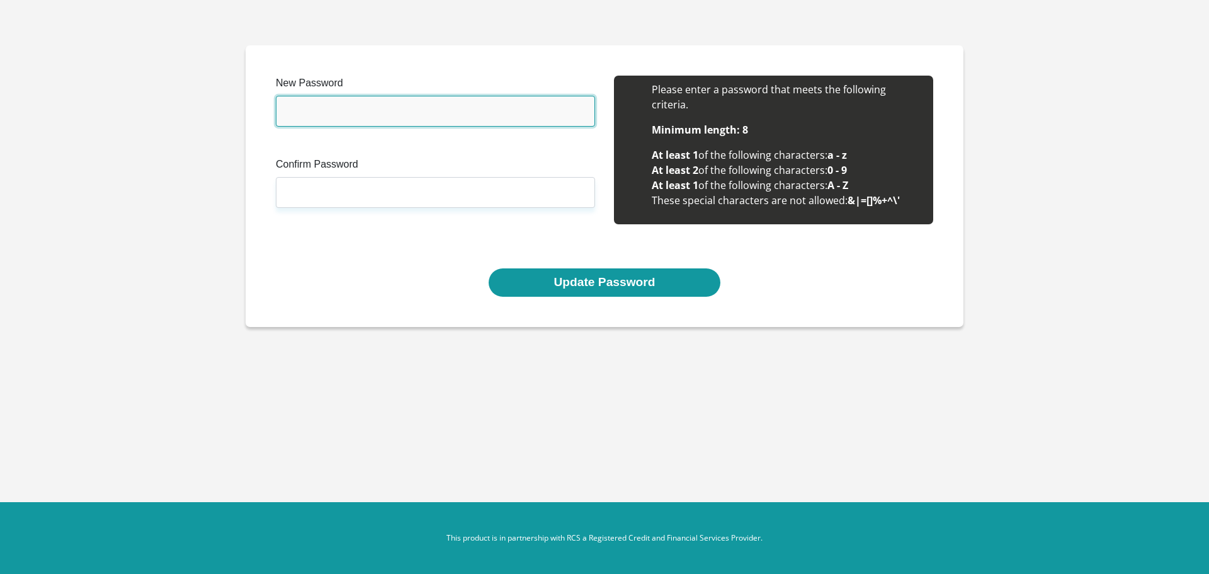
click at [347, 109] on input "New Password" at bounding box center [435, 111] width 319 height 31
type input "Gwmnissan77#"
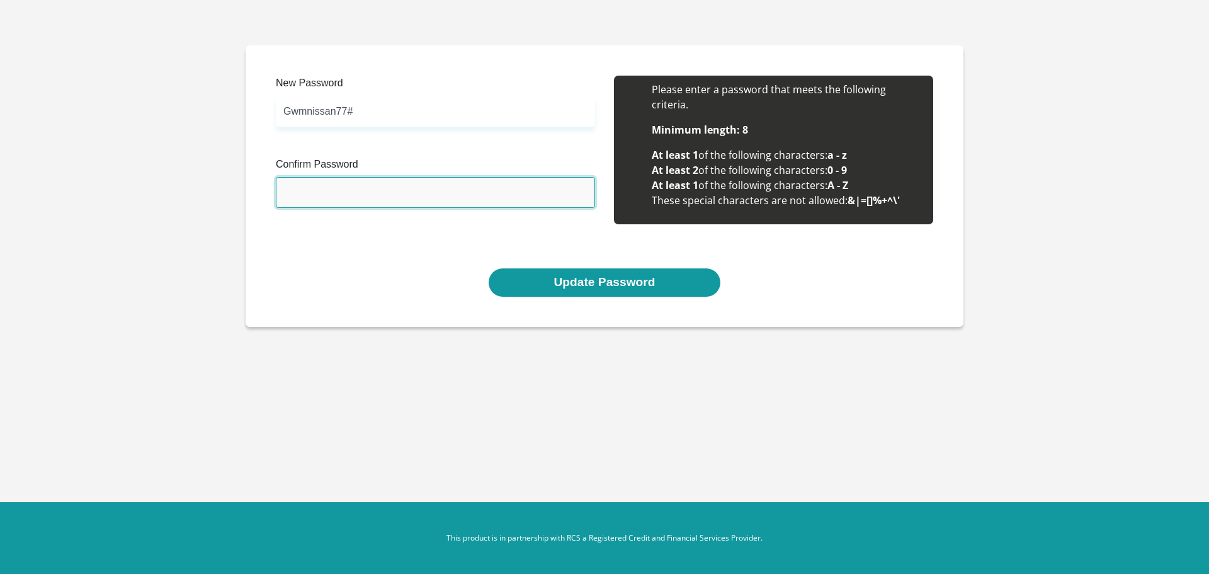
click at [385, 193] on input "Confirm Password" at bounding box center [435, 192] width 319 height 31
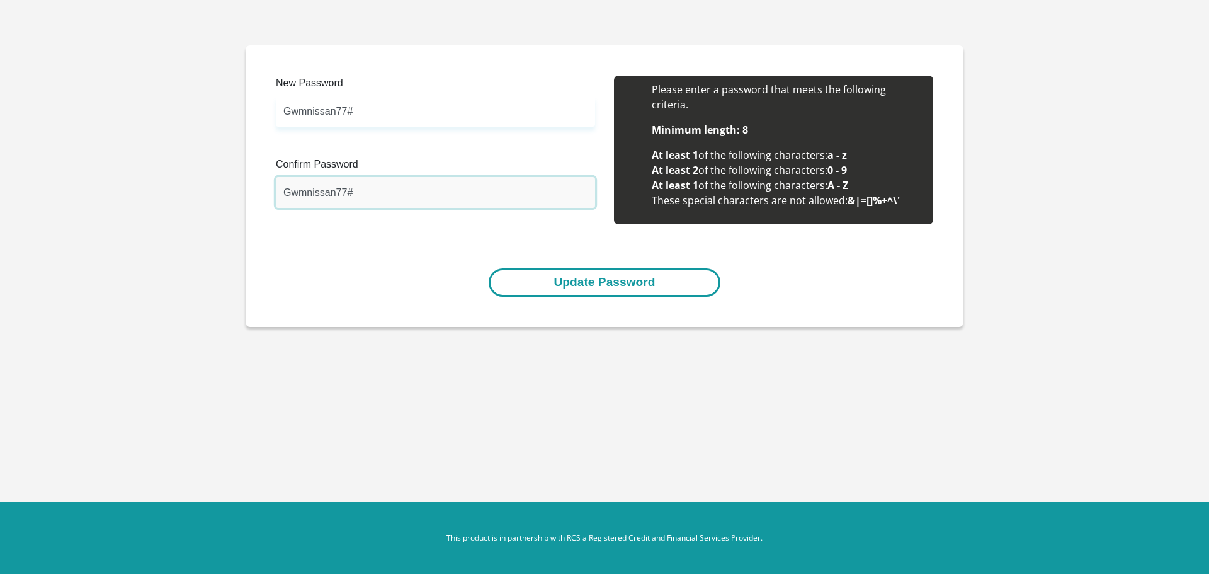
type input "Gwmnissan77#"
click at [618, 280] on button "Update Password" at bounding box center [604, 282] width 231 height 28
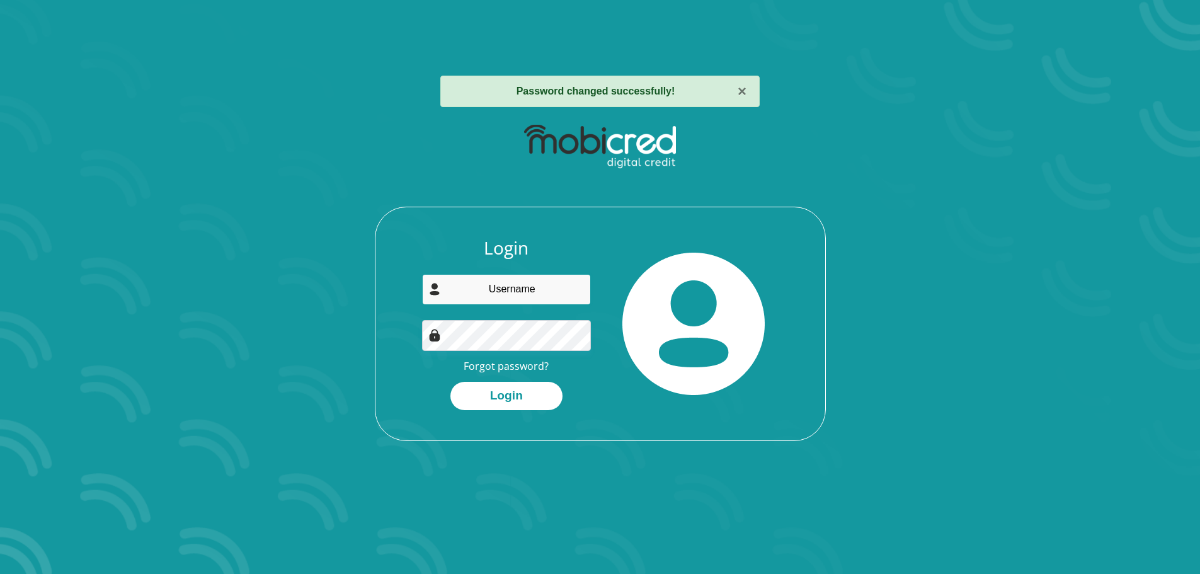
click at [525, 291] on input "email" at bounding box center [506, 289] width 169 height 31
type input "[EMAIL_ADDRESS][DOMAIN_NAME]"
click at [520, 392] on button "Login" at bounding box center [506, 396] width 112 height 28
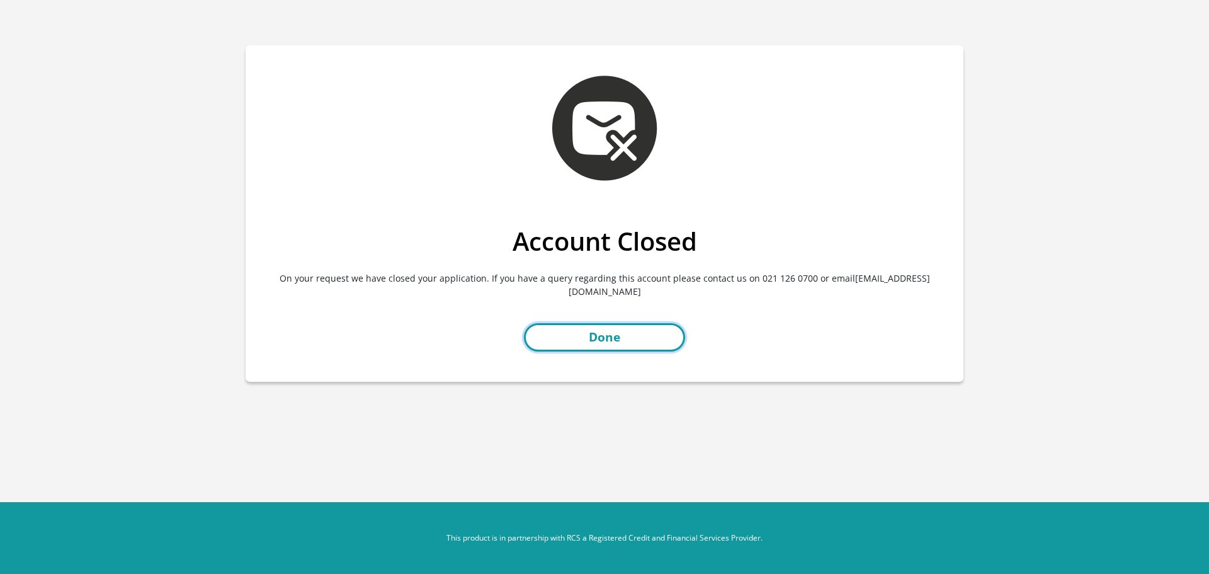
click at [600, 323] on link "Done" at bounding box center [604, 337] width 161 height 28
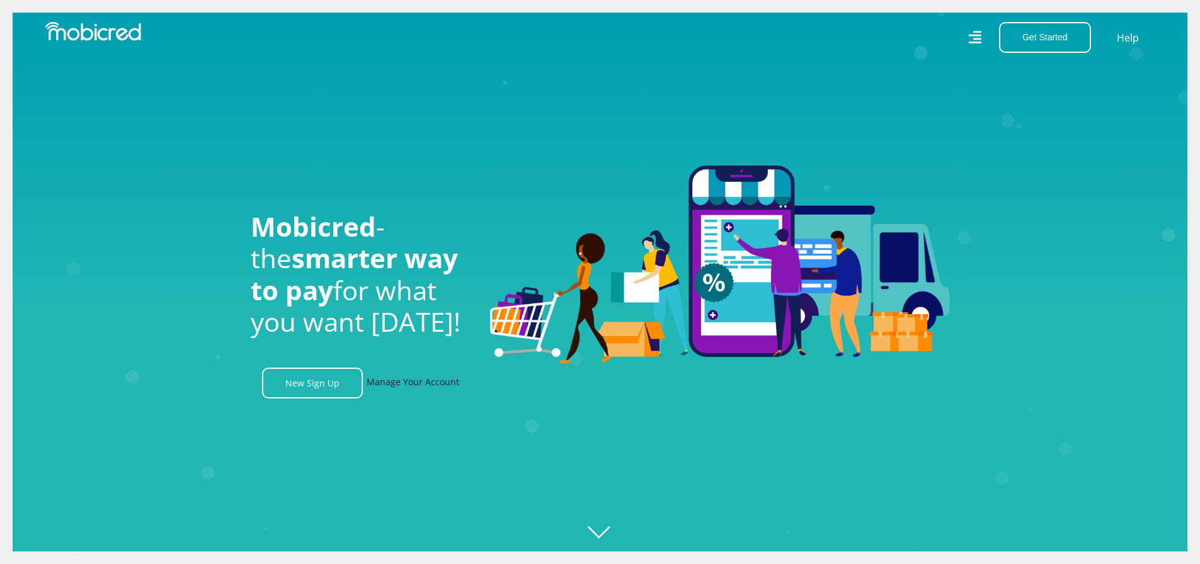
scroll to position [0, 2333]
click at [393, 388] on link "Manage Your Account" at bounding box center [413, 383] width 93 height 31
